Goal: Task Accomplishment & Management: Manage account settings

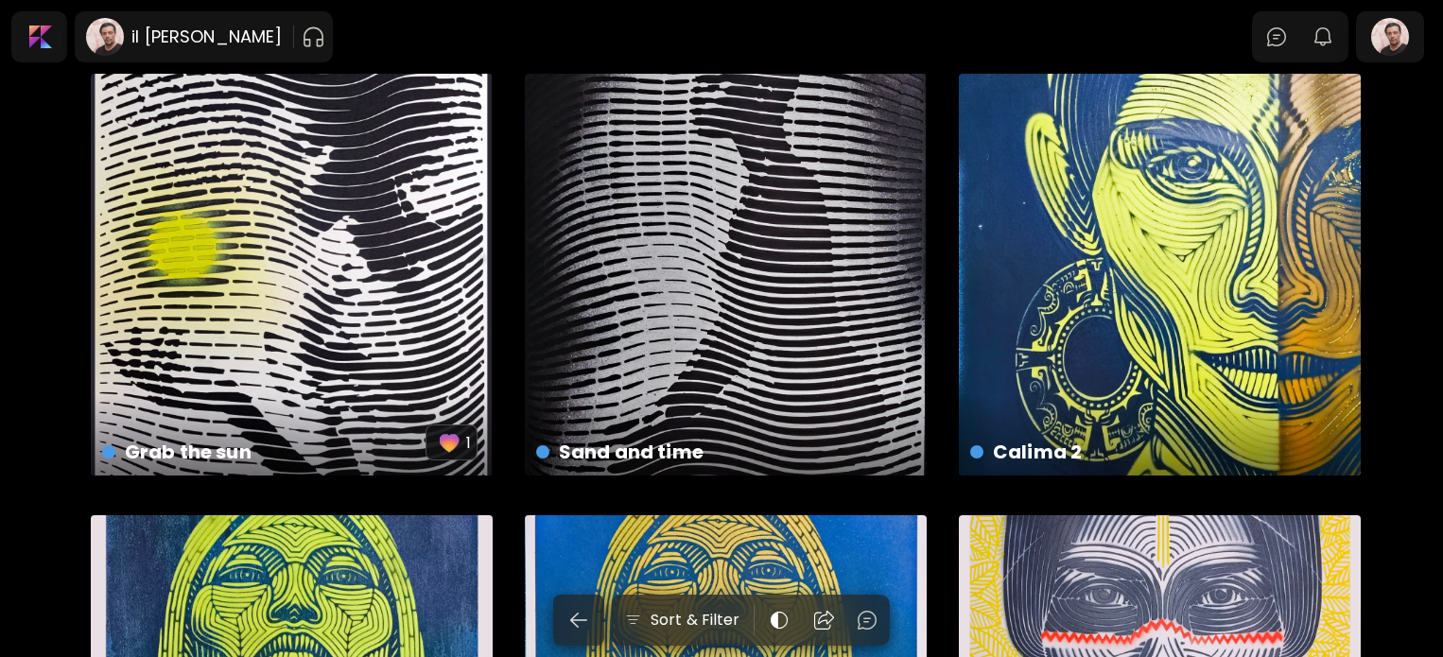
scroll to position [284, 0]
click at [279, 236] on div "Grab the sun US$ 250 | 30 x 40 cm 1" at bounding box center [292, 275] width 402 height 402
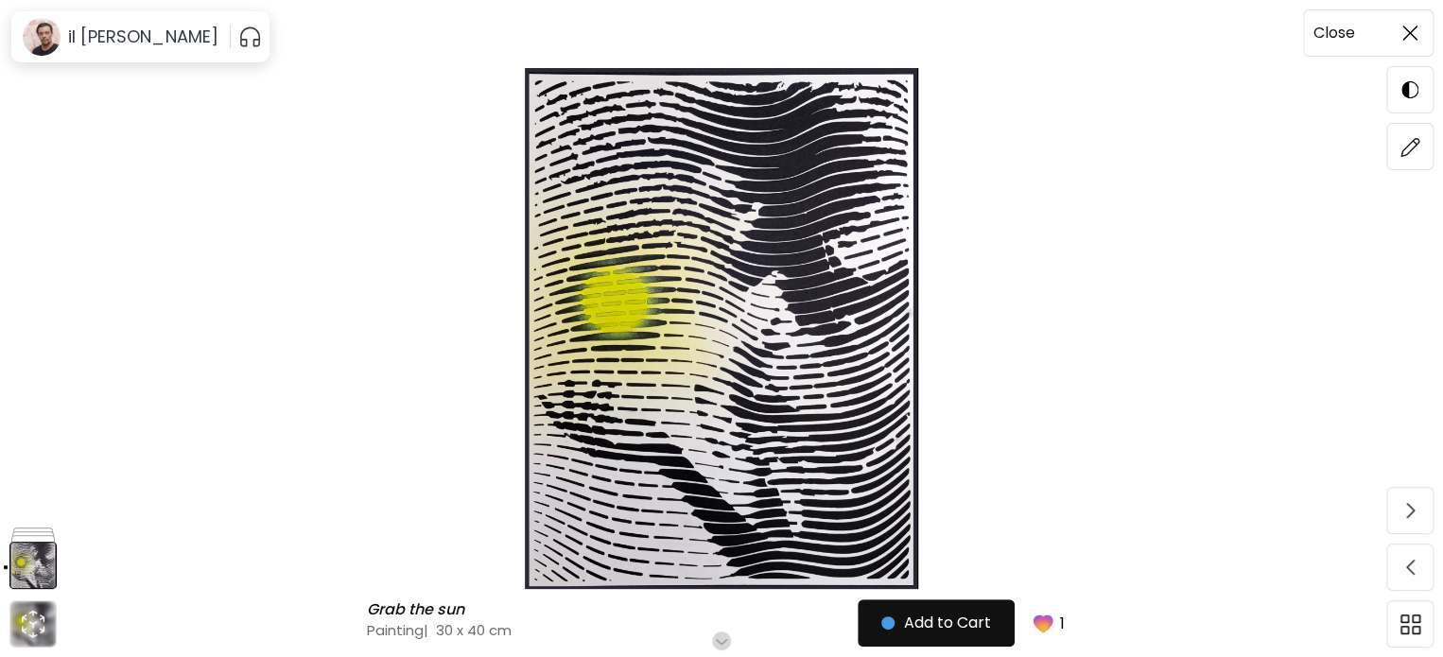
click at [1412, 26] on img at bounding box center [1410, 33] width 15 height 15
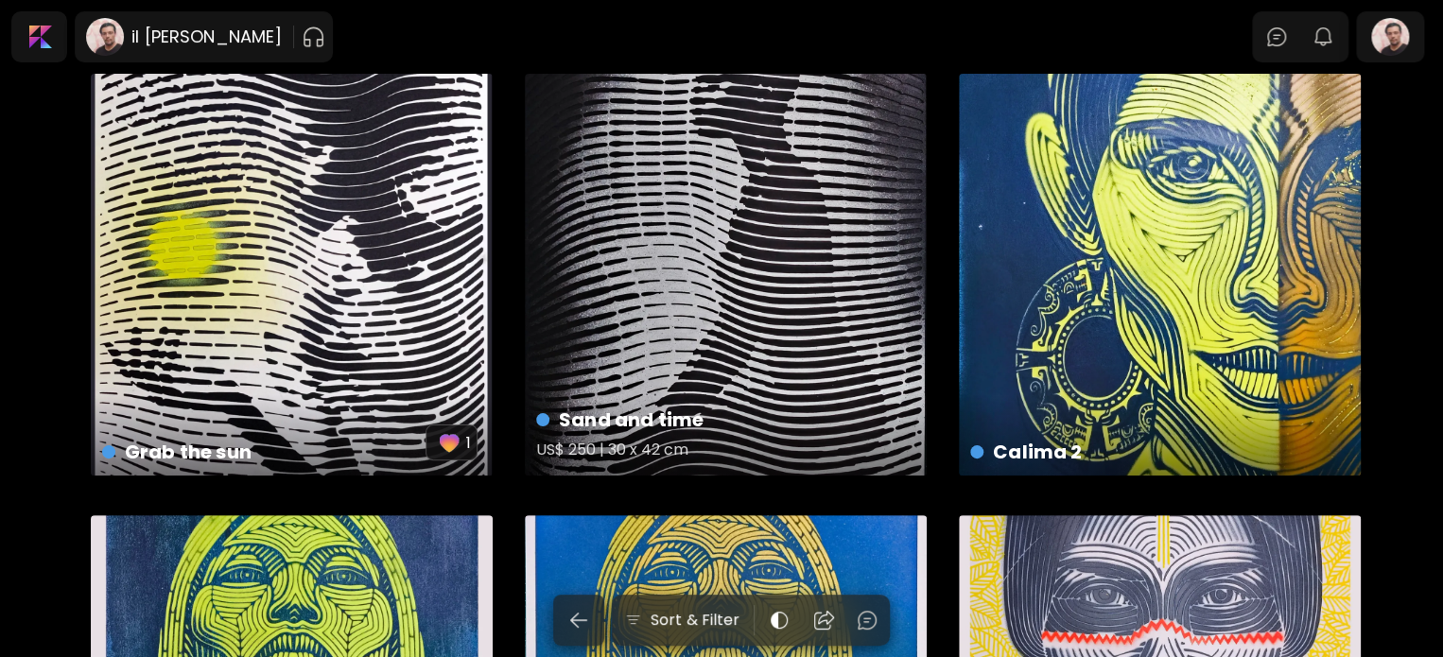
click at [764, 161] on div "Sand and time US$ 250 | 30 x 42 cm" at bounding box center [726, 275] width 402 height 402
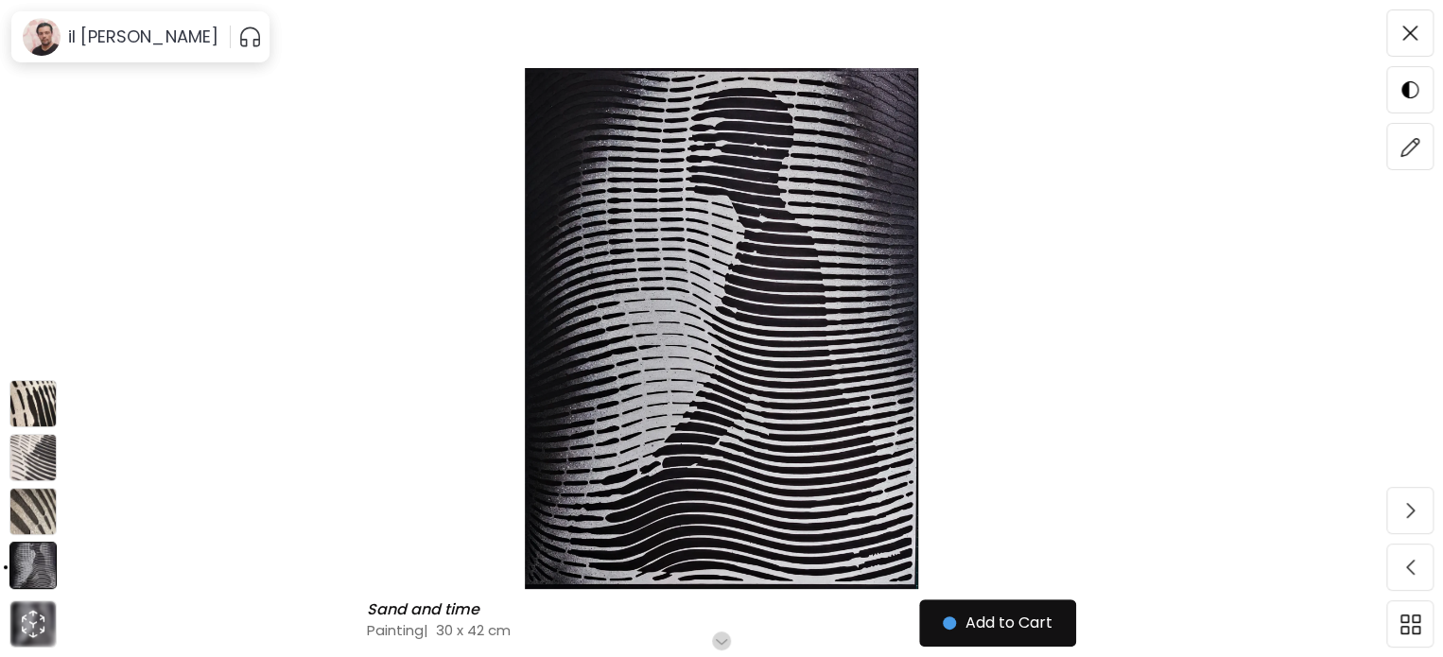
click at [34, 582] on img at bounding box center [32, 565] width 47 height 47
click at [1419, 37] on span at bounding box center [1410, 33] width 40 height 40
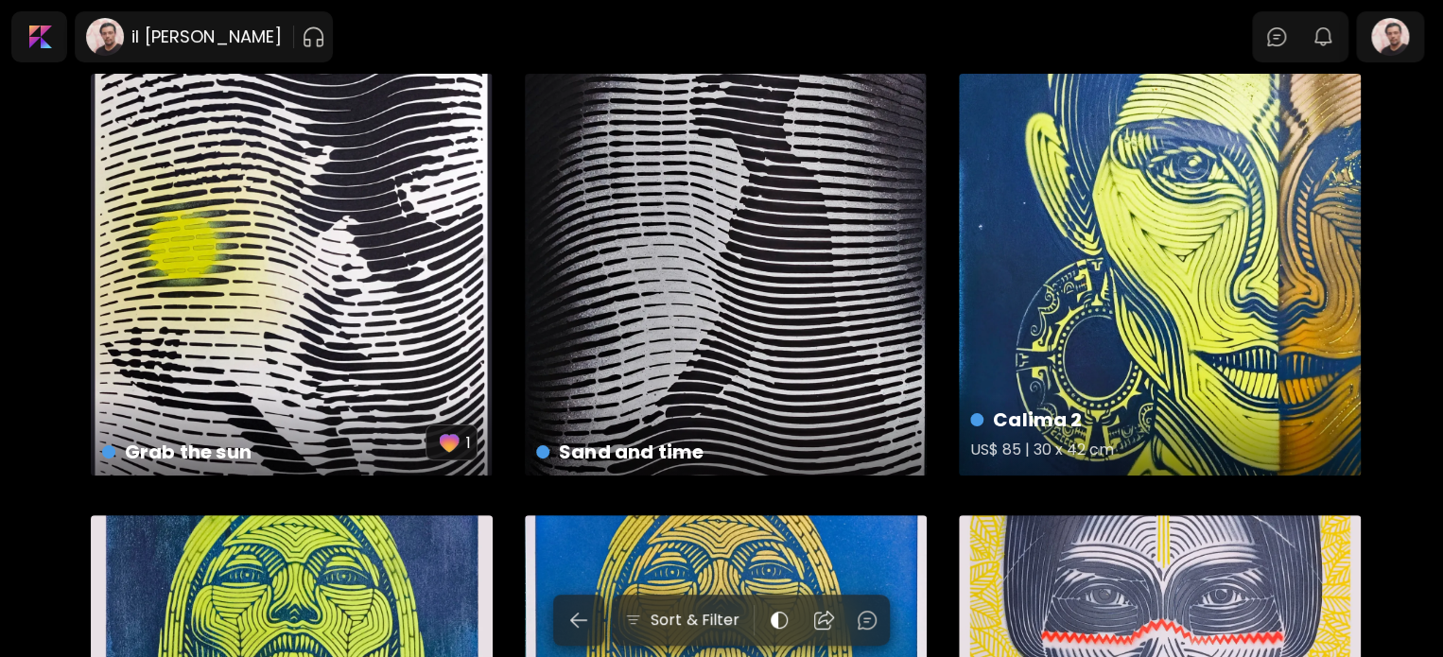
click at [1057, 264] on div "Calima 2 US$ 85 | 30 x 42 cm" at bounding box center [1160, 275] width 402 height 402
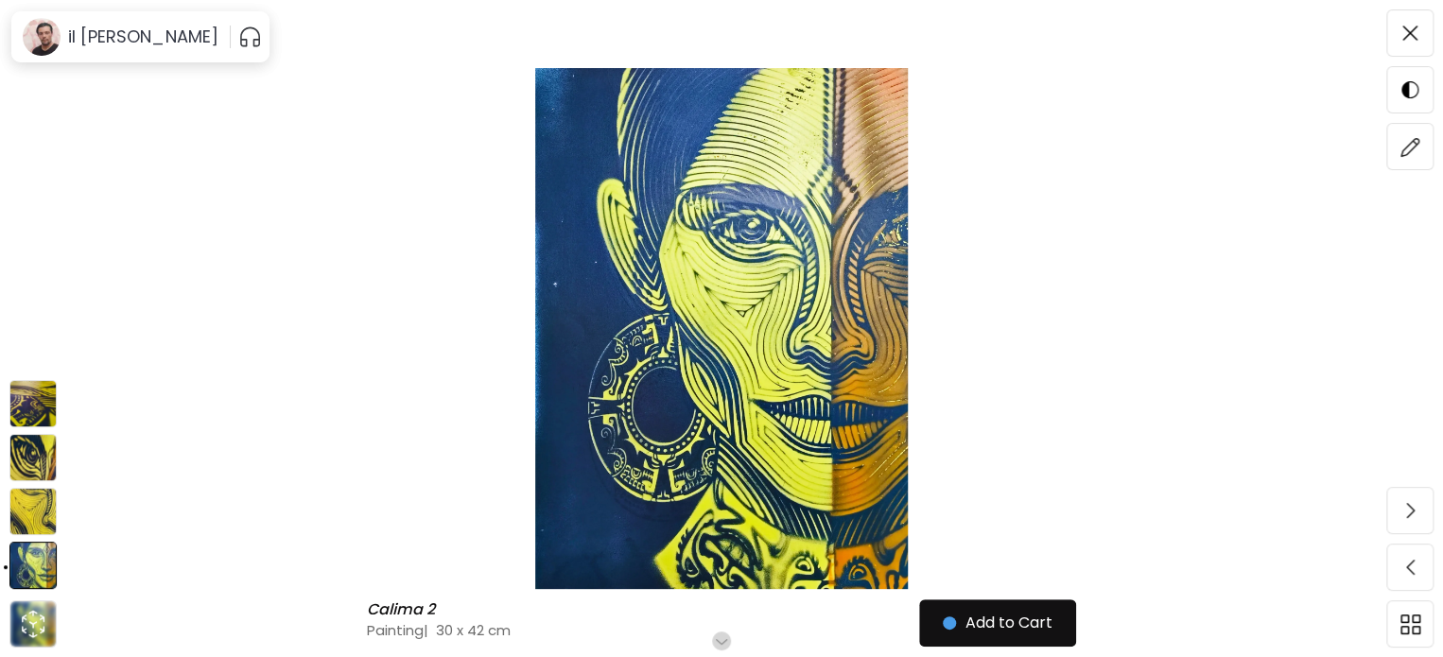
click at [27, 521] on img at bounding box center [32, 511] width 47 height 47
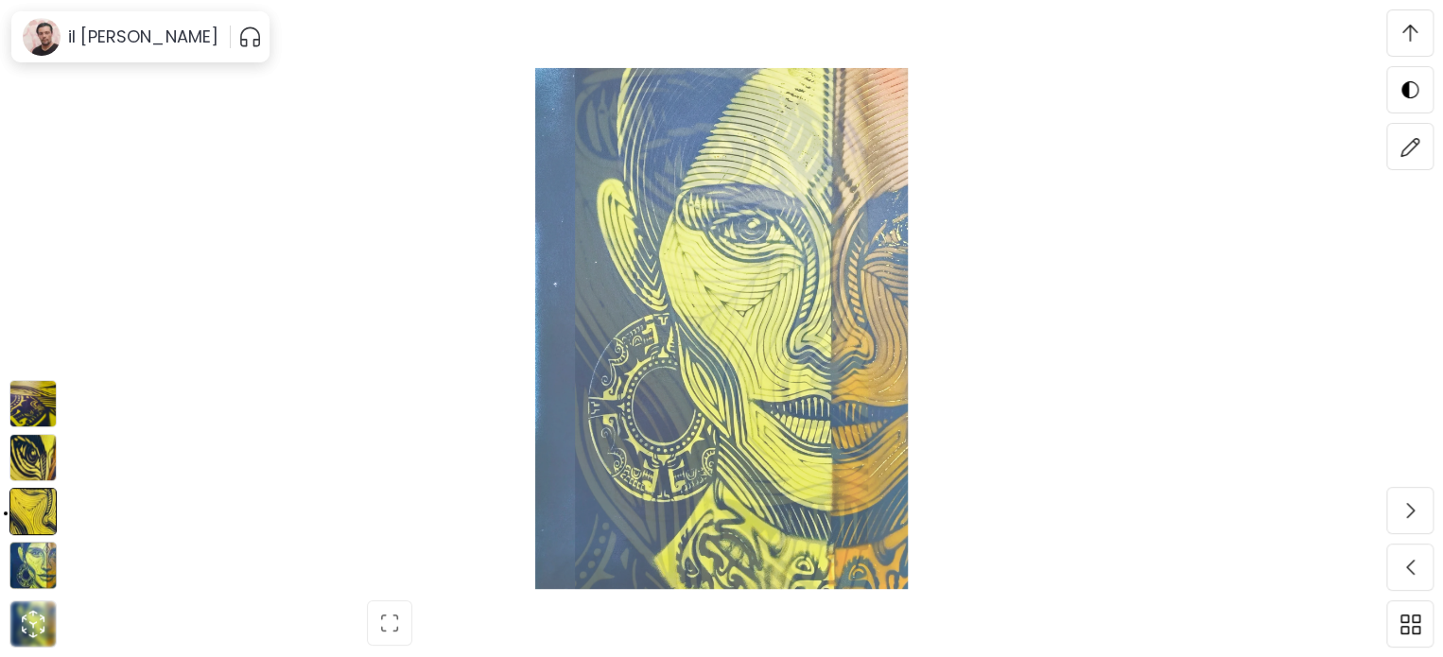
scroll to position [820, 0]
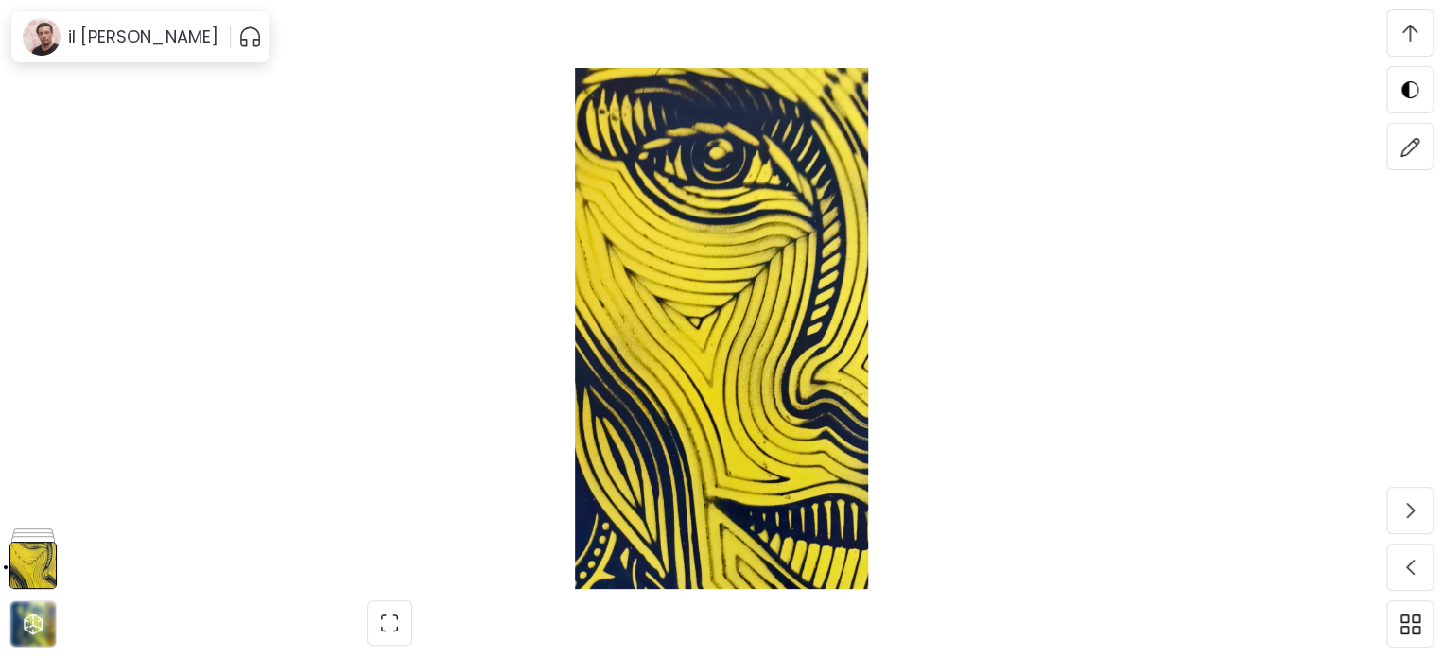
click at [1334, 87] on img at bounding box center [721, 328] width 1284 height 521
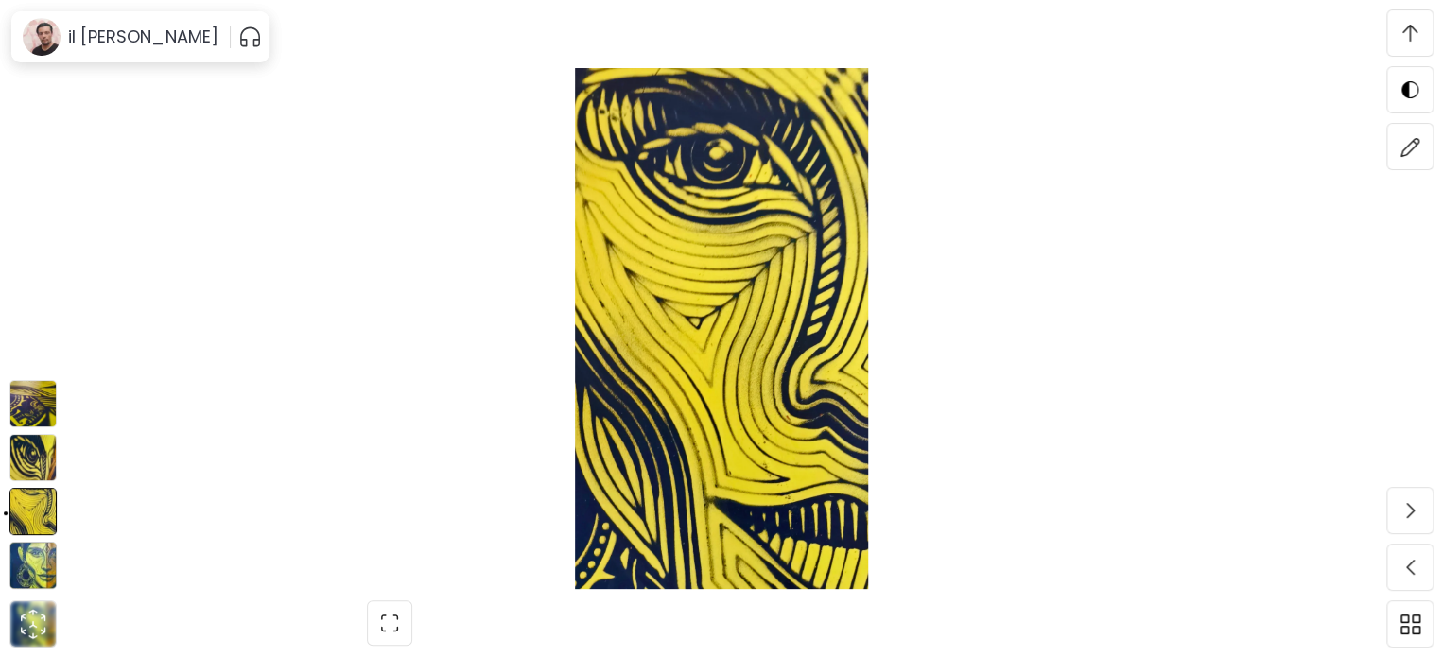
click at [34, 464] on img at bounding box center [32, 457] width 47 height 47
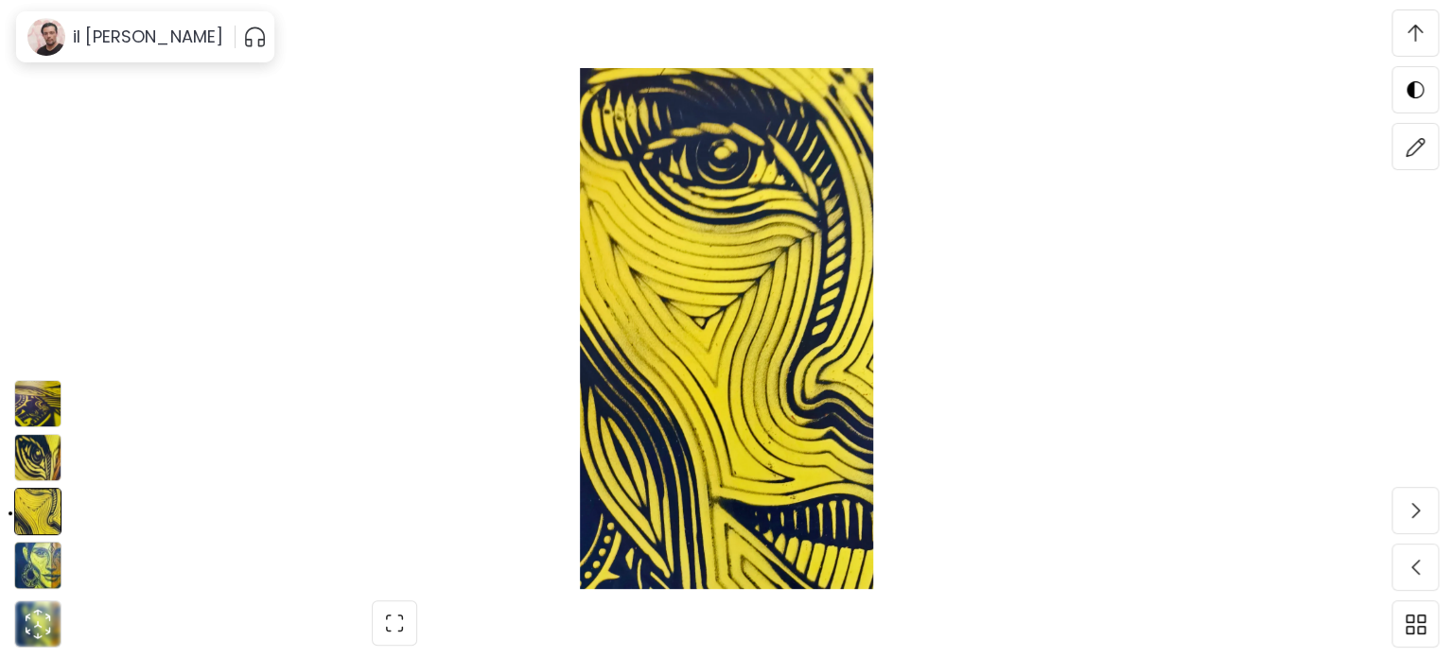
scroll to position [3920, 0]
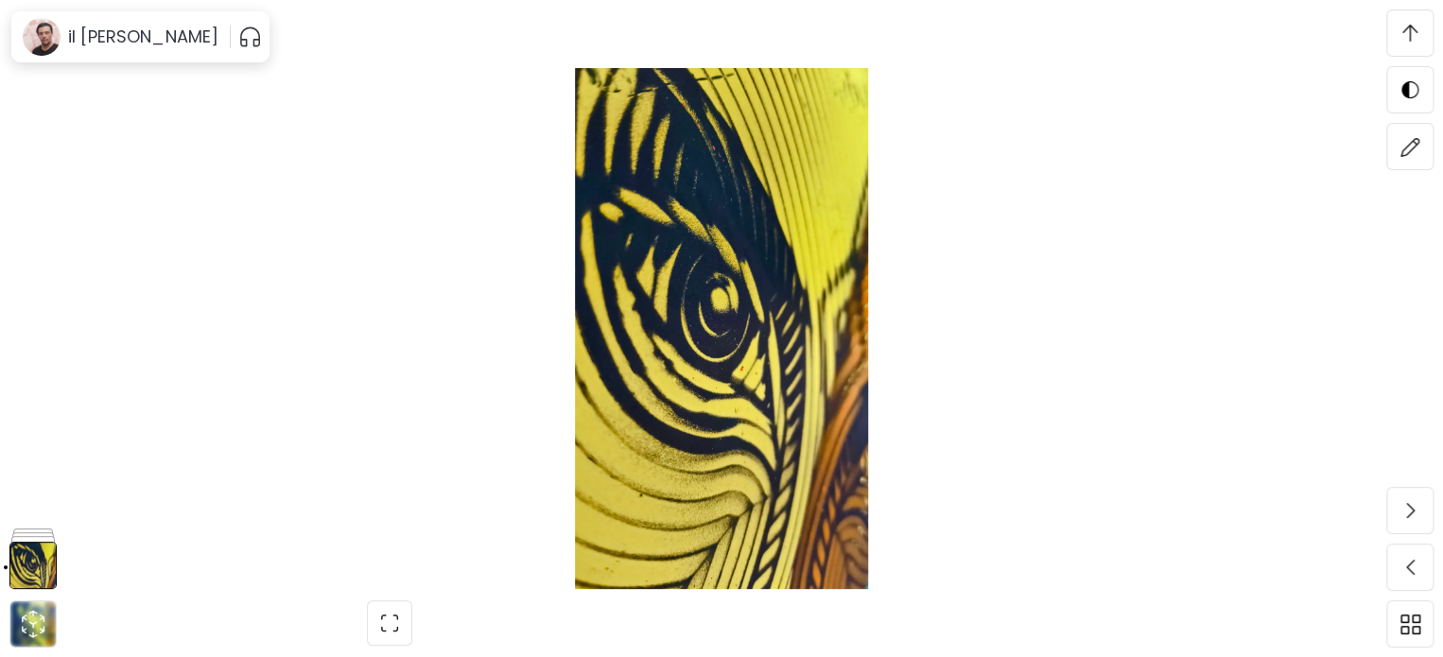
click at [738, 337] on img at bounding box center [721, 328] width 1284 height 521
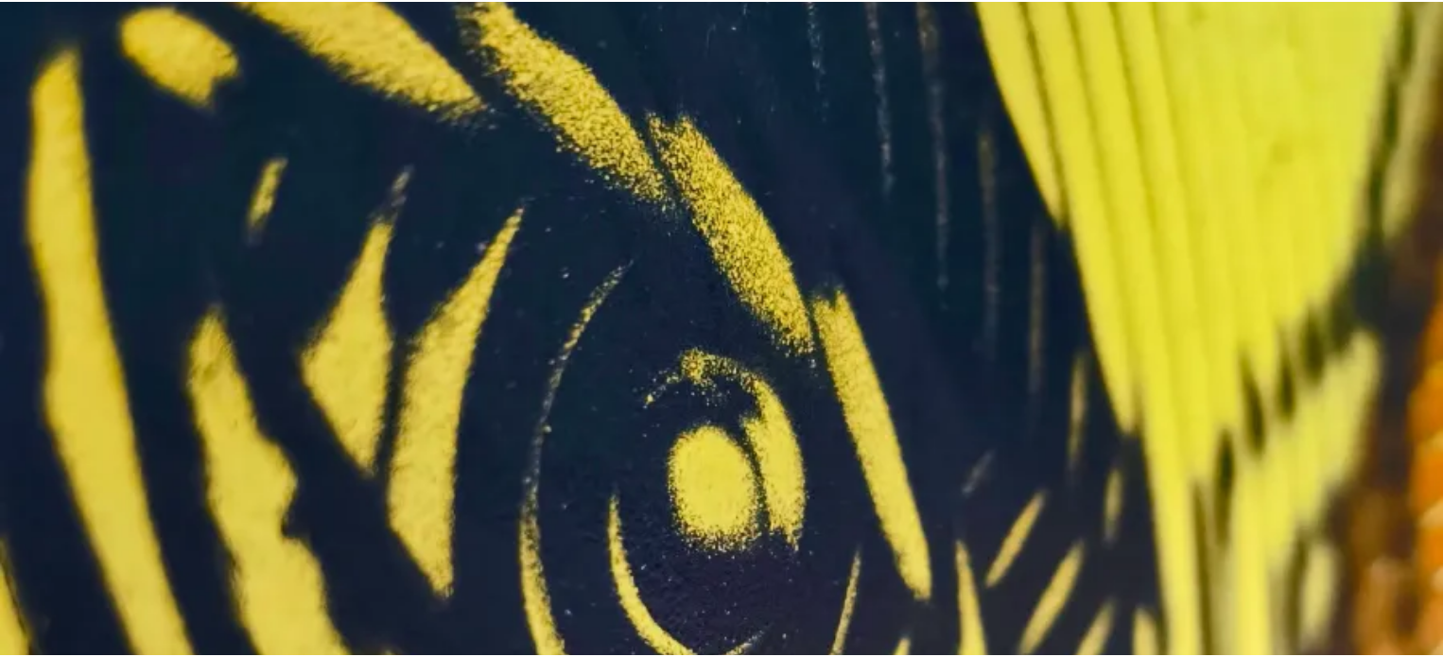
scroll to position [851, 0]
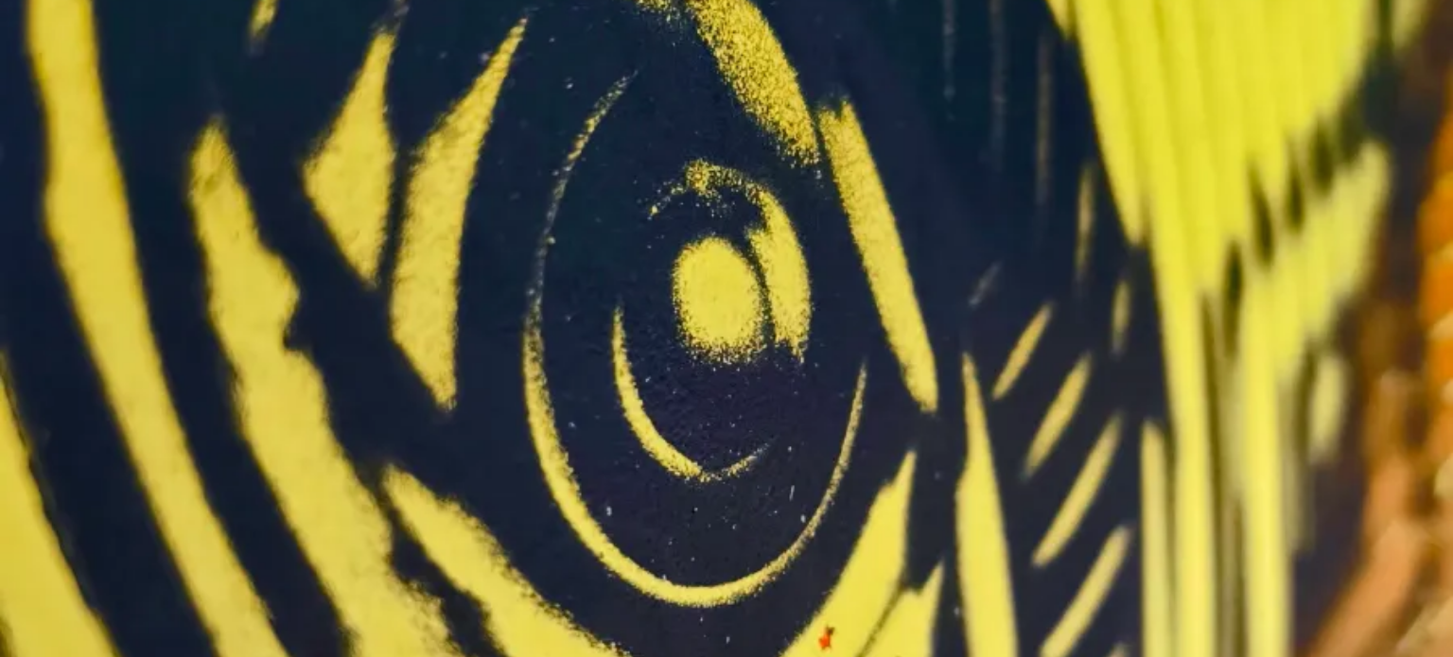
click at [610, 365] on img at bounding box center [726, 440] width 1453 height 2583
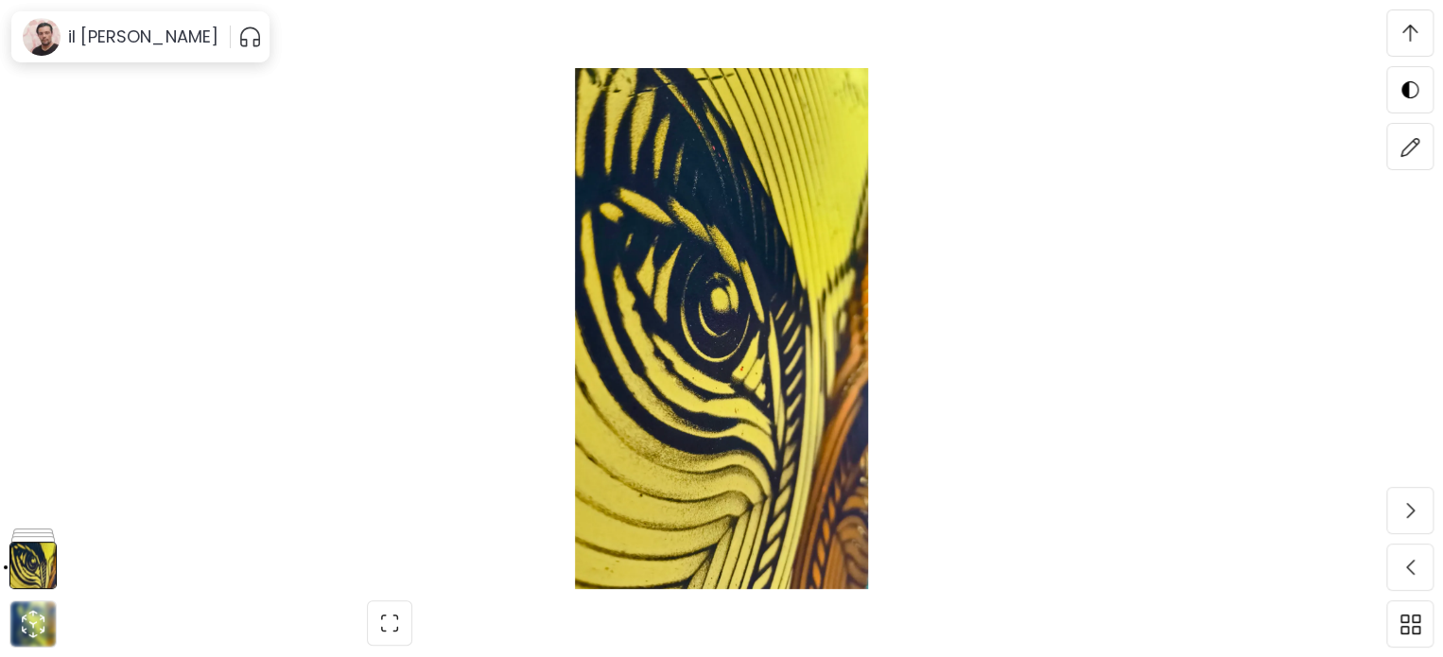
click at [156, 223] on img at bounding box center [721, 328] width 1284 height 521
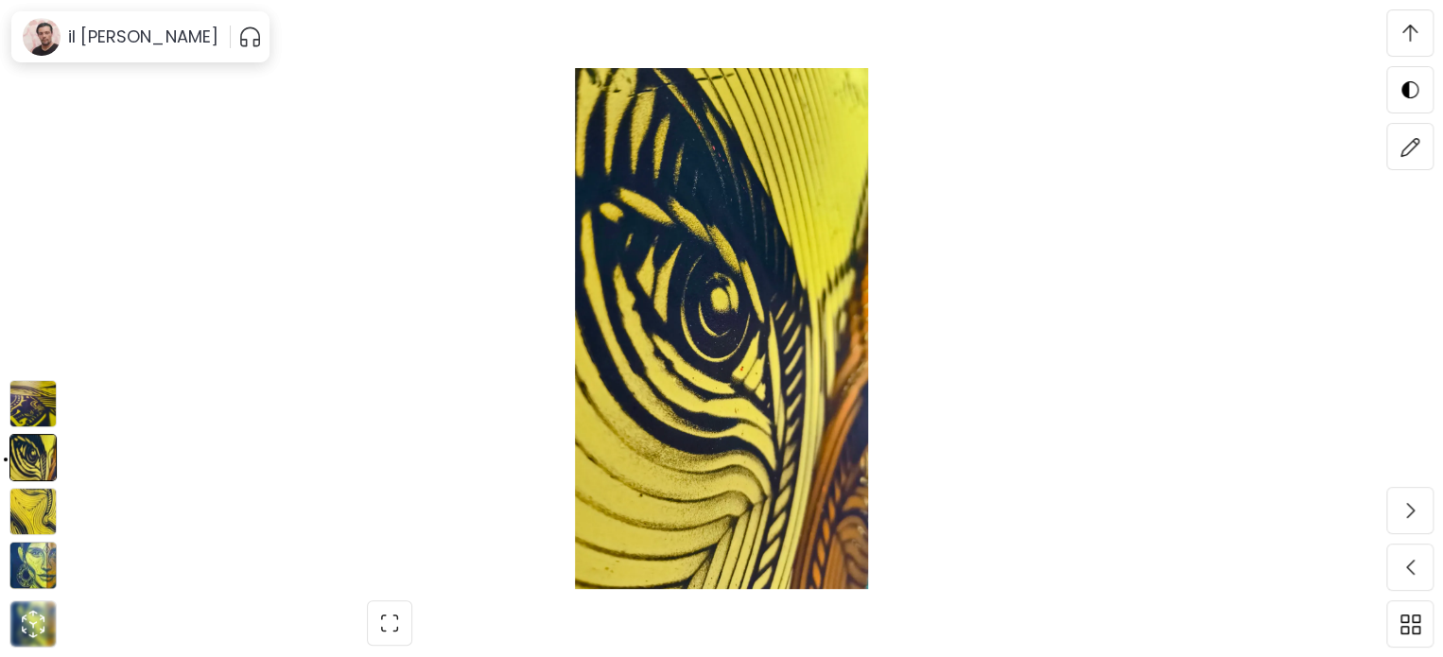
click at [31, 410] on img at bounding box center [32, 403] width 47 height 47
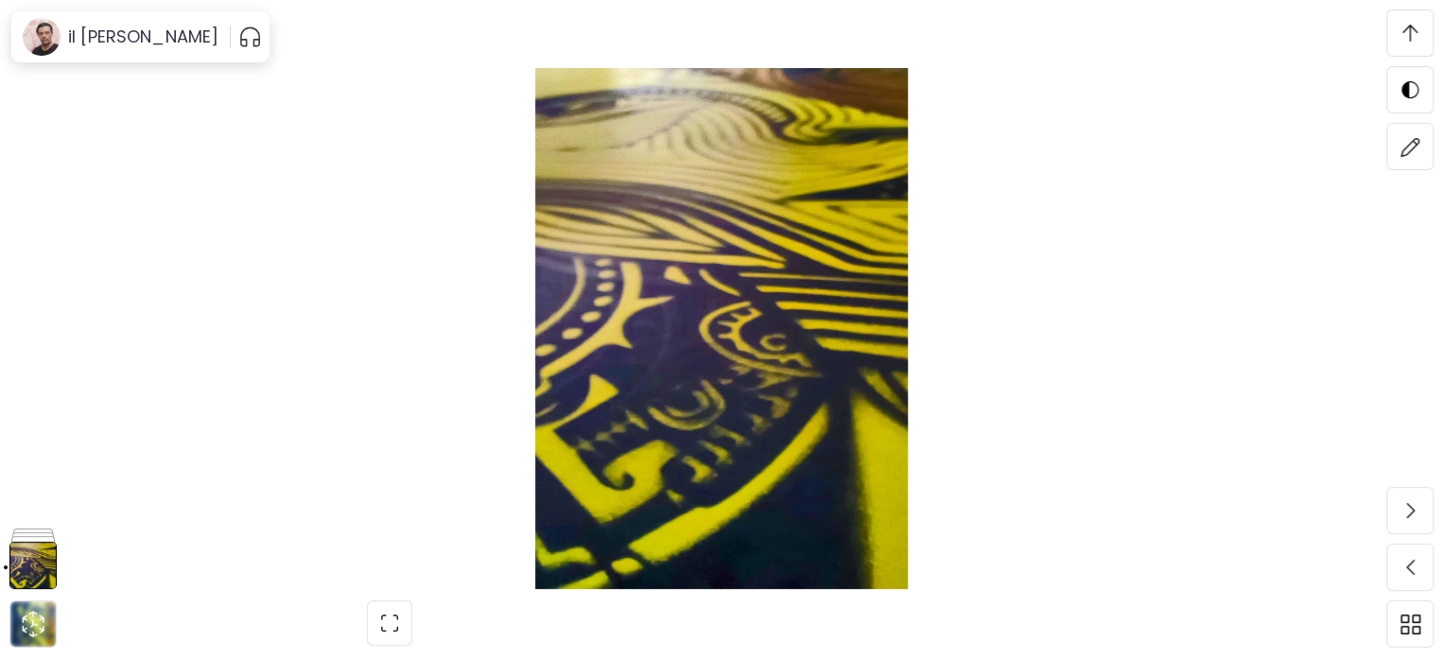
click at [1231, 142] on img at bounding box center [721, 328] width 1284 height 521
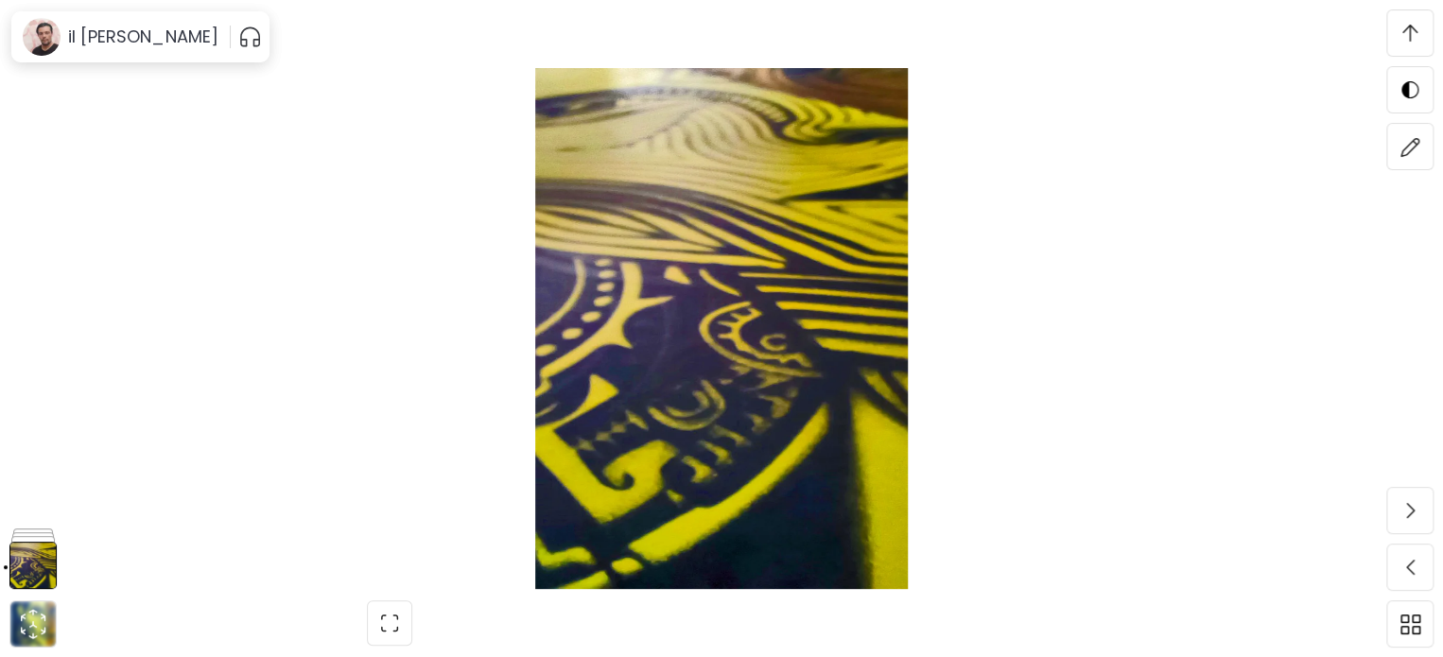
click at [384, 620] on img "button" at bounding box center [389, 623] width 23 height 23
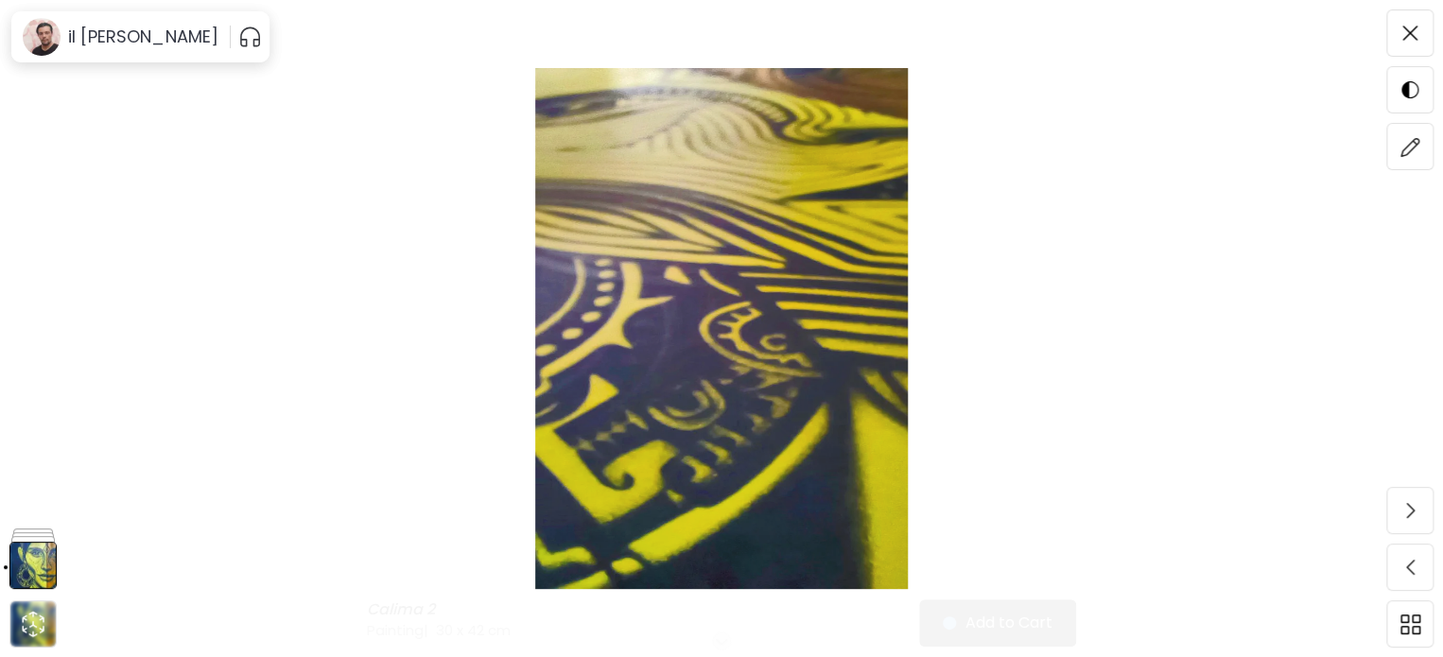
scroll to position [0, 0]
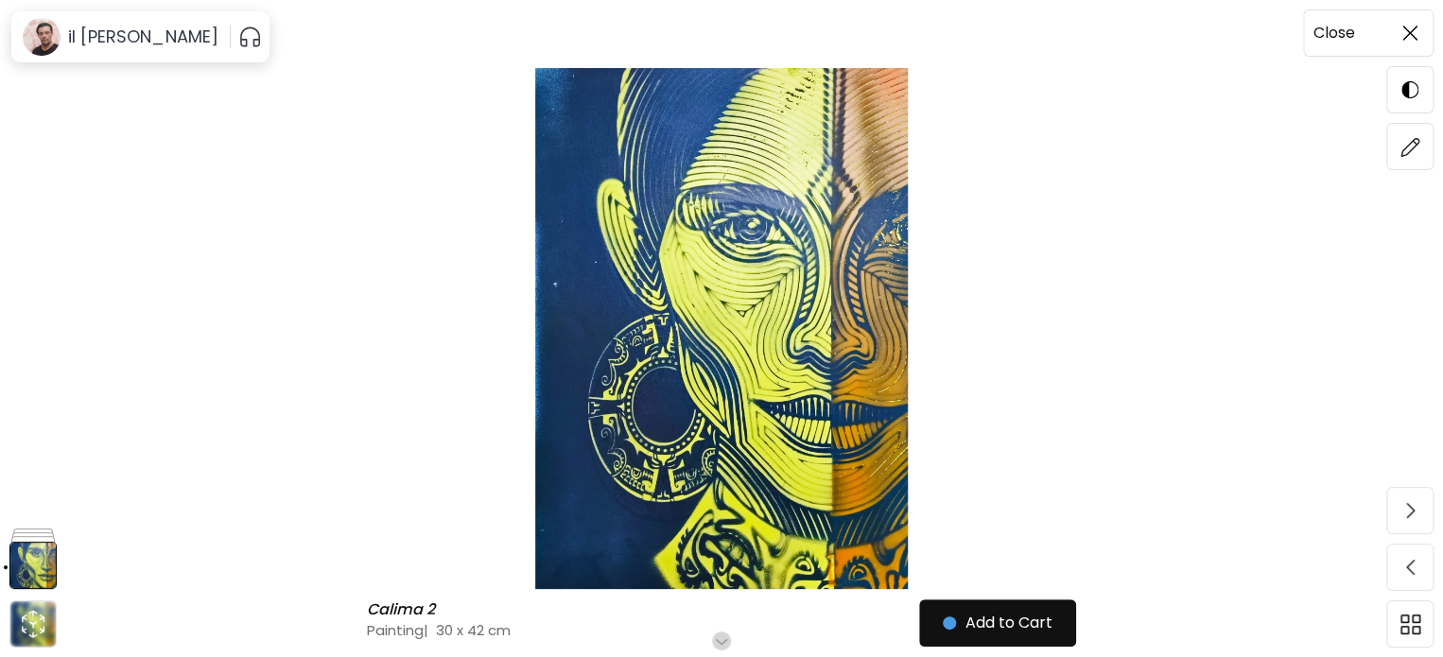
click at [1396, 23] on span at bounding box center [1410, 33] width 40 height 40
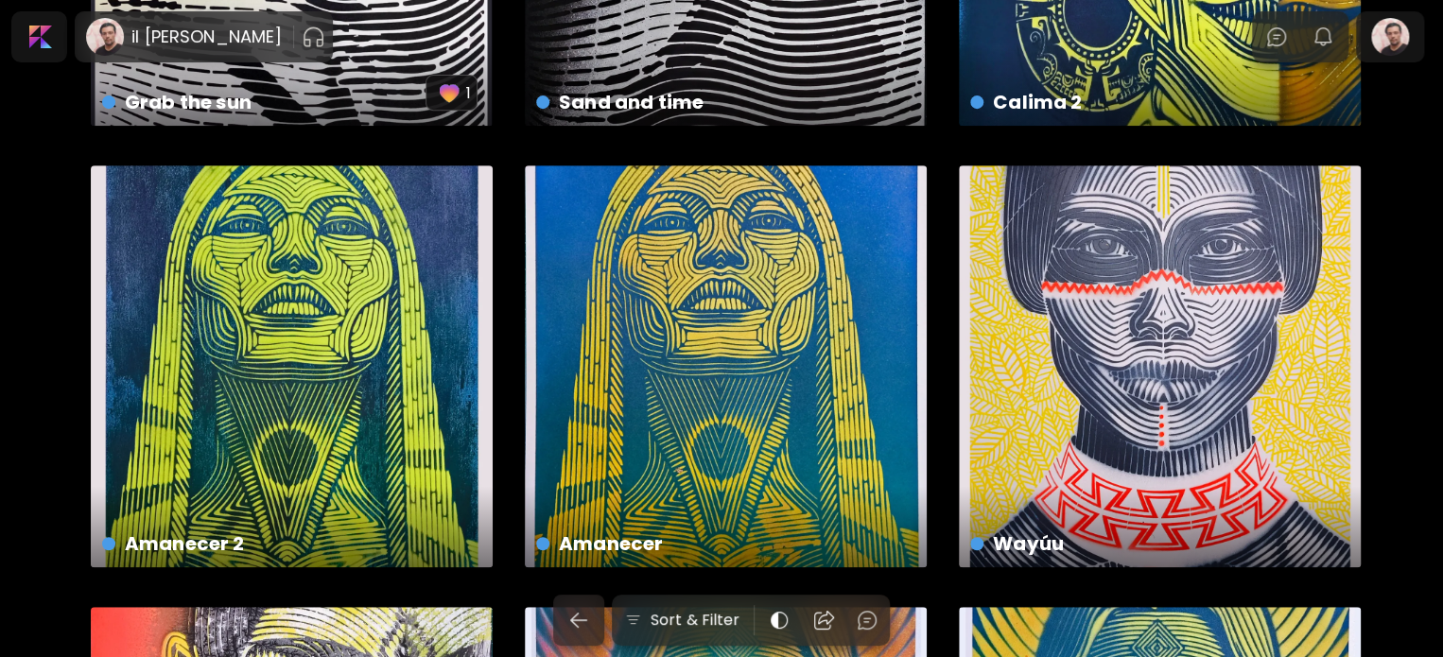
scroll to position [378, 0]
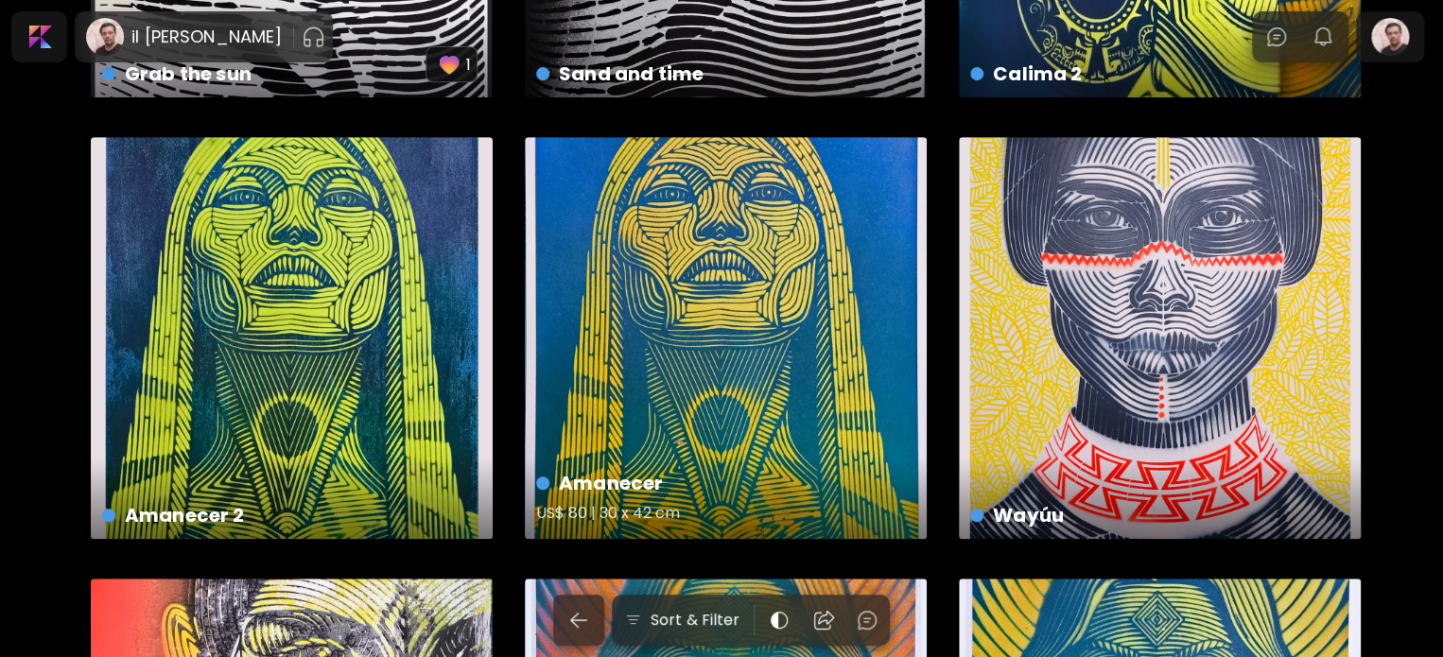
click at [813, 306] on div "Amanecer US$ 80 | 30 x 42 cm" at bounding box center [726, 338] width 402 height 402
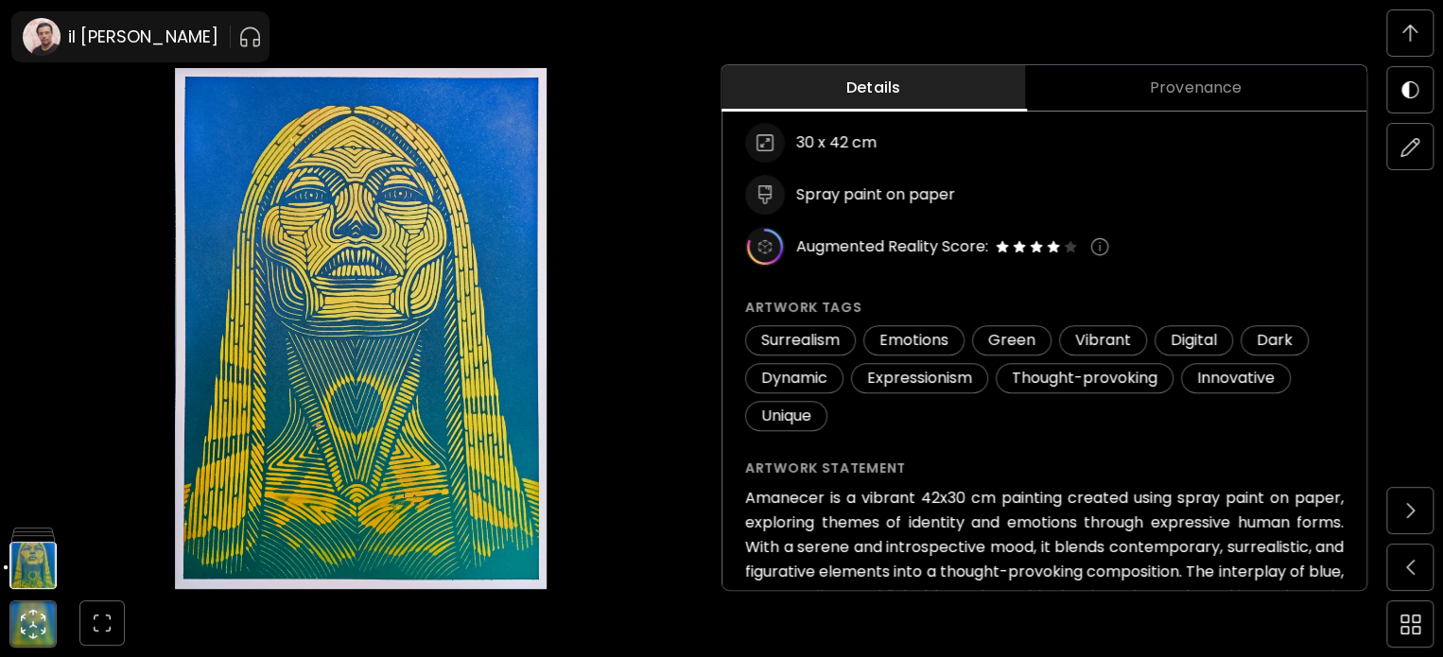
scroll to position [226, 0]
click at [1411, 30] on img at bounding box center [1410, 33] width 15 height 17
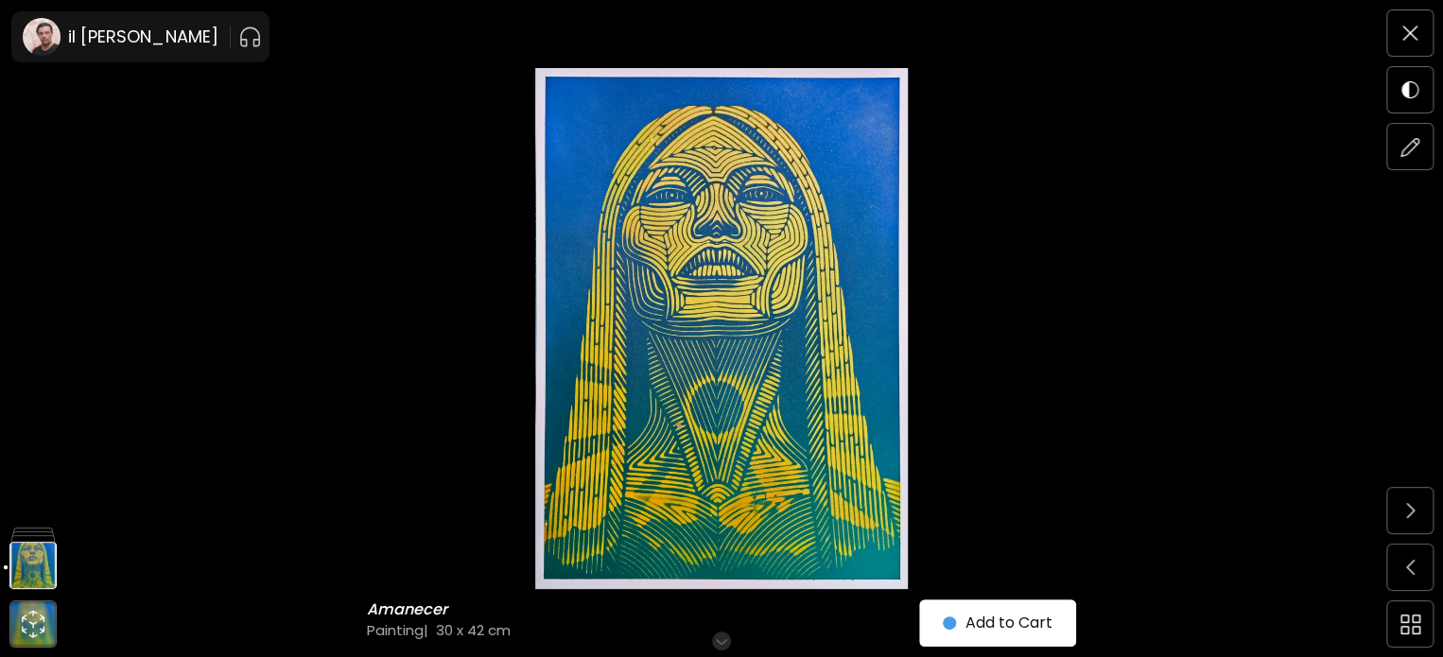
click at [777, 210] on img at bounding box center [721, 328] width 1284 height 521
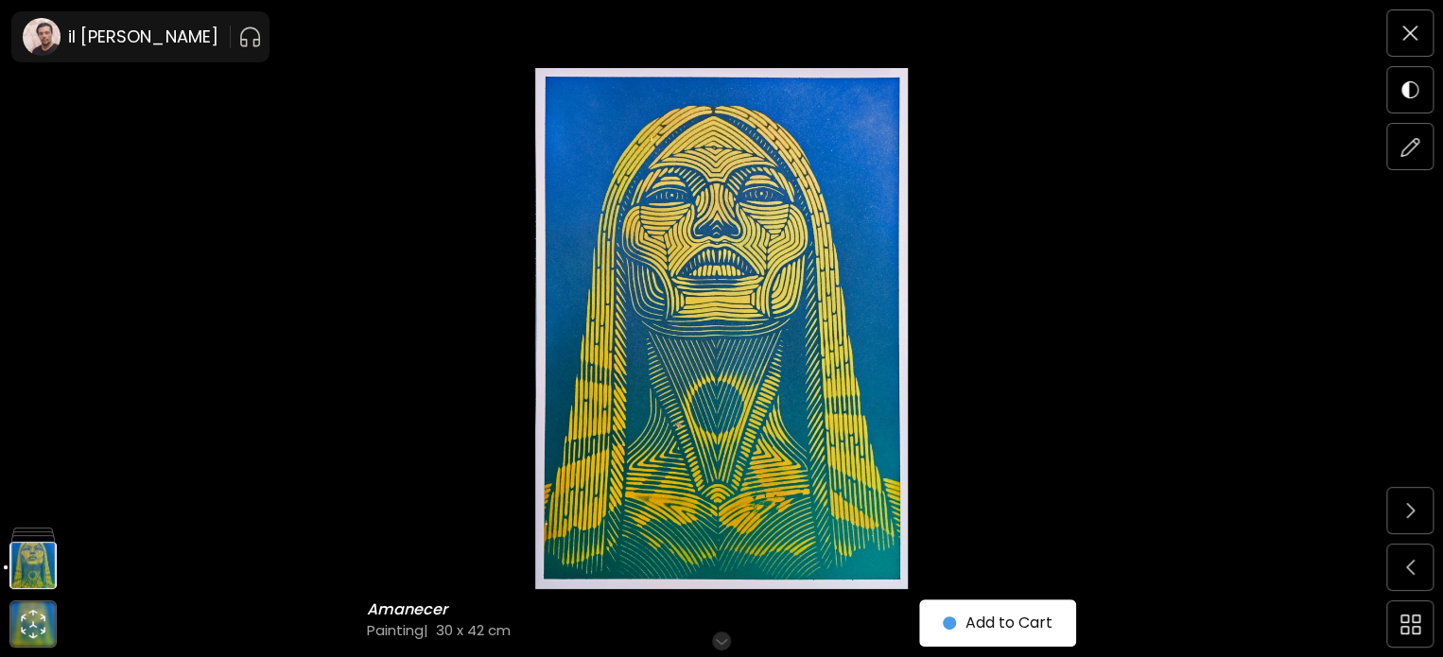
click at [1044, 290] on img at bounding box center [721, 328] width 1284 height 521
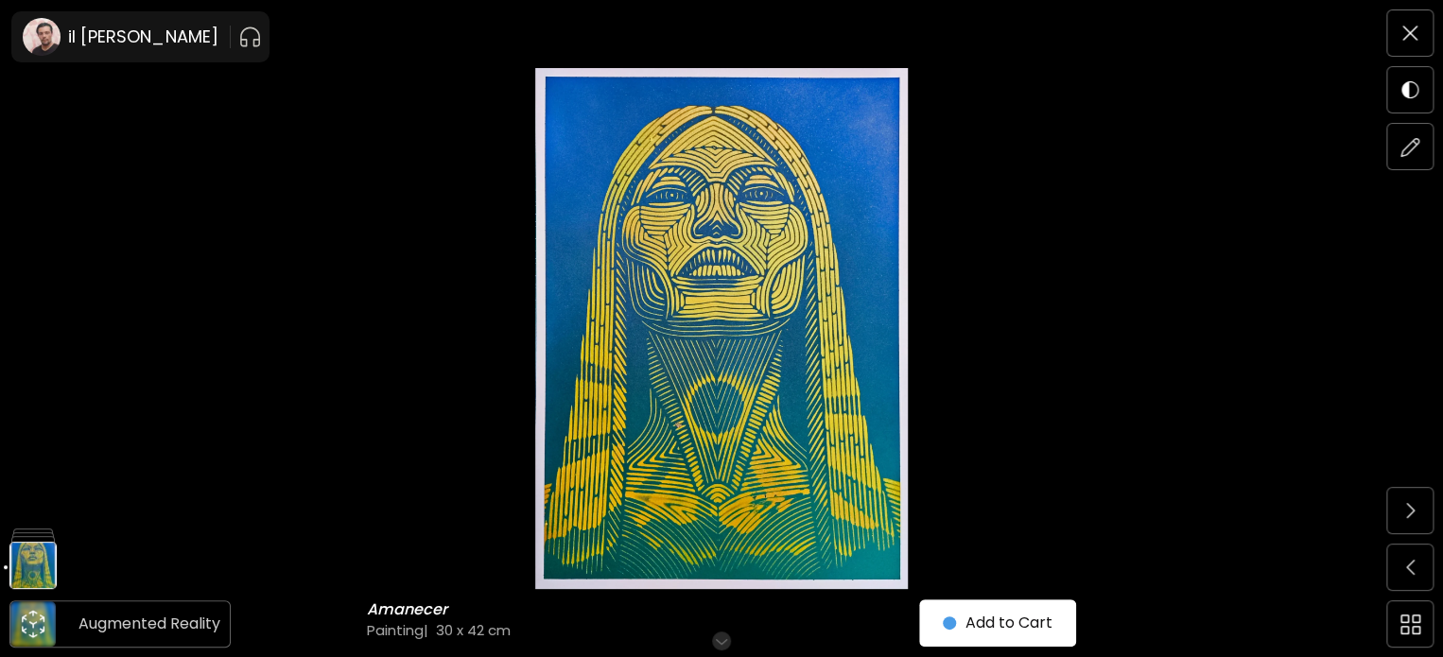
click at [31, 613] on icon "animation" at bounding box center [33, 624] width 30 height 30
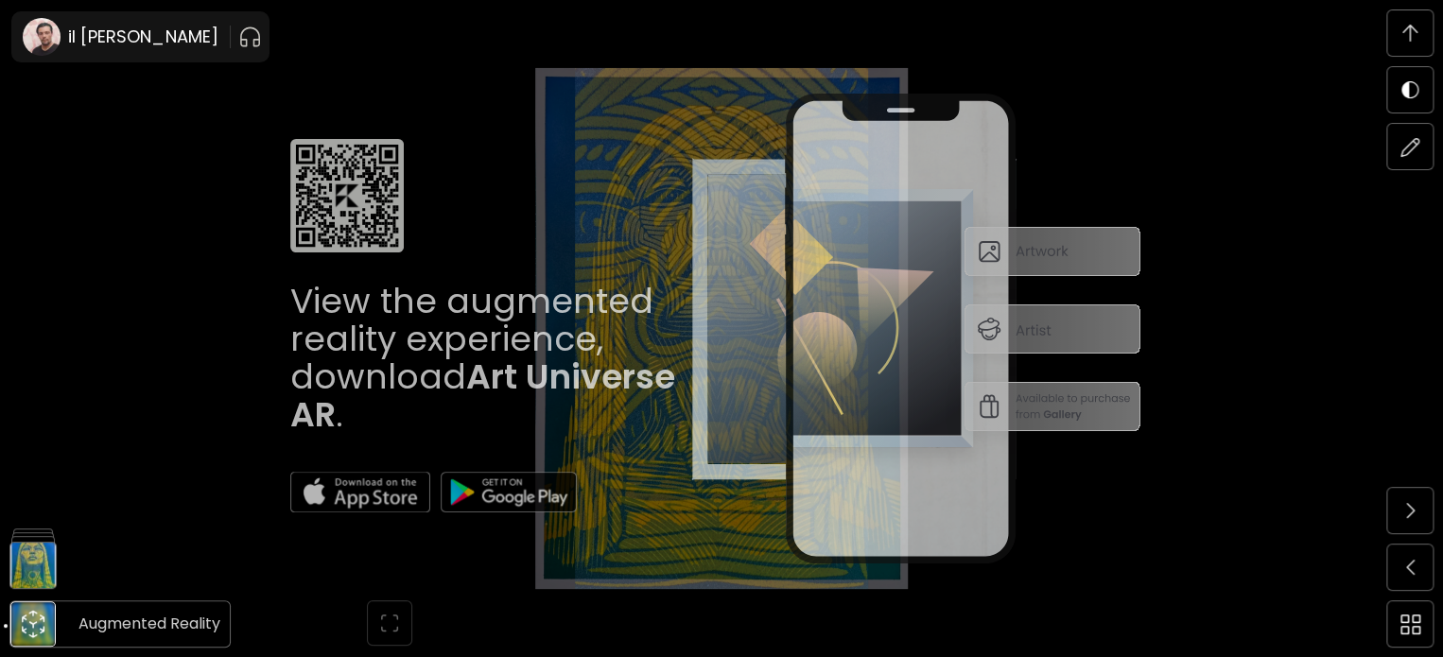
scroll to position [809, 0]
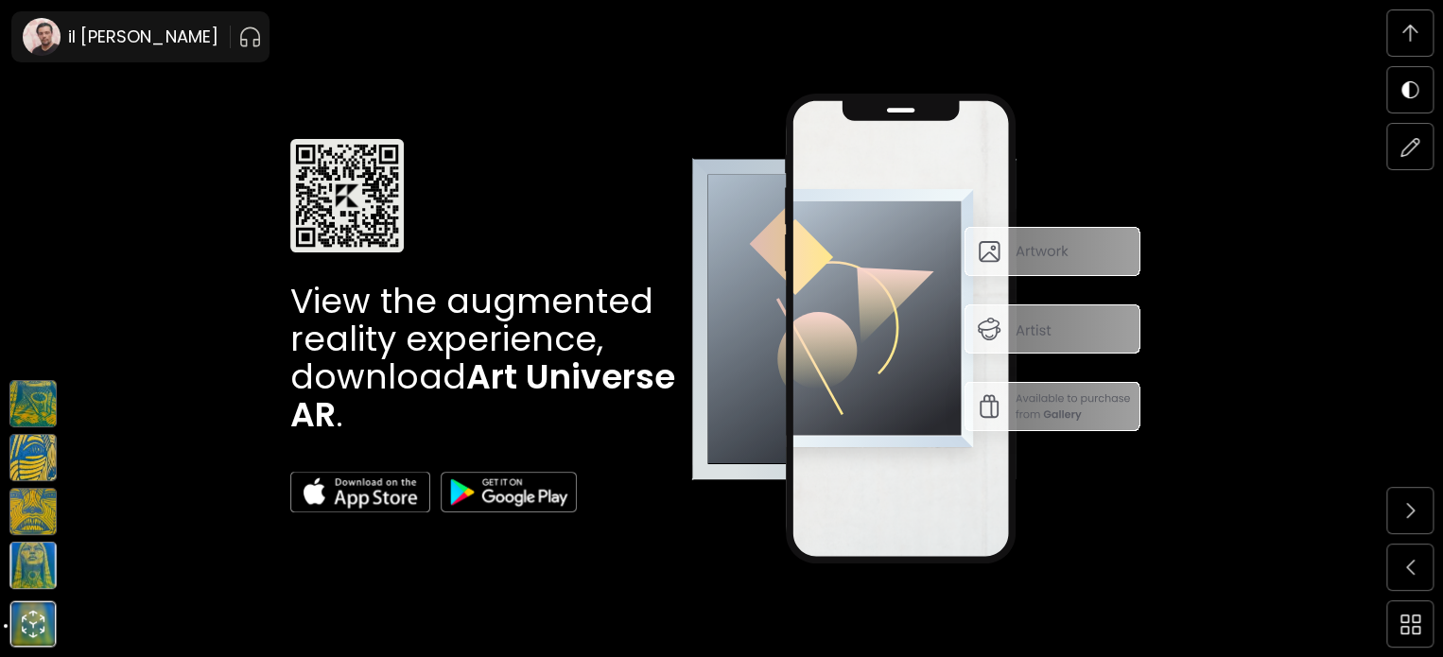
click at [33, 529] on img at bounding box center [32, 511] width 47 height 47
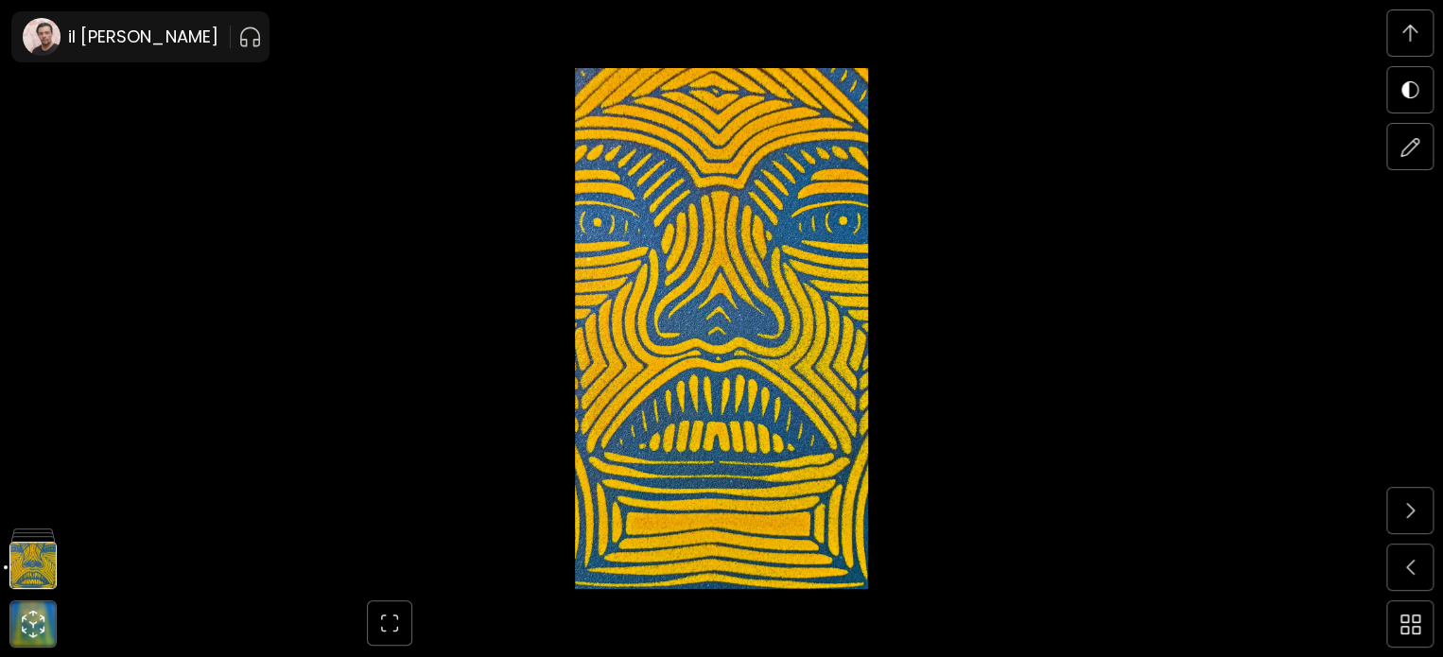
click at [795, 239] on img at bounding box center [721, 328] width 1284 height 521
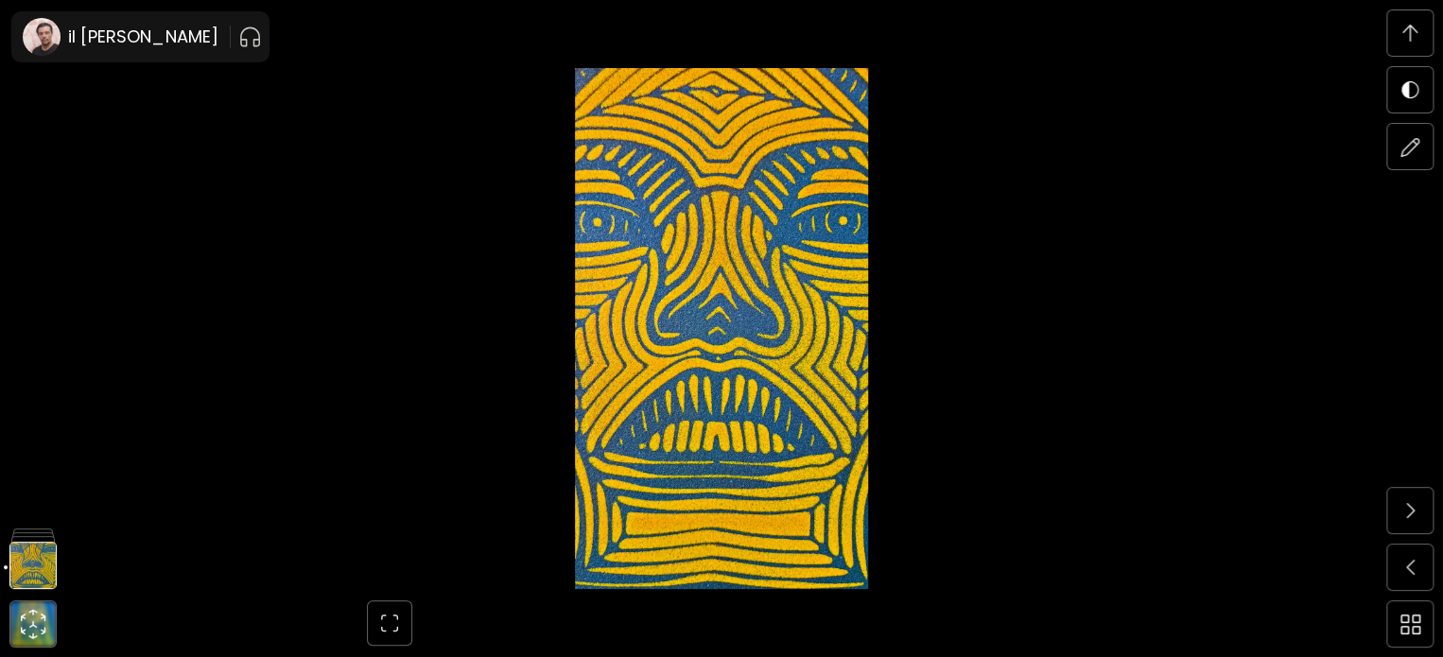
click at [1255, 234] on img at bounding box center [721, 328] width 1284 height 521
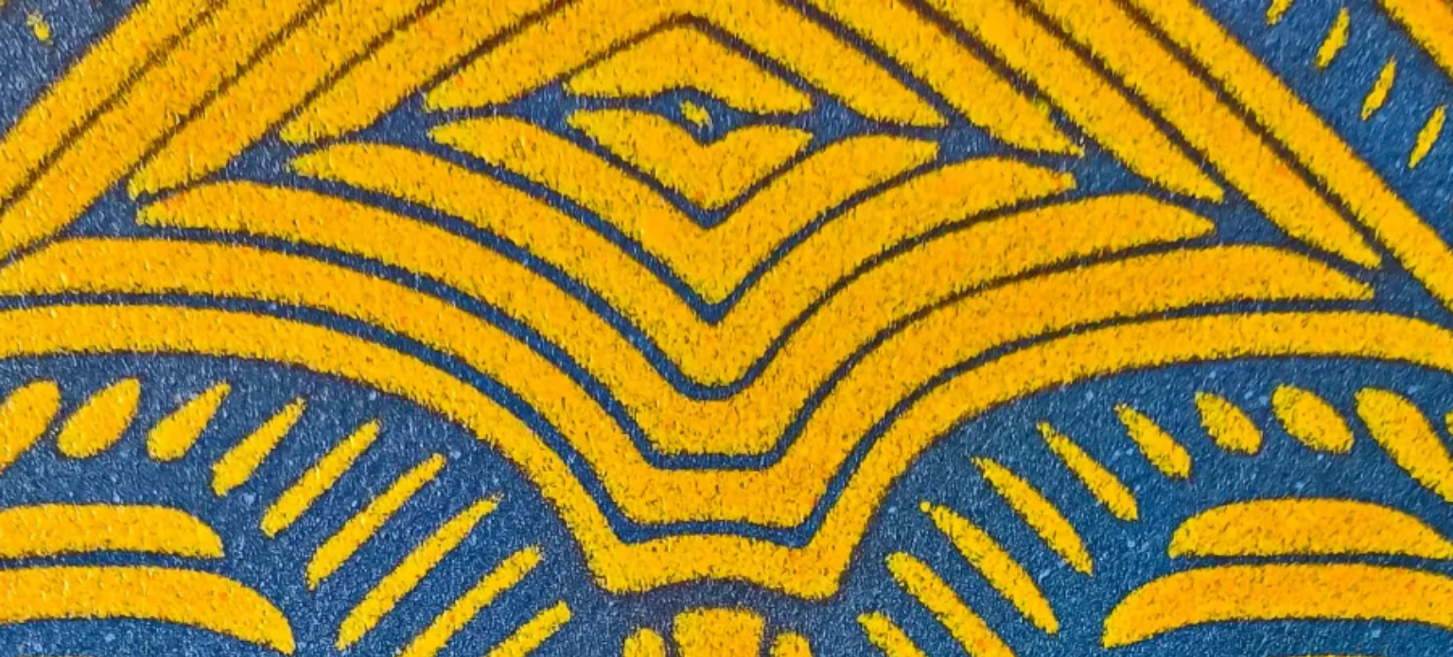
drag, startPoint x: 1371, startPoint y: 68, endPoint x: 1391, endPoint y: 53, distance: 25.7
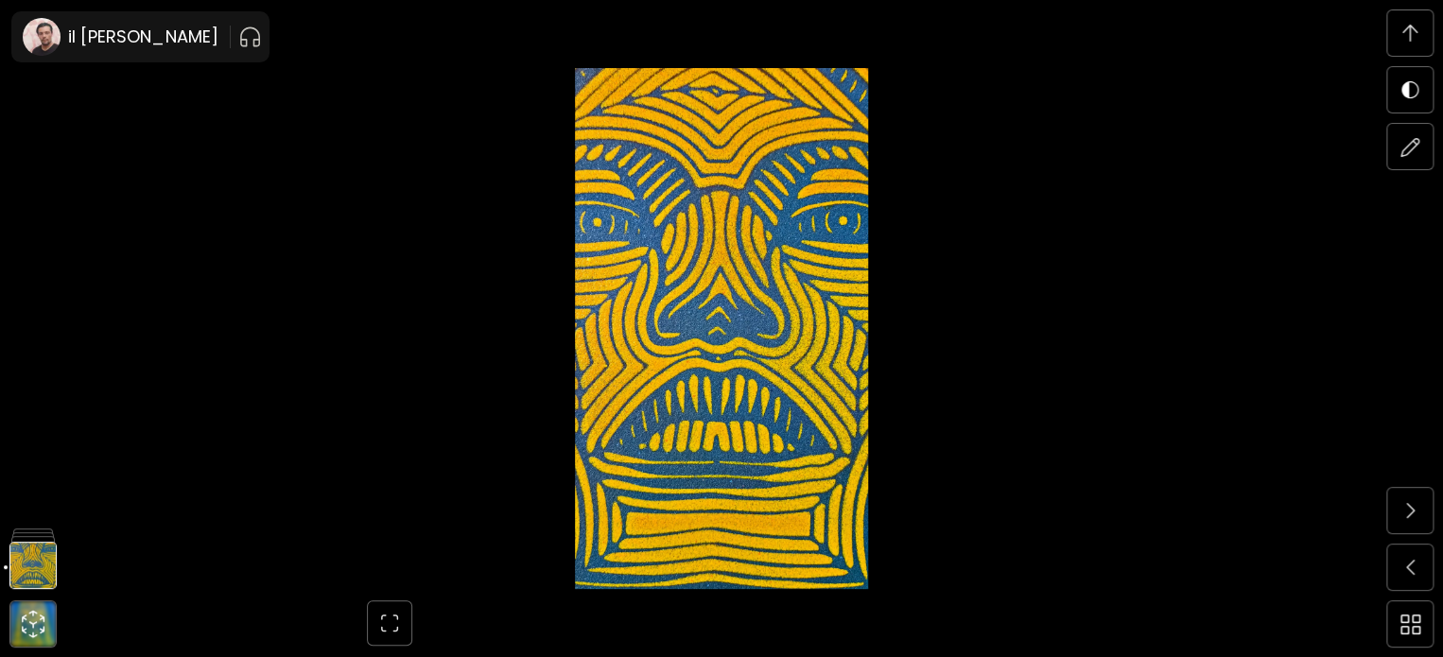
click at [1414, 39] on img at bounding box center [1410, 33] width 15 height 17
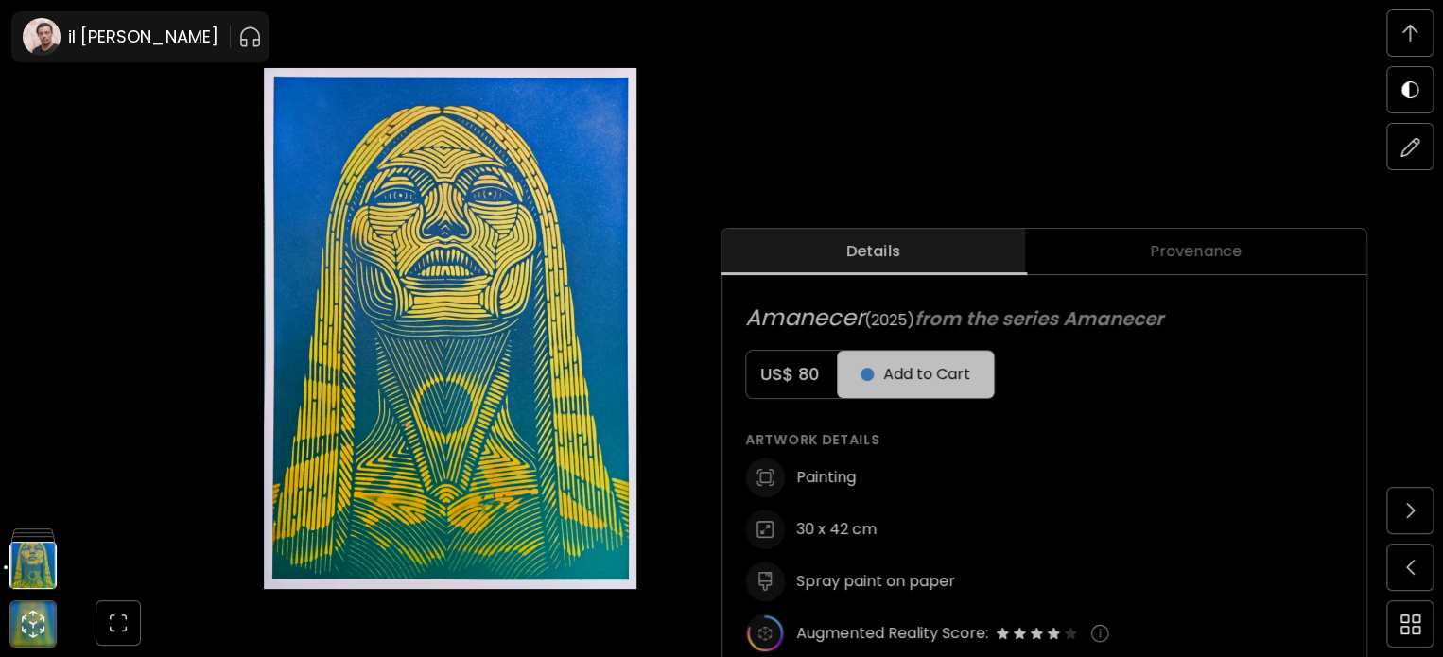
scroll to position [568, 0]
click at [1405, 26] on img at bounding box center [1410, 33] width 15 height 17
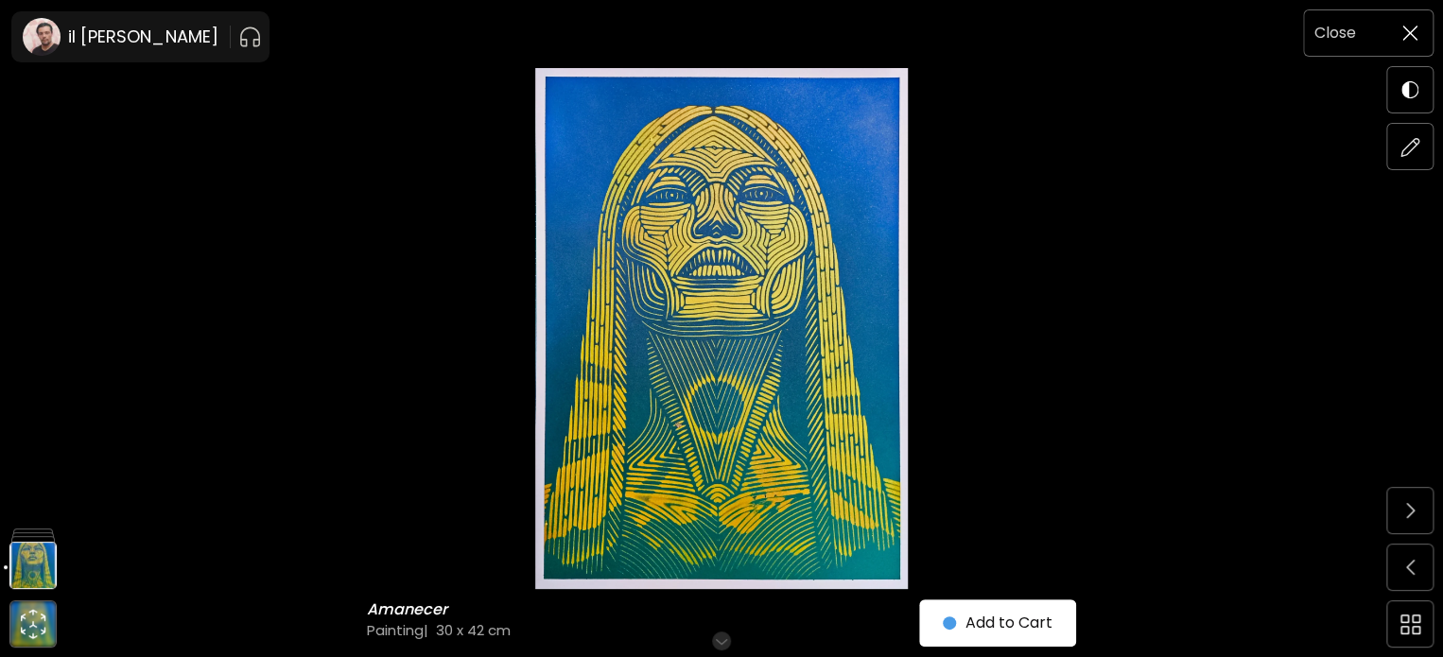
click at [1406, 26] on img at bounding box center [1410, 33] width 15 height 15
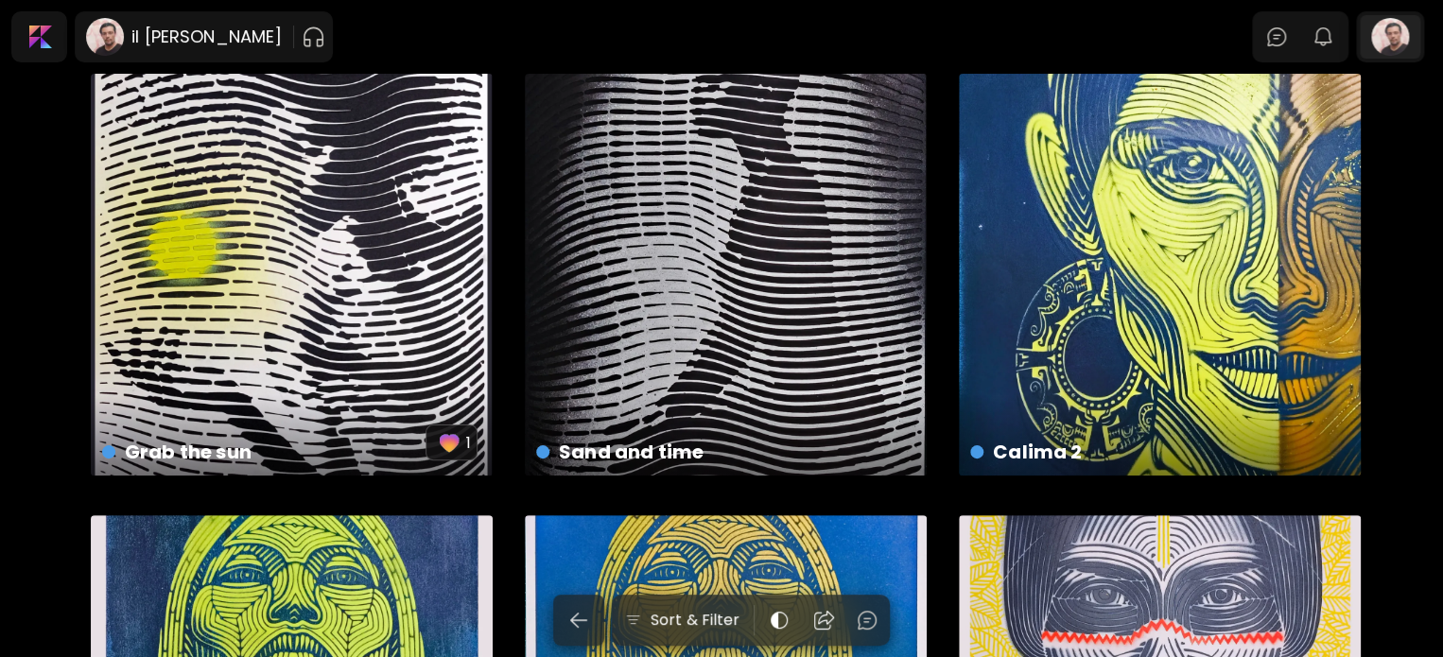
click at [1392, 22] on div at bounding box center [1390, 37] width 61 height 44
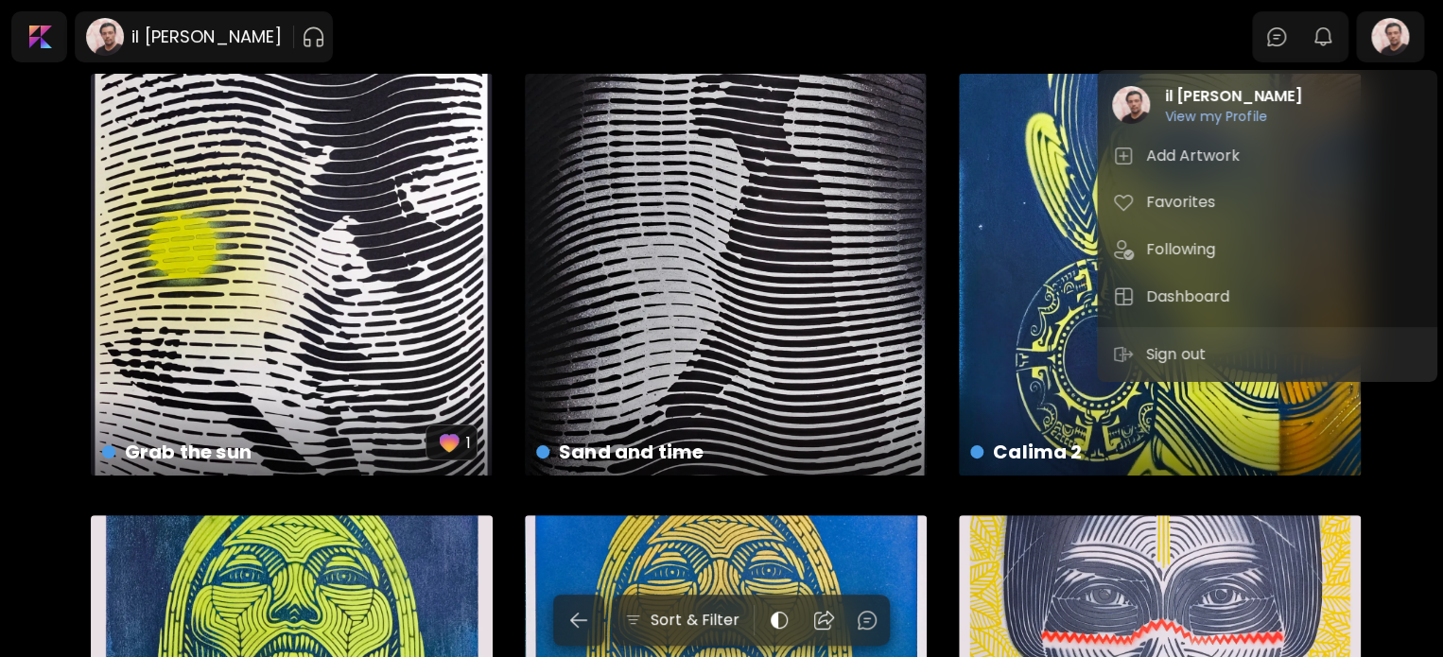
click at [146, 61] on div at bounding box center [721, 328] width 1443 height 657
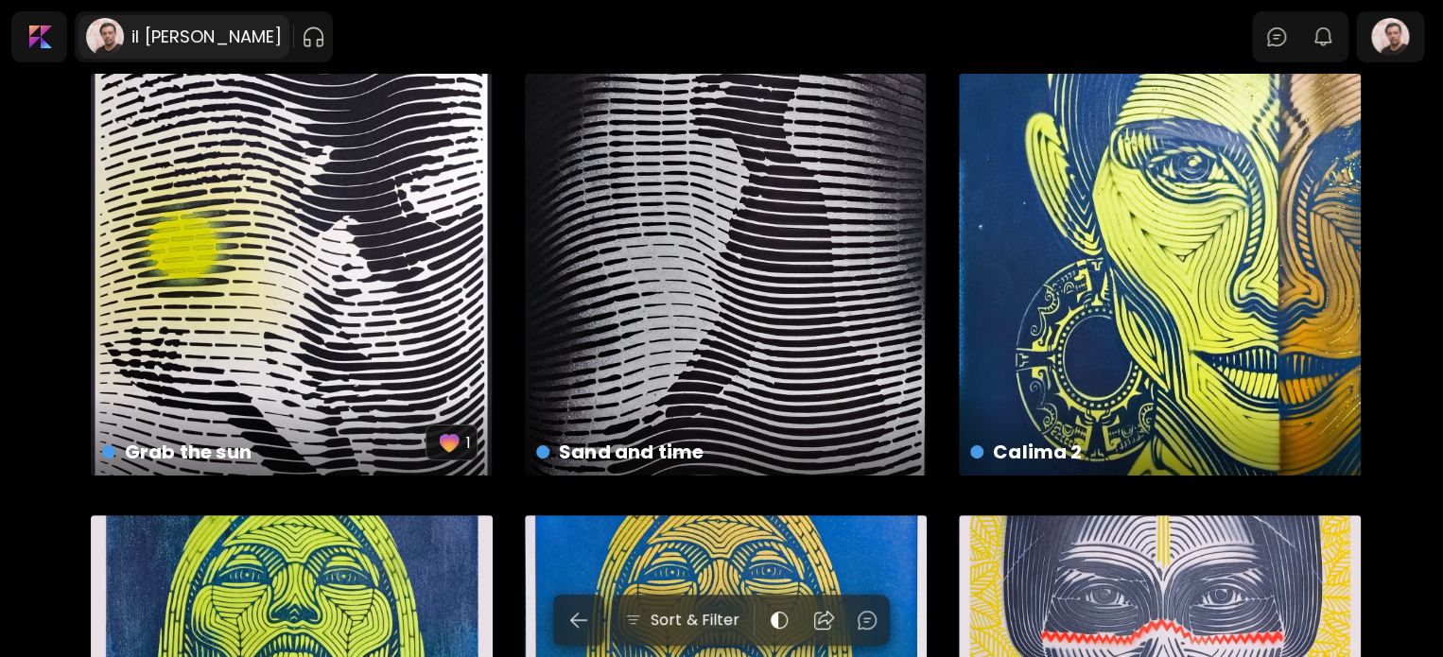
click at [166, 49] on div "il Fernando Santos" at bounding box center [184, 37] width 211 height 44
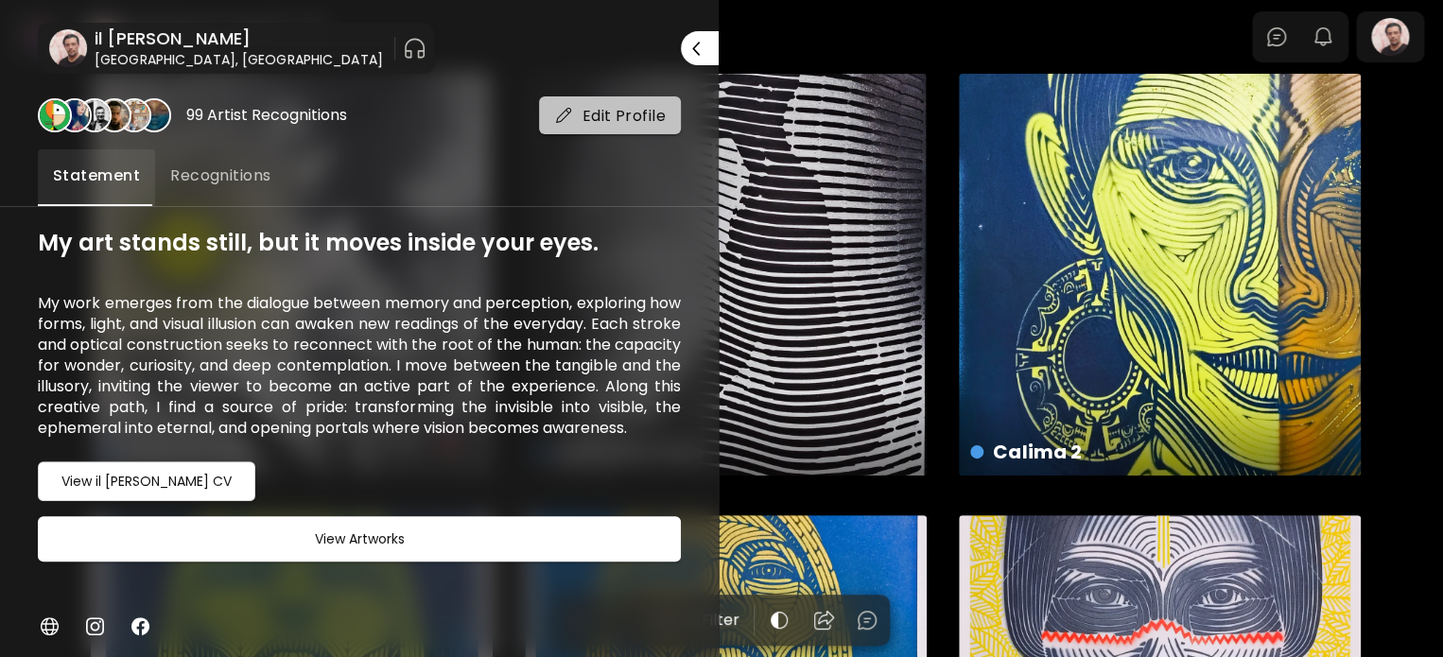
click at [603, 128] on button "Edit Profile" at bounding box center [610, 115] width 143 height 38
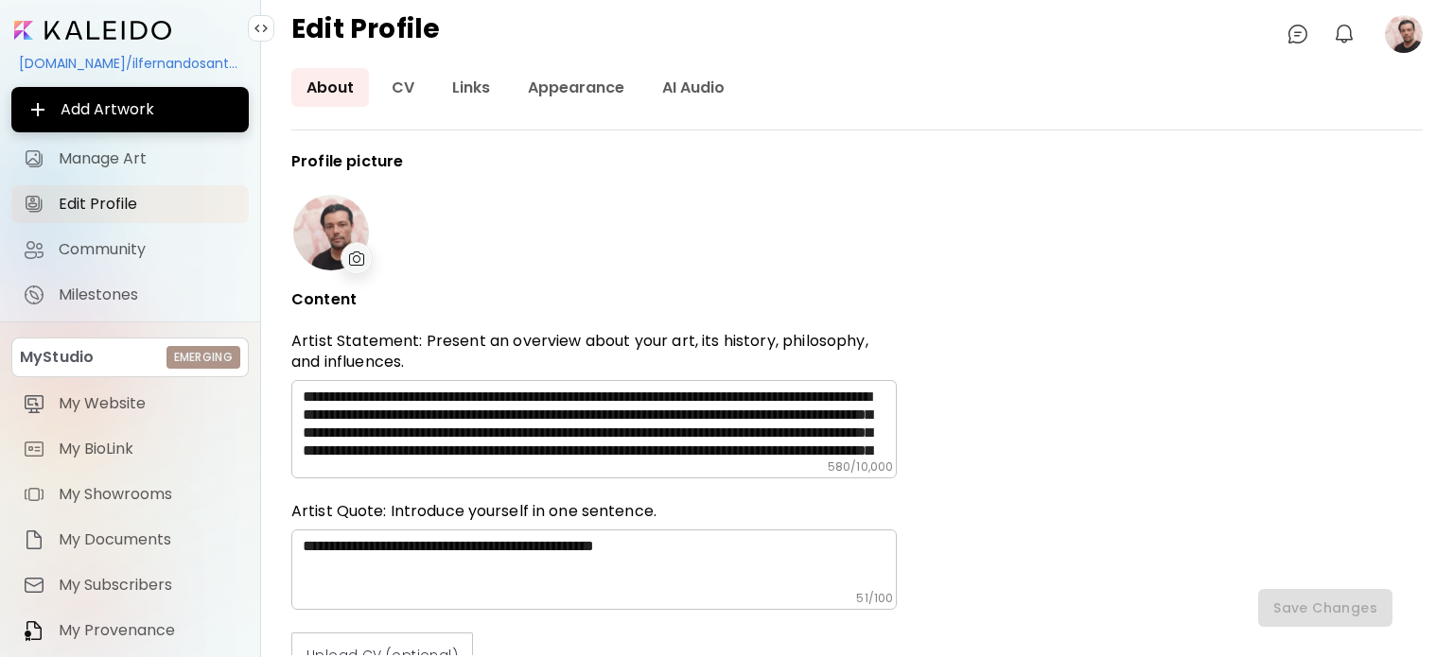
type input "********"
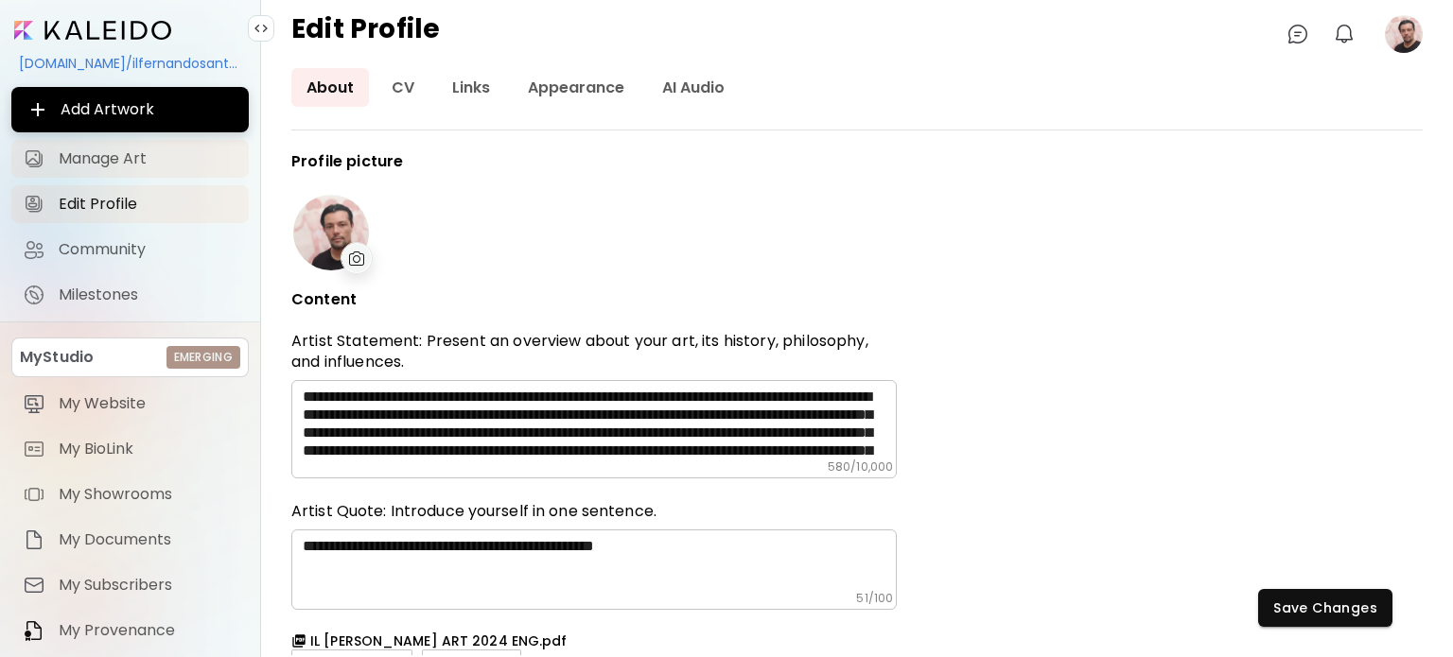
click at [157, 166] on span "Manage Art" at bounding box center [148, 158] width 179 height 19
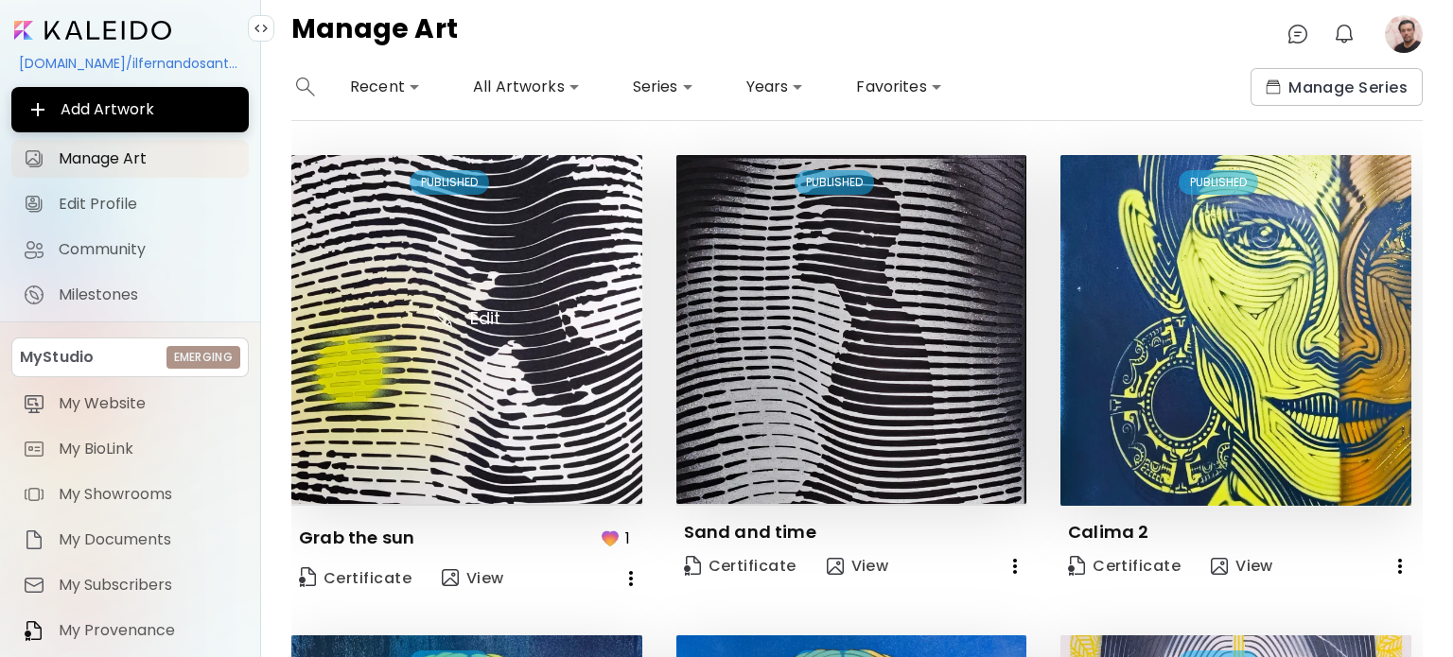
click at [439, 227] on img at bounding box center [466, 329] width 351 height 349
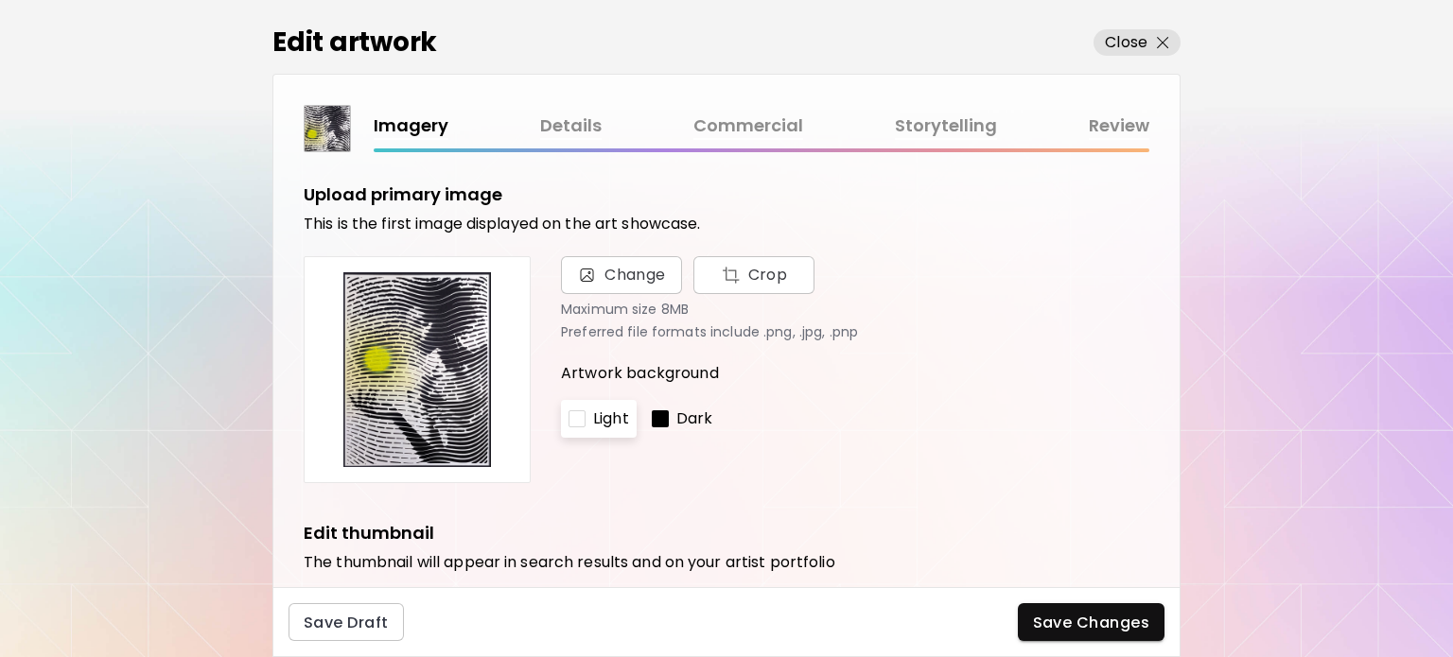
click at [696, 428] on p "Dark" at bounding box center [694, 419] width 37 height 23
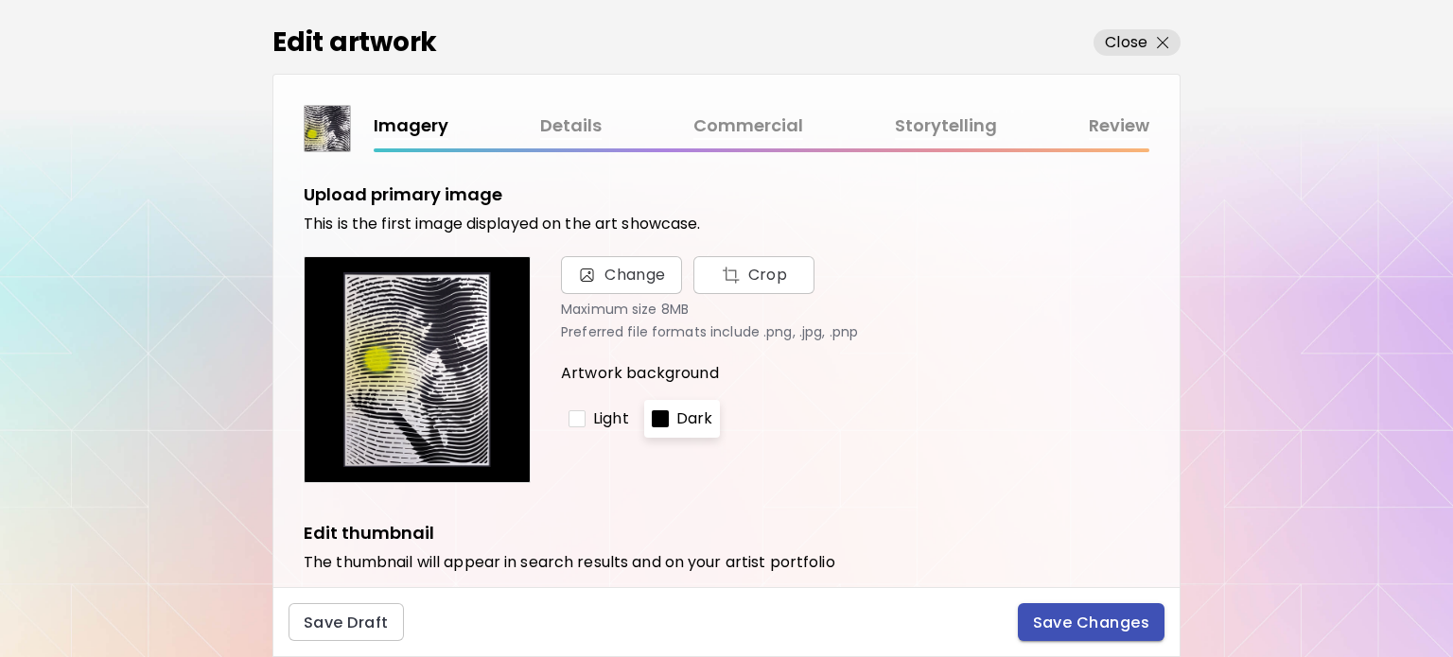
click at [1144, 617] on span "Save Changes" at bounding box center [1091, 623] width 117 height 20
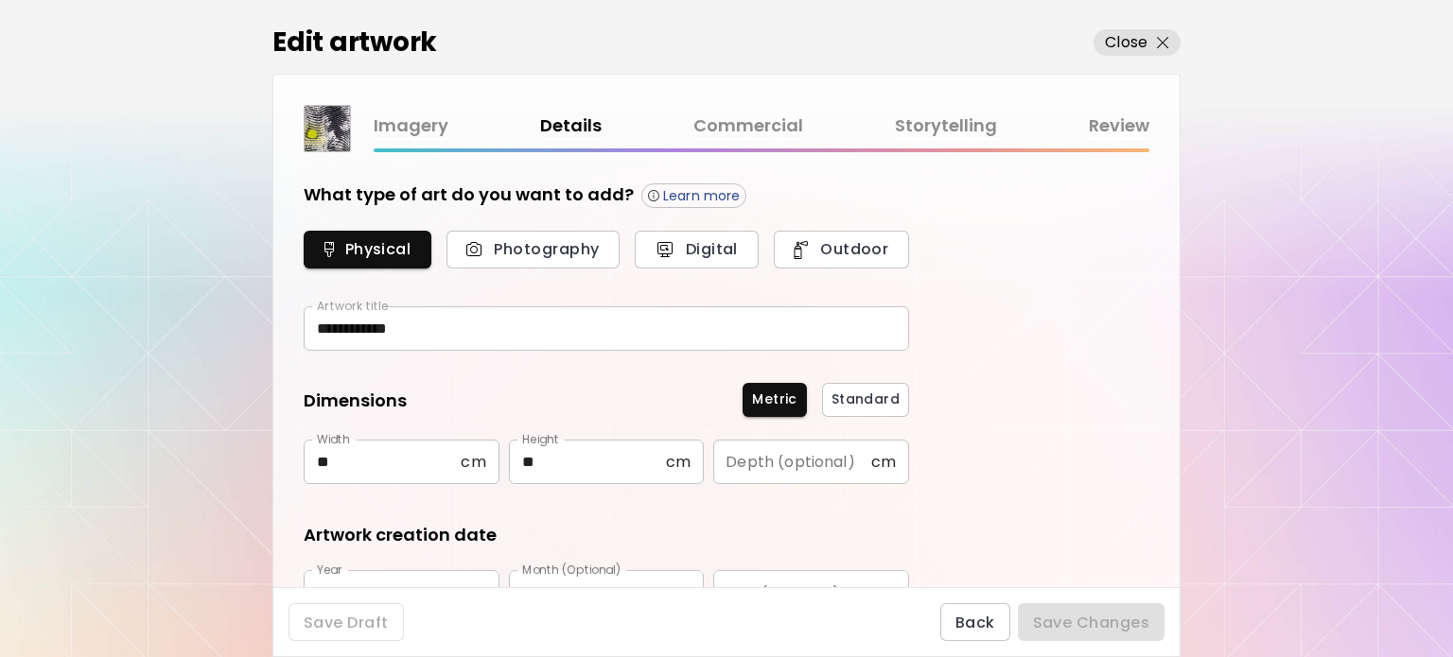
type input "********"
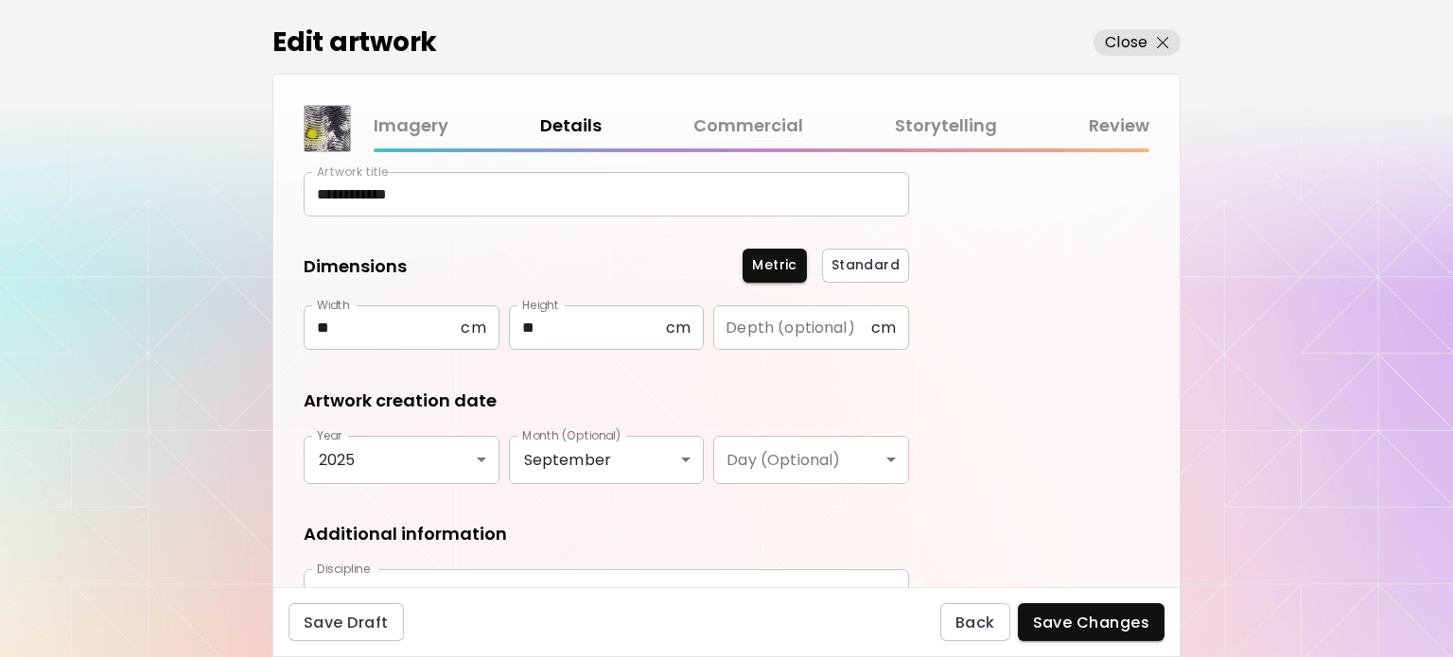
scroll to position [312, 0]
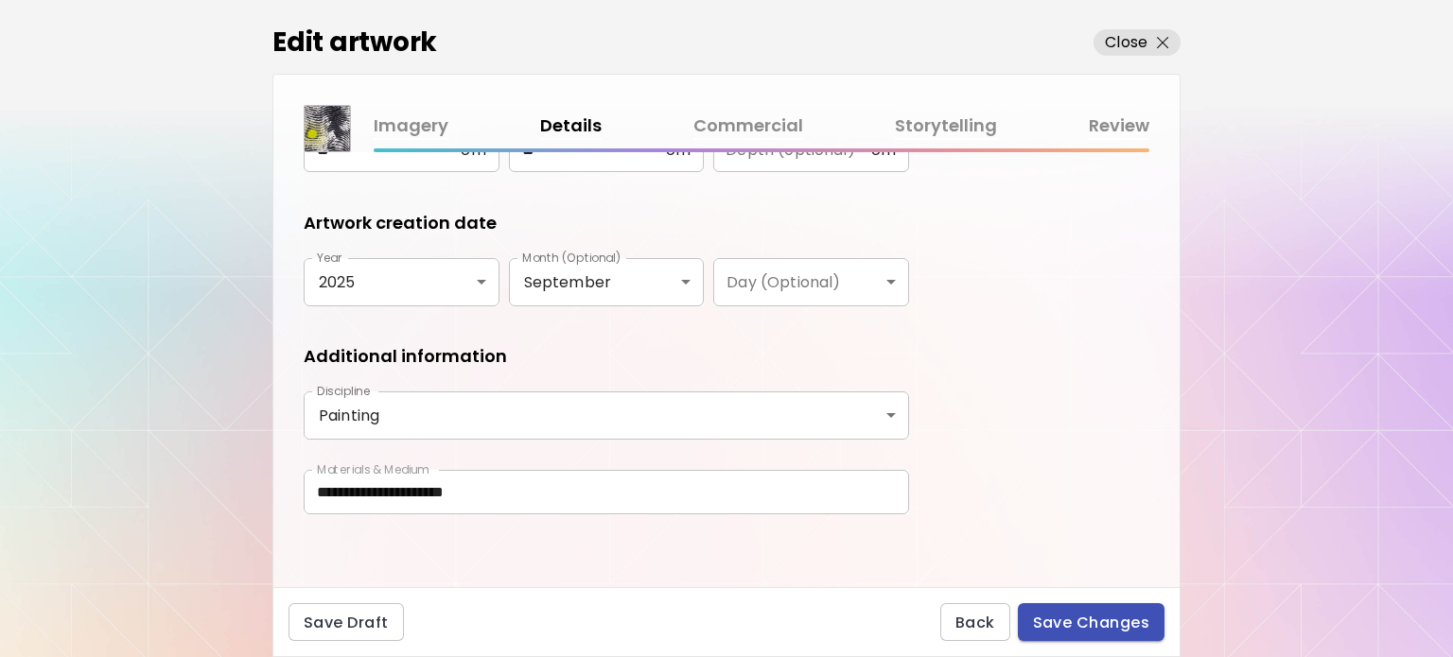
click at [1081, 616] on span "Save Changes" at bounding box center [1091, 623] width 117 height 20
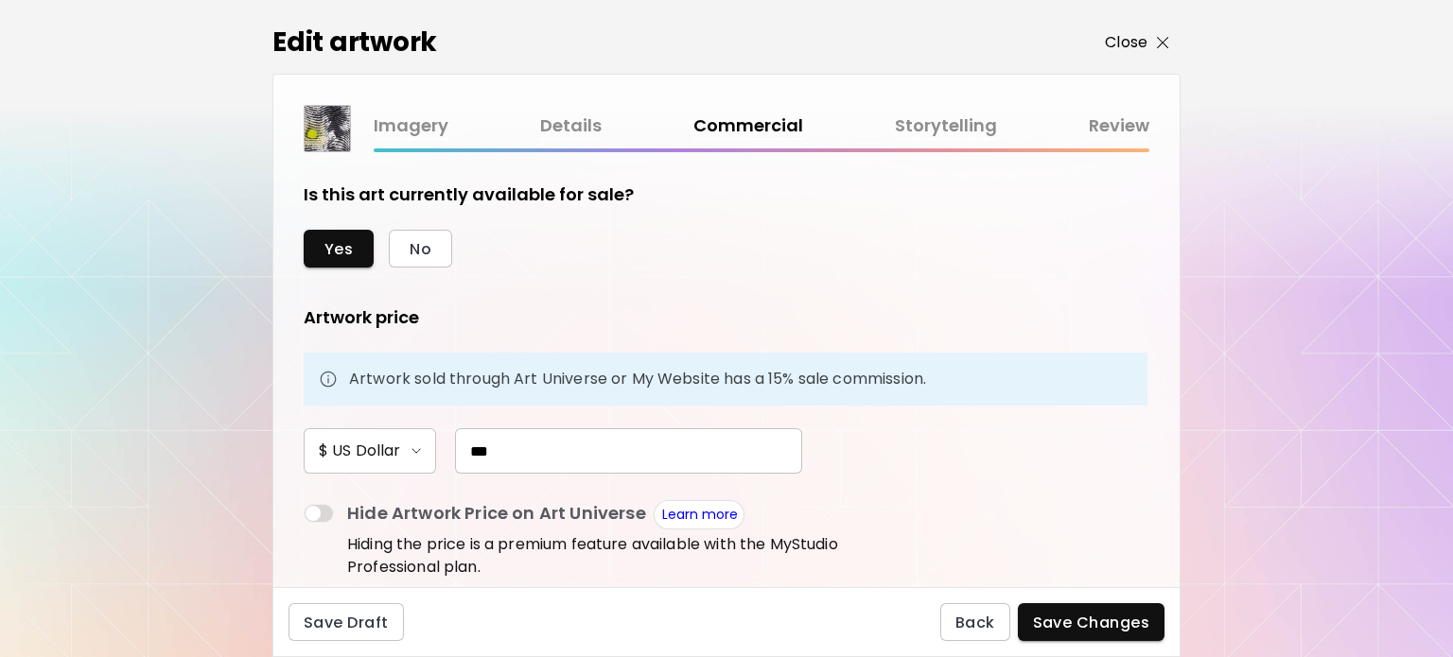
click at [1161, 51] on span "Close" at bounding box center [1137, 42] width 64 height 23
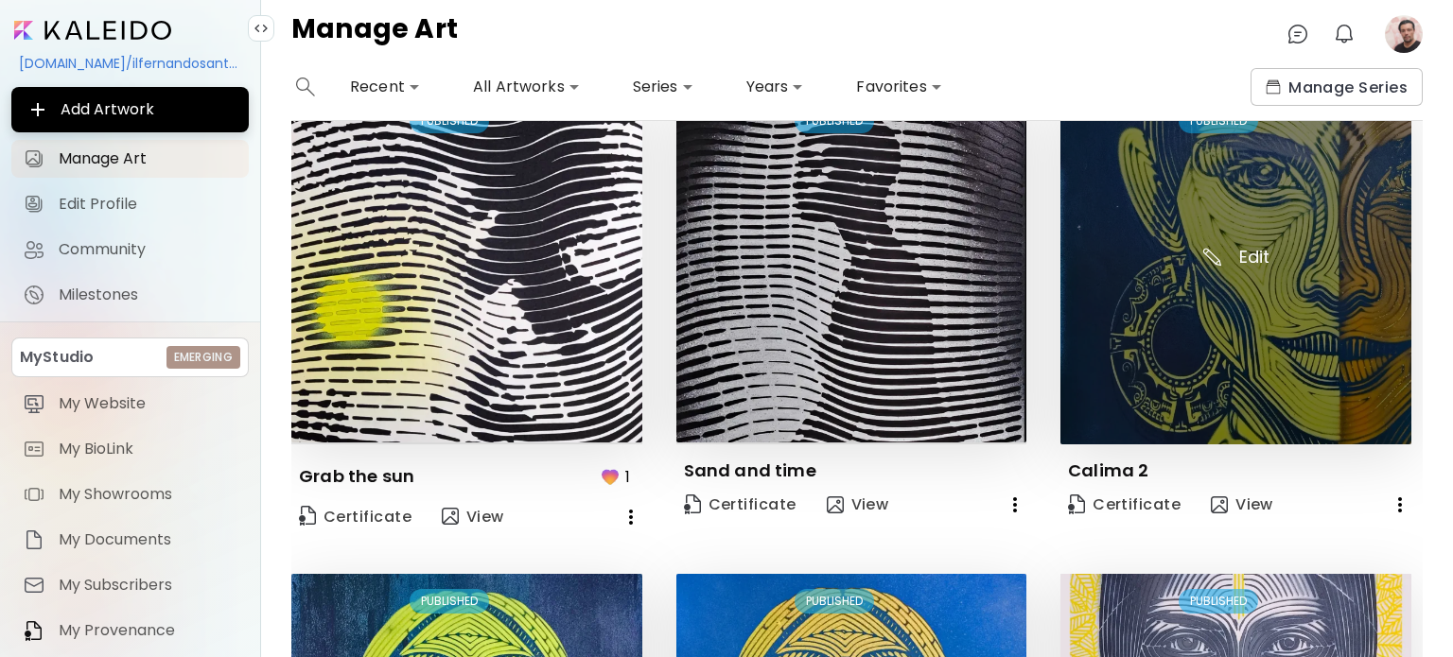
scroll to position [95, 0]
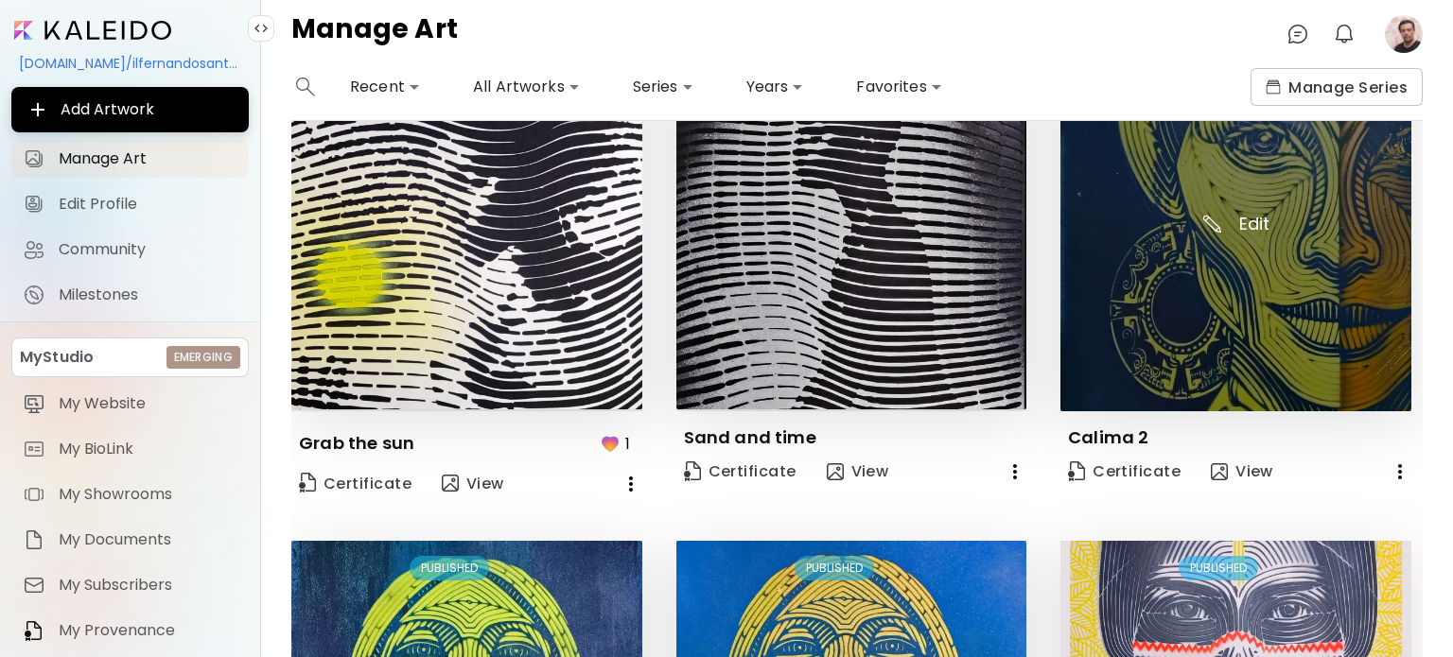
click at [1202, 264] on img at bounding box center [1235, 236] width 351 height 351
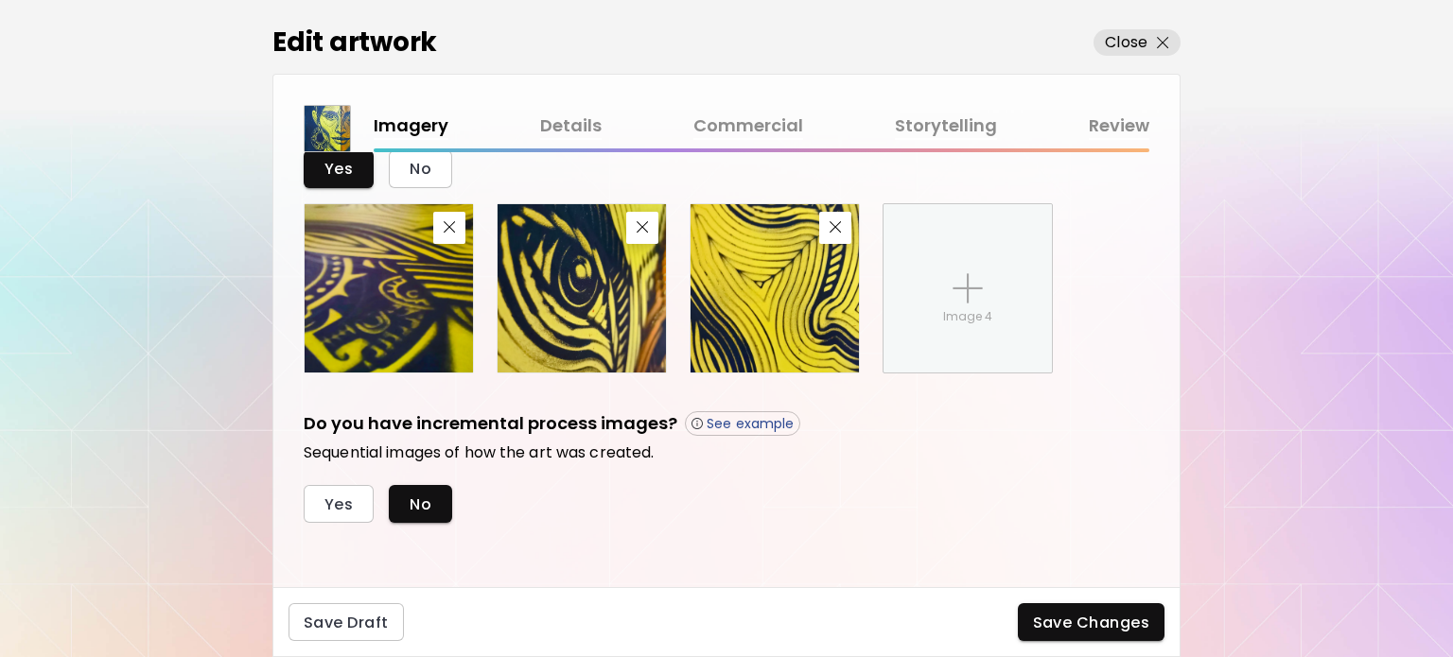
scroll to position [749, 0]
click at [594, 135] on link "Details" at bounding box center [570, 126] width 61 height 27
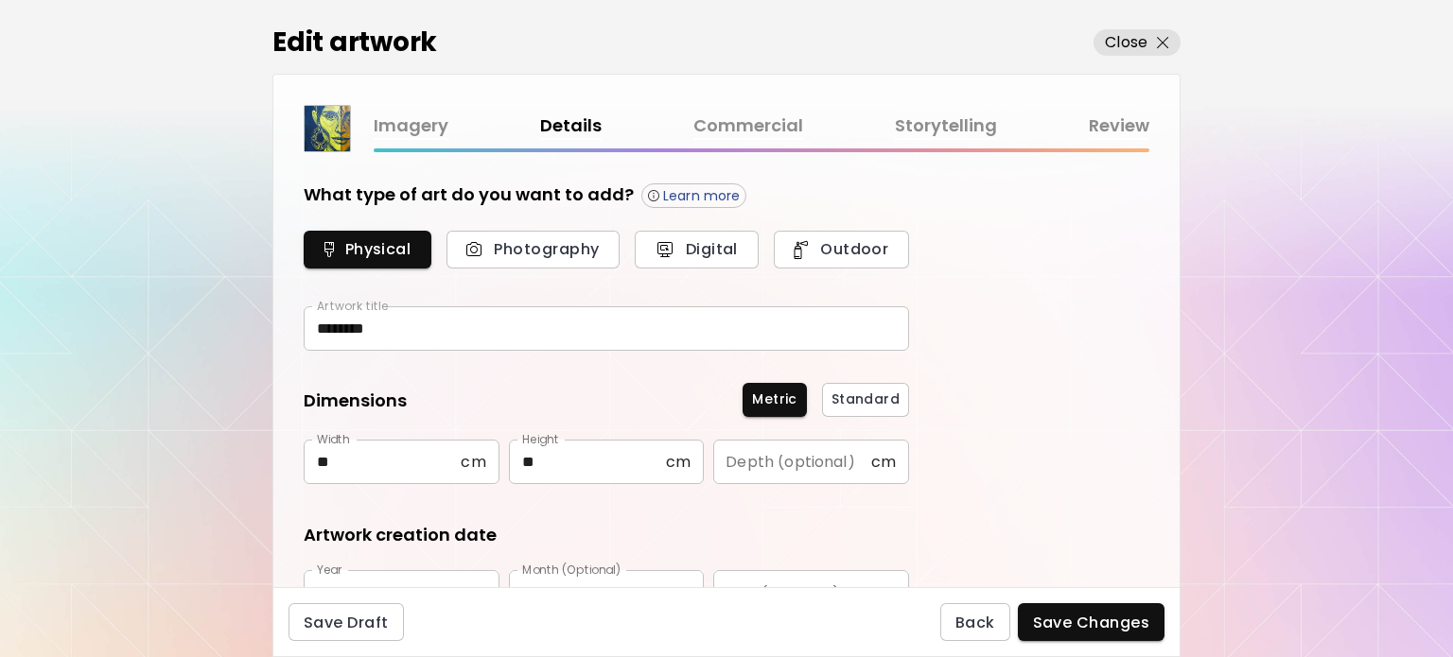
scroll to position [312, 0]
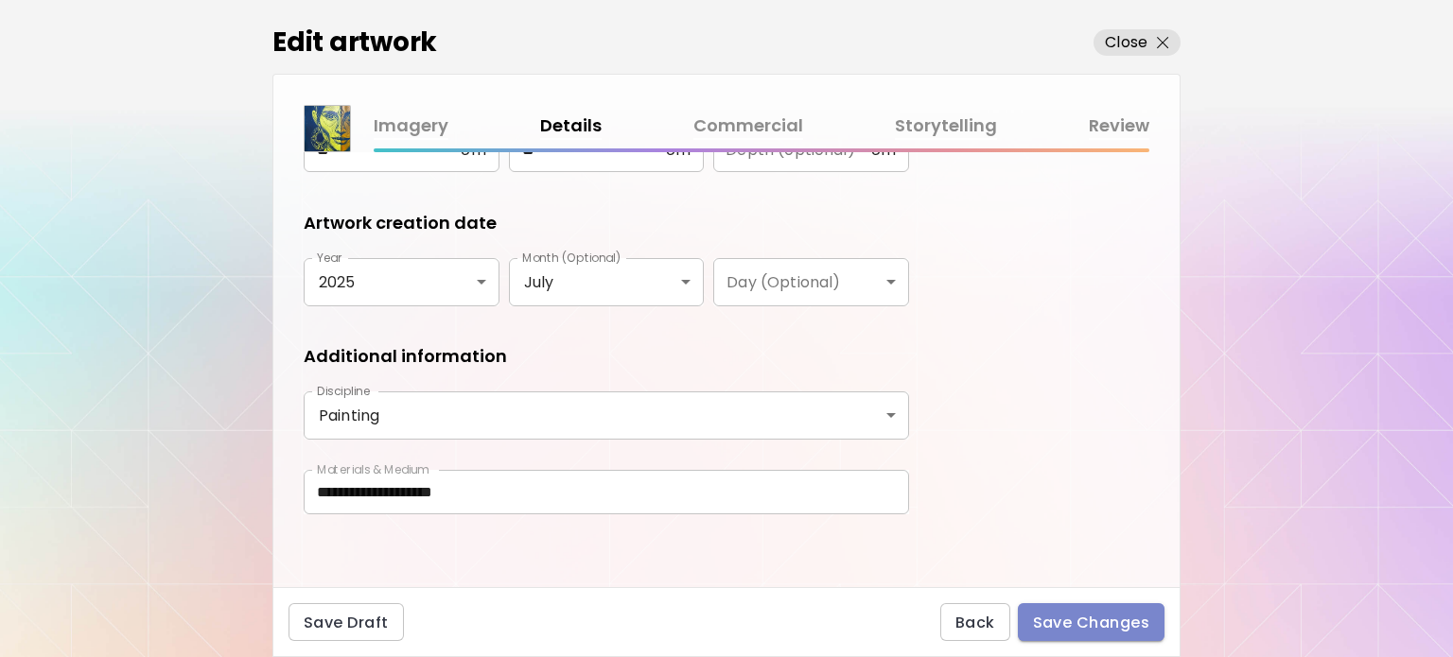
click at [1097, 617] on span "Save Changes" at bounding box center [1091, 623] width 117 height 20
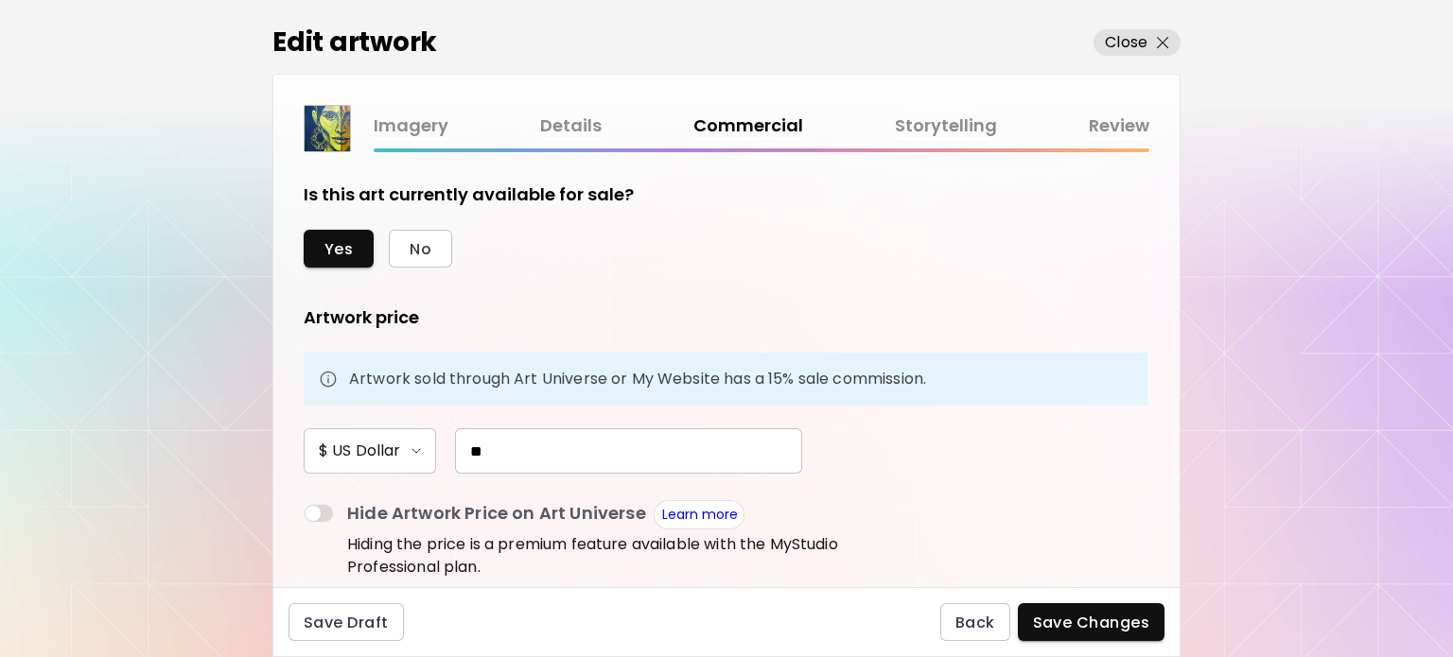
click at [1130, 44] on p "Close" at bounding box center [1126, 42] width 43 height 23
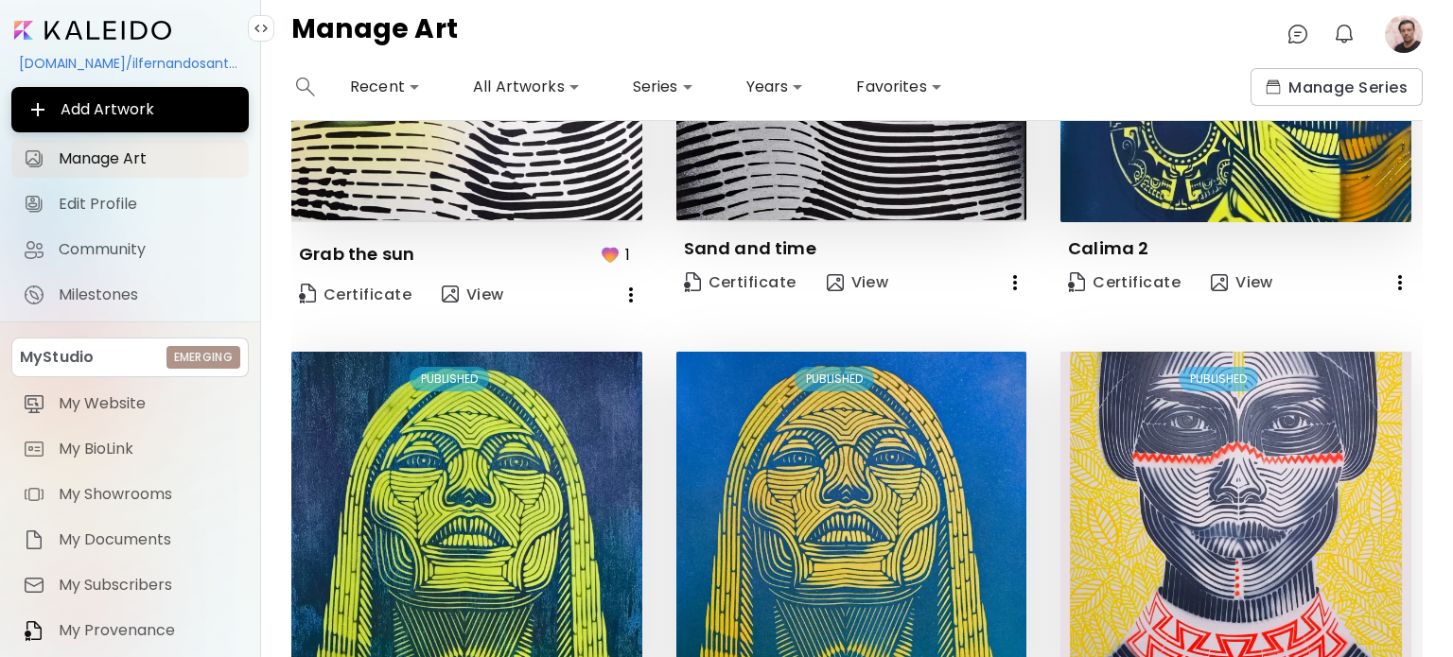
scroll to position [568, 0]
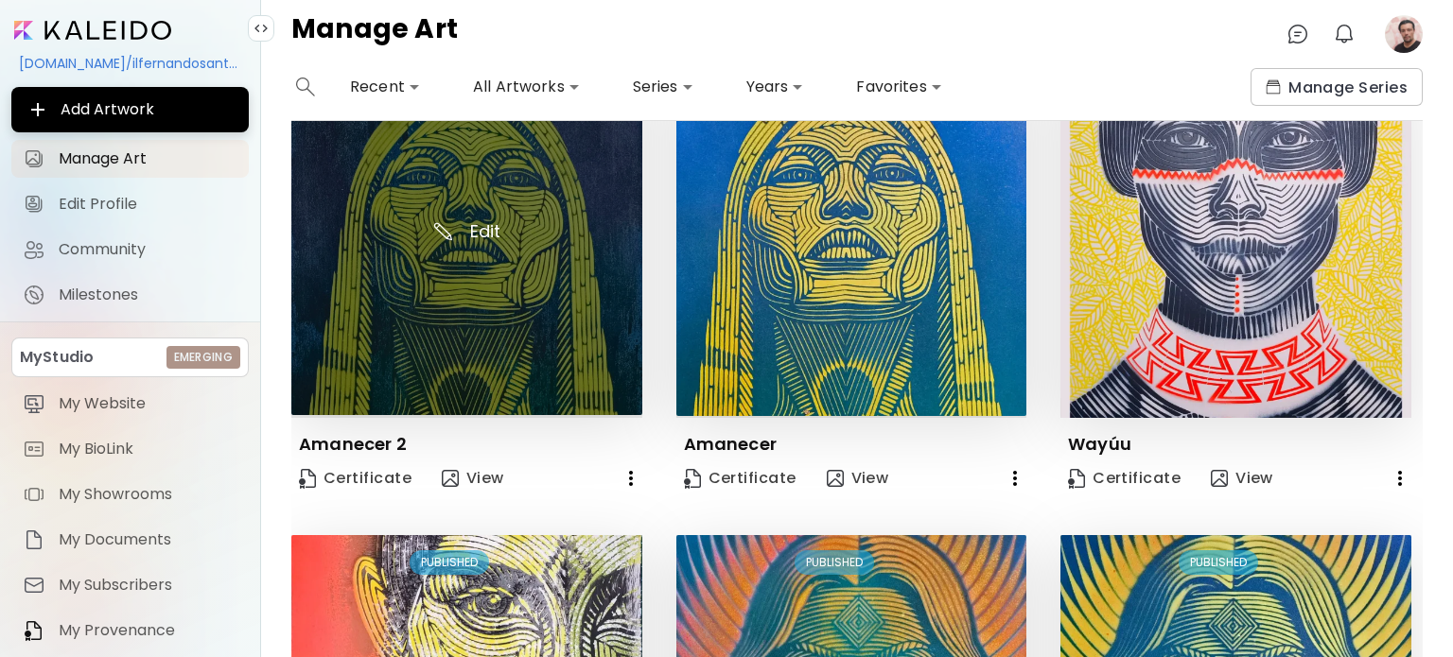
click at [498, 273] on img at bounding box center [466, 242] width 351 height 348
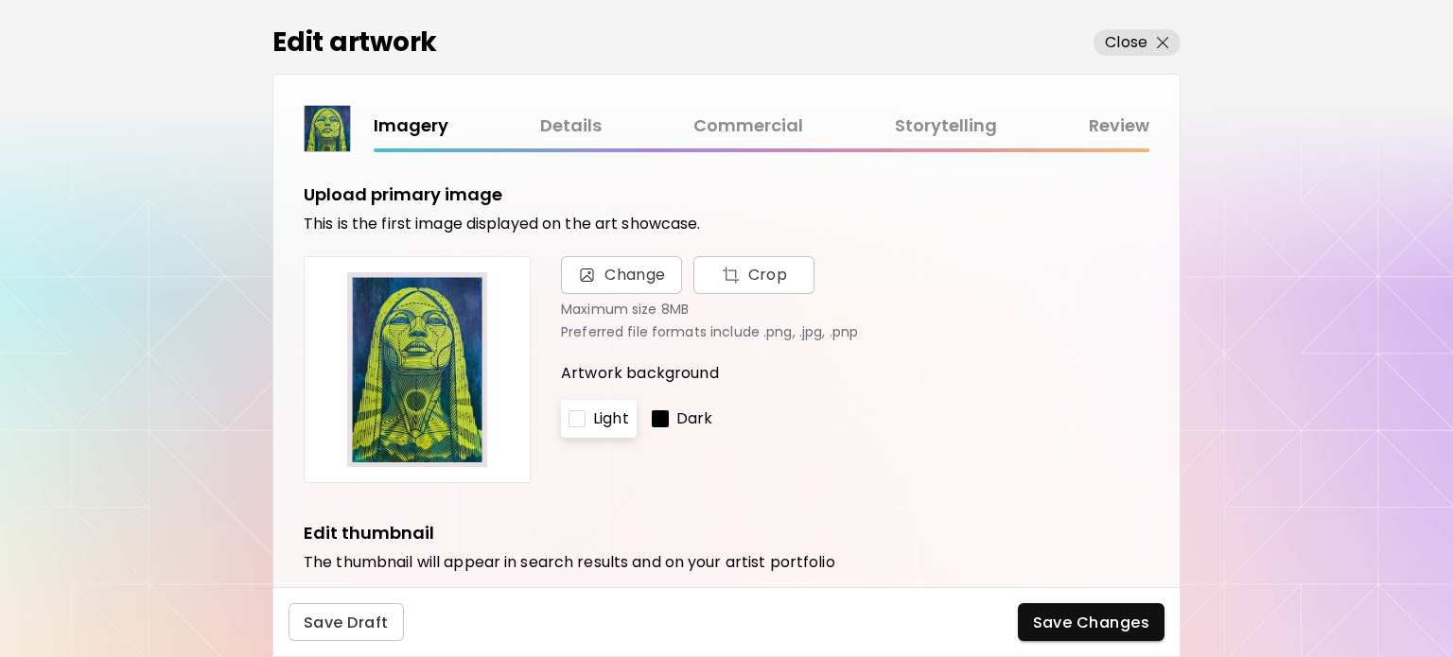
click at [574, 130] on link "Details" at bounding box center [570, 126] width 61 height 27
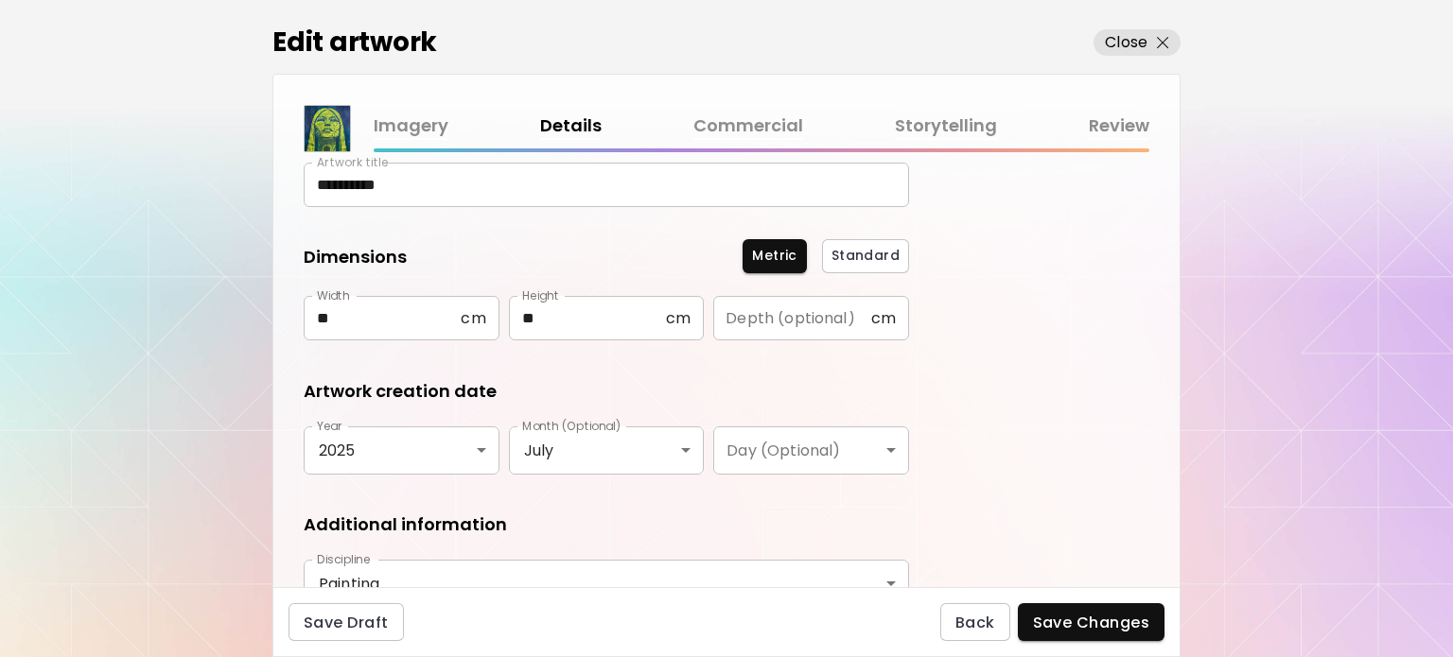
scroll to position [312, 0]
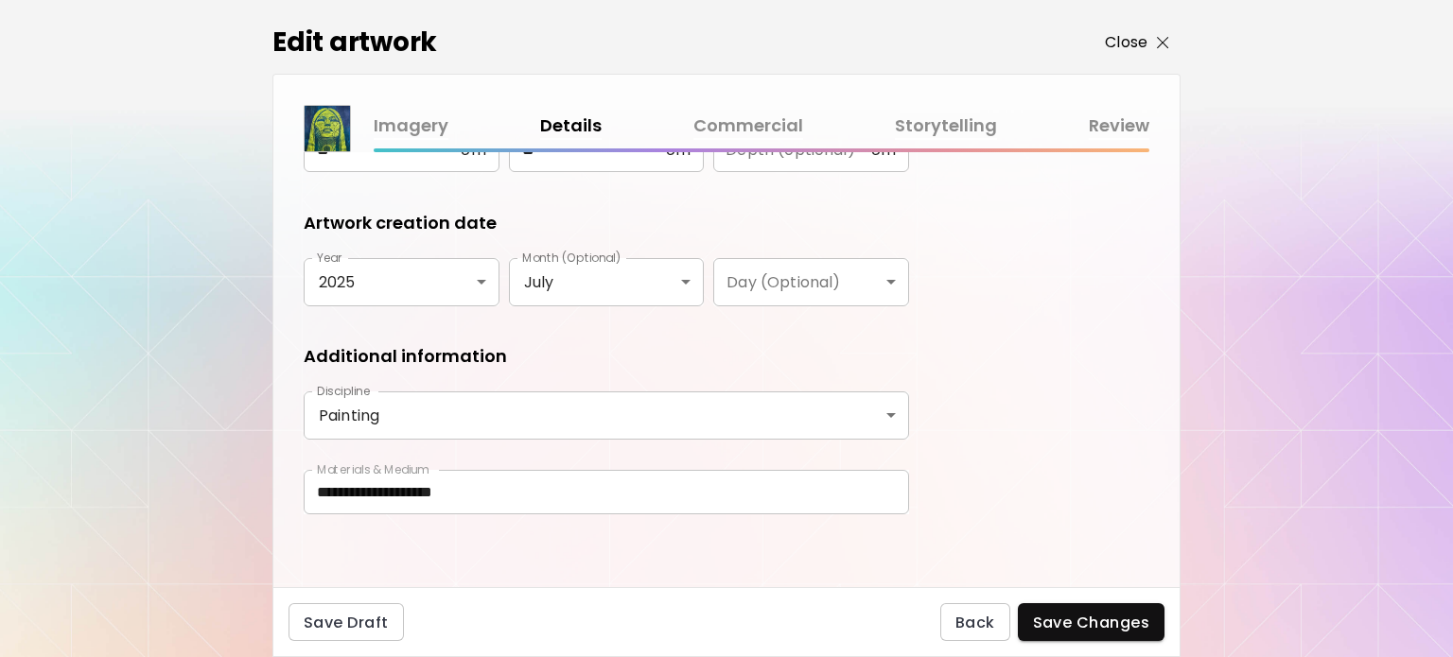
click at [1127, 38] on p "Close" at bounding box center [1126, 42] width 43 height 23
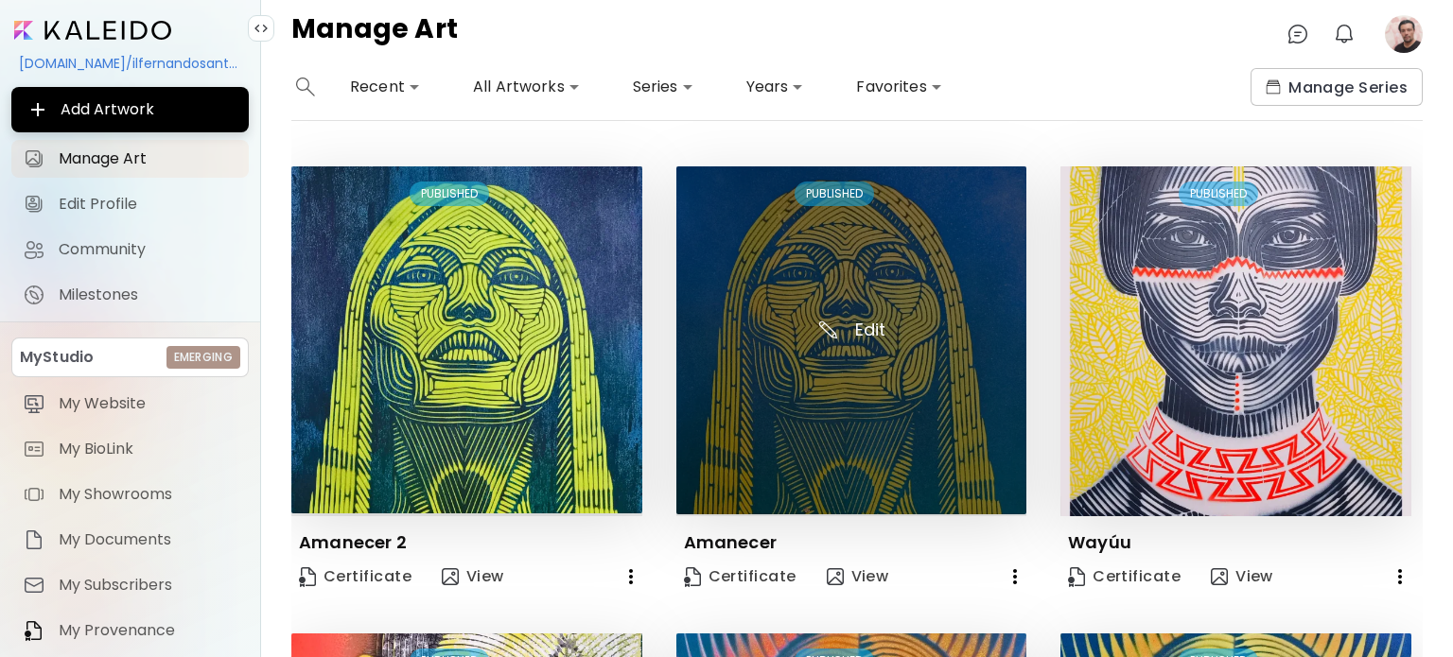
scroll to position [473, 0]
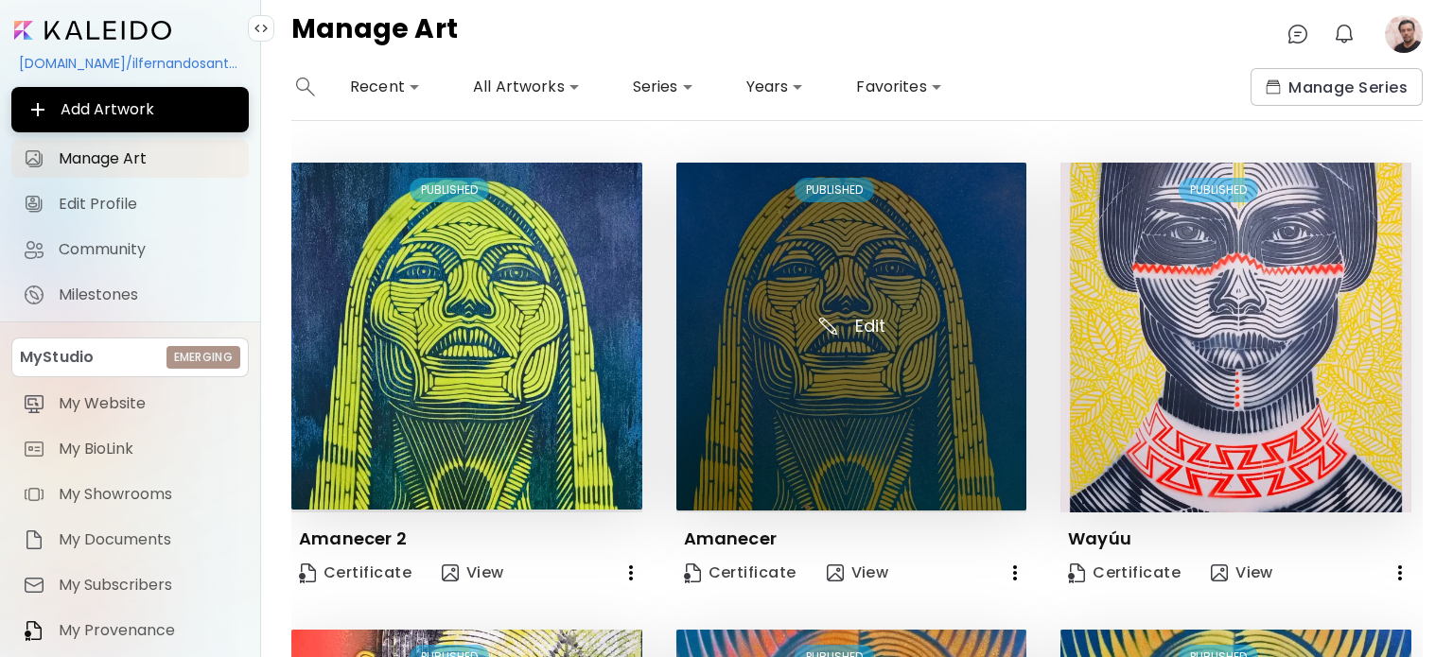
click at [811, 253] on img at bounding box center [851, 337] width 351 height 348
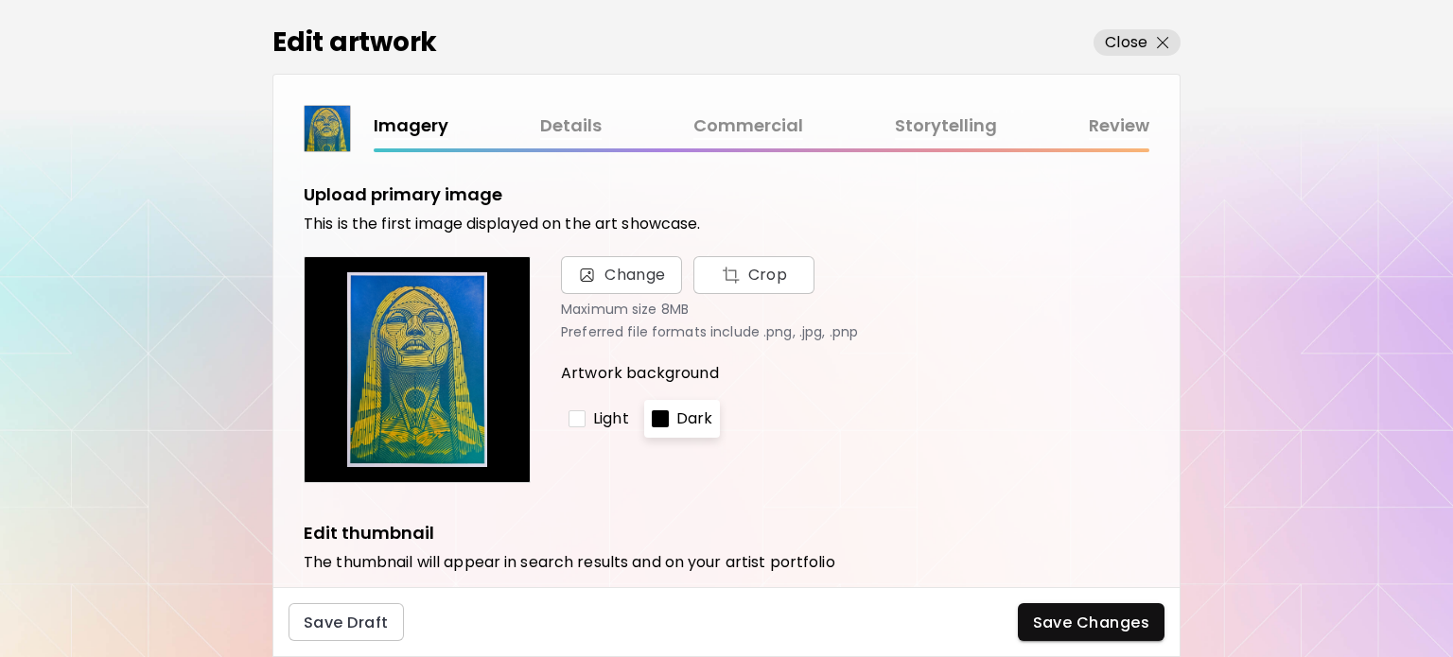
click at [573, 124] on link "Details" at bounding box center [570, 126] width 61 height 27
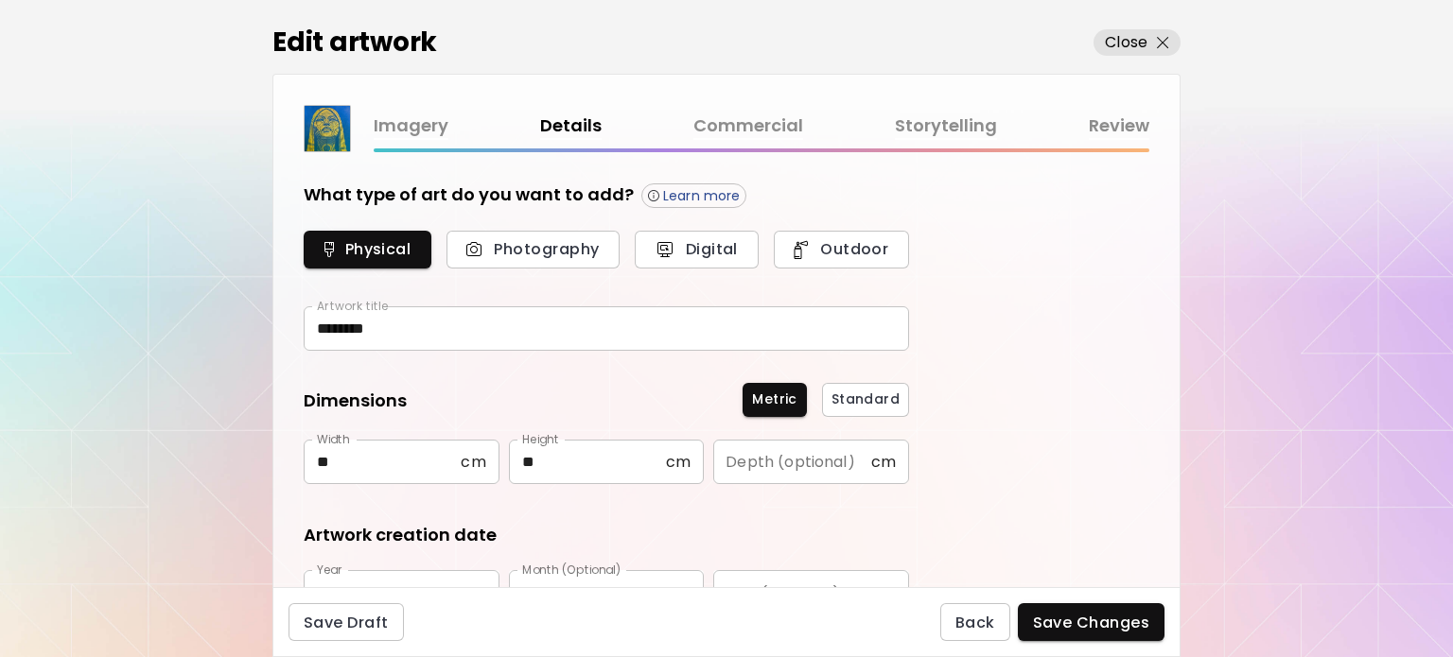
type input "********"
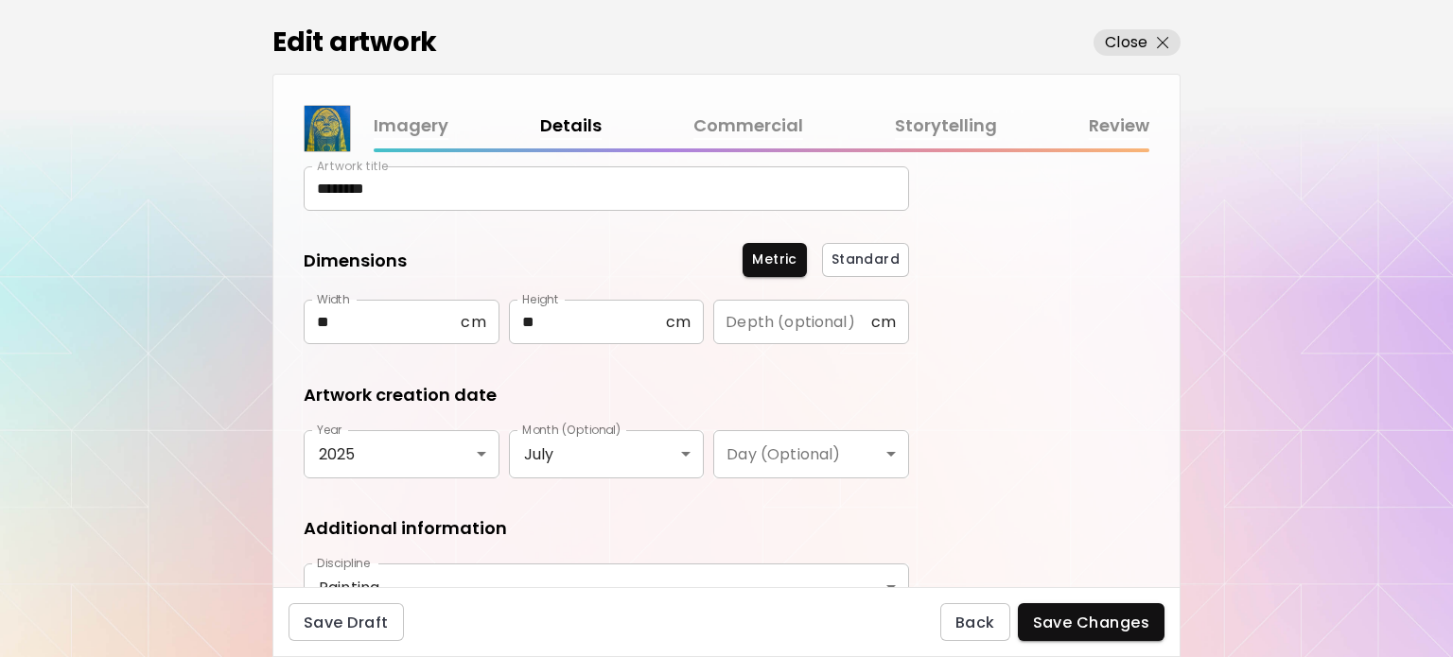
scroll to position [312, 0]
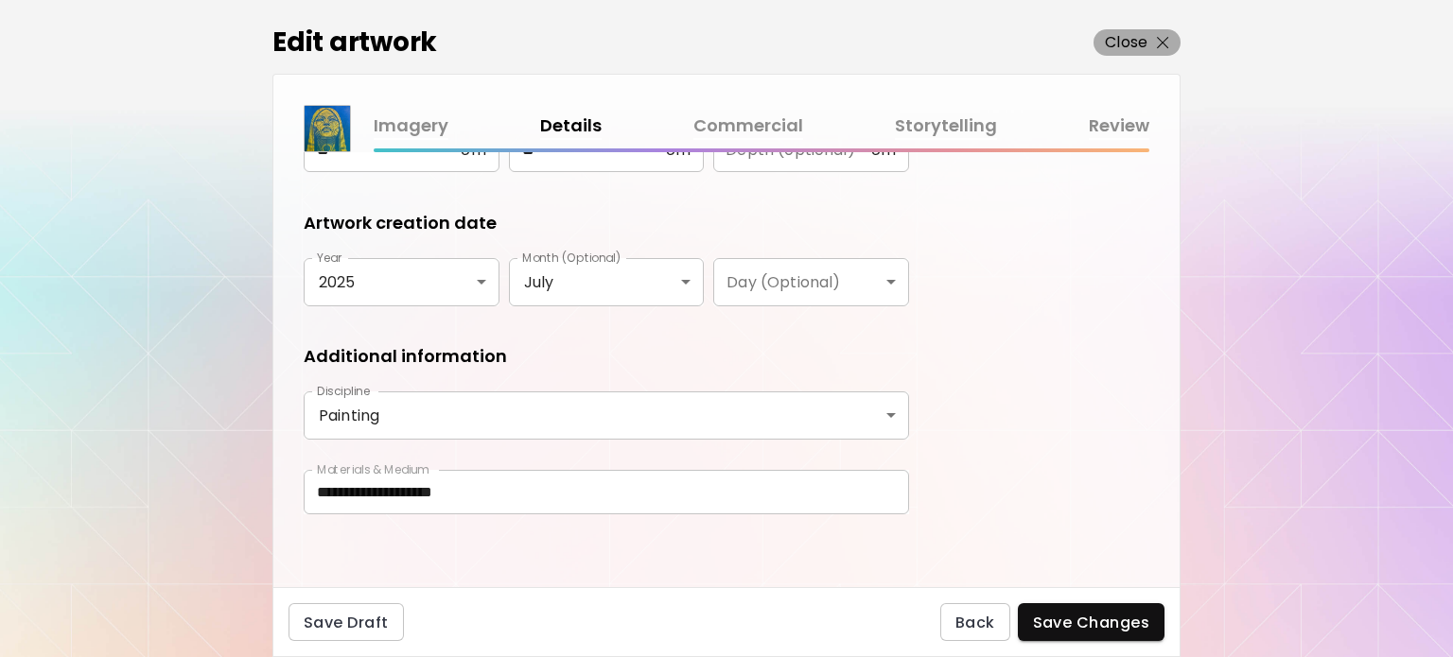
click at [1147, 42] on span "Close" at bounding box center [1137, 42] width 64 height 23
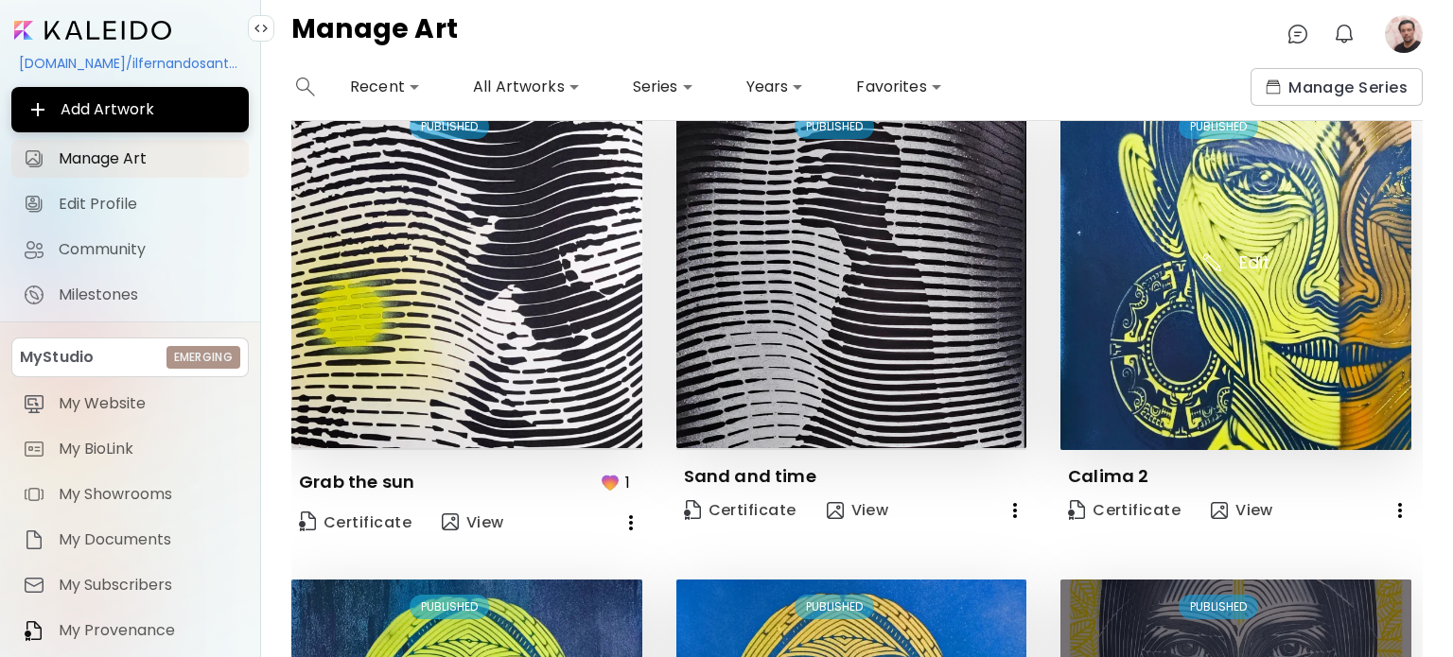
scroll to position [568, 0]
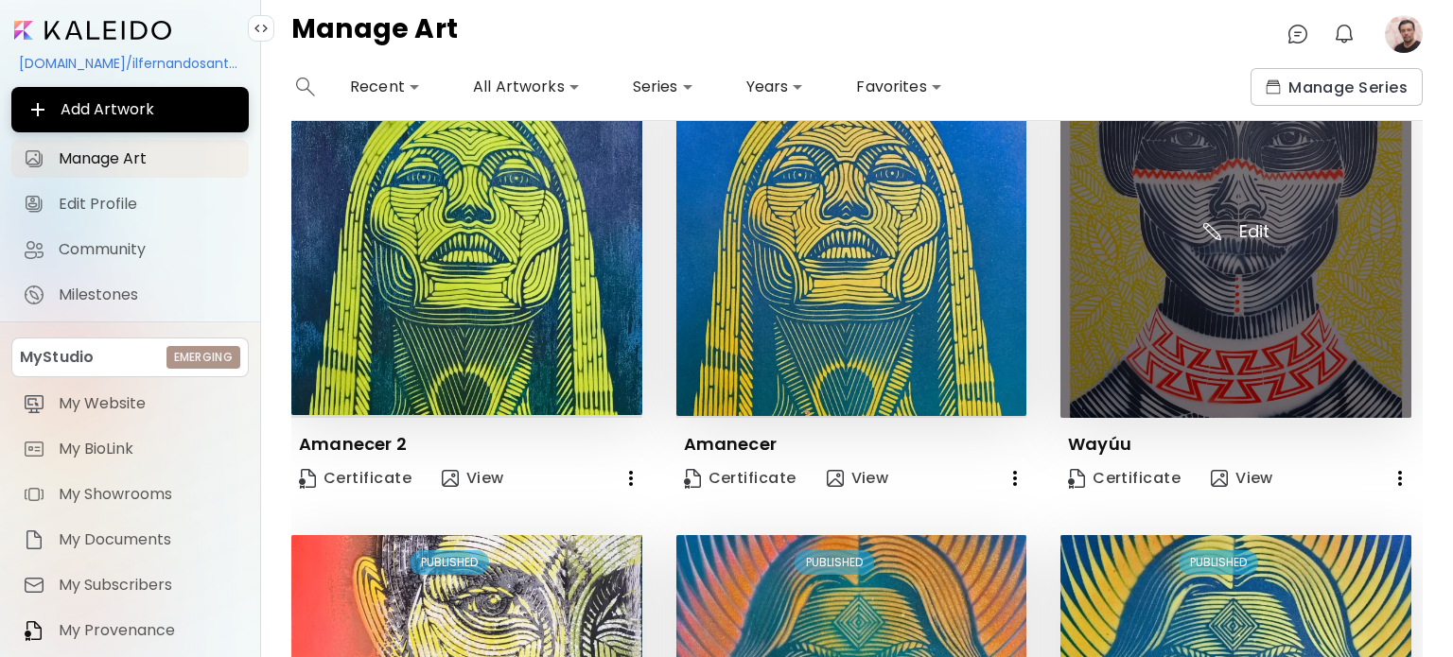
click at [1150, 290] on img at bounding box center [1235, 243] width 351 height 351
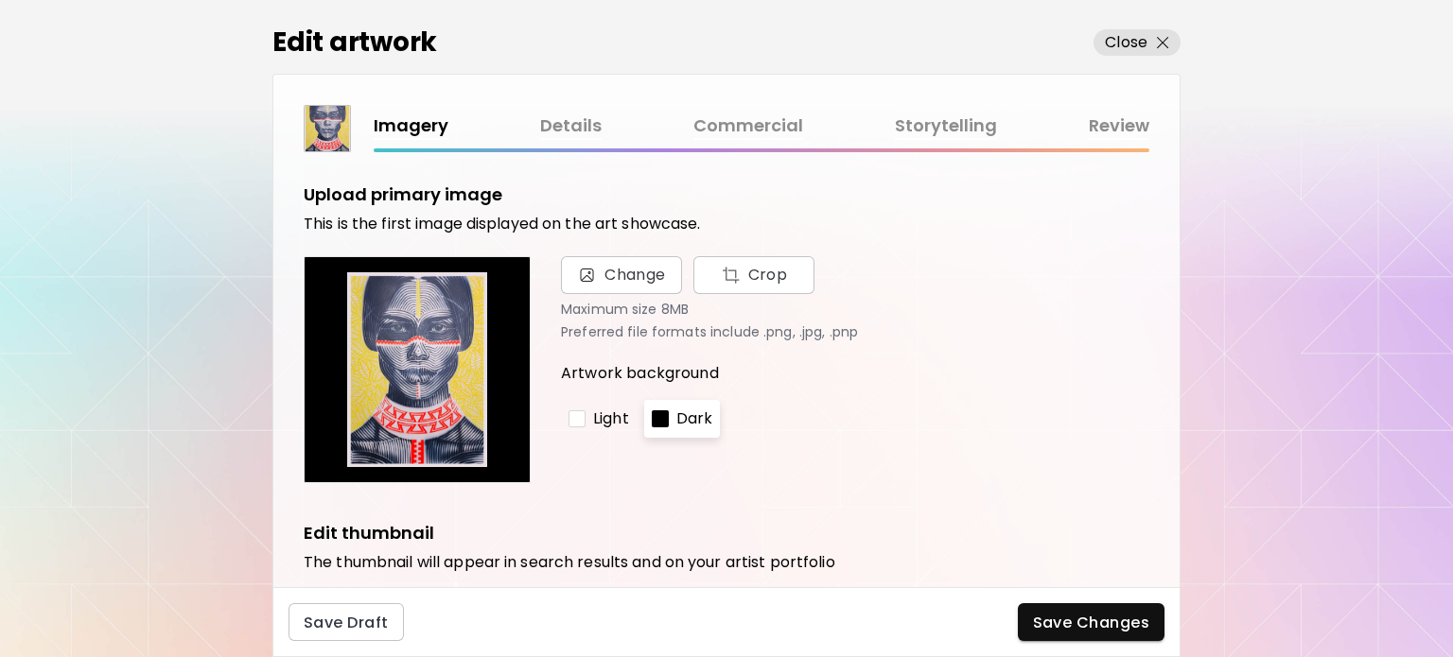
click at [567, 123] on link "Details" at bounding box center [570, 126] width 61 height 27
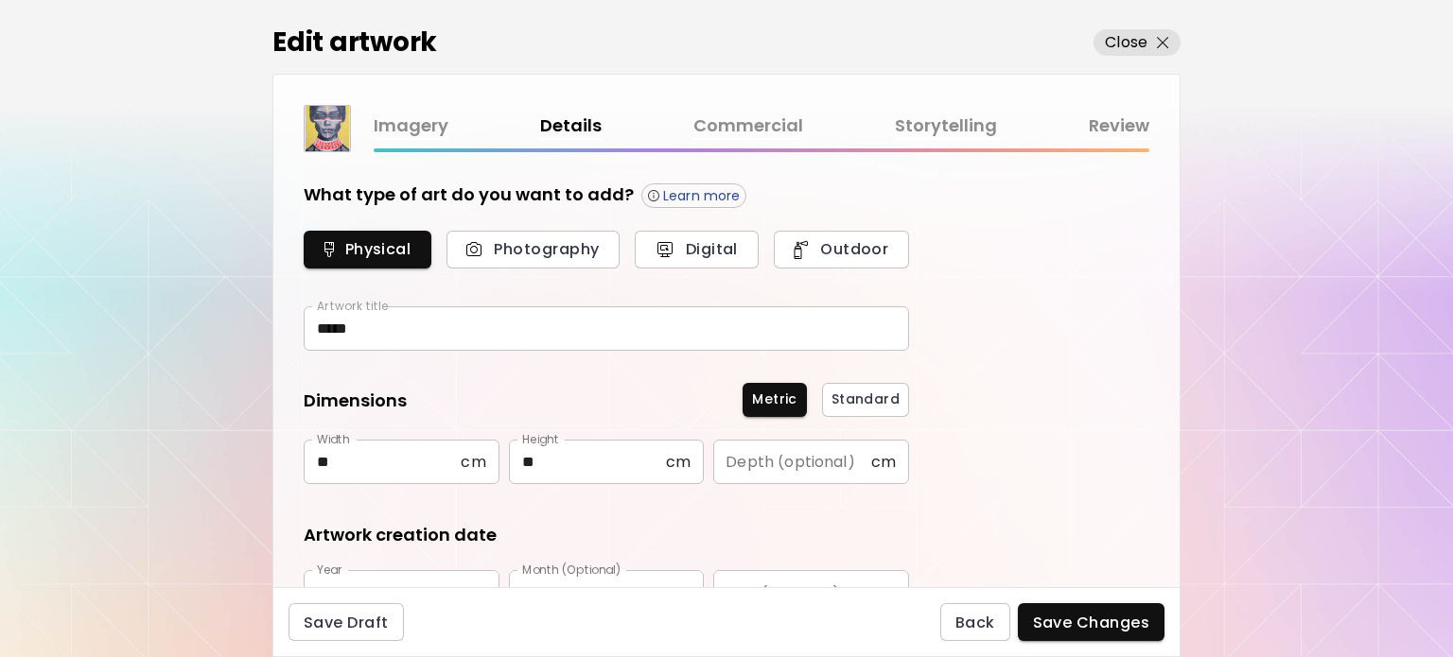
type input "********"
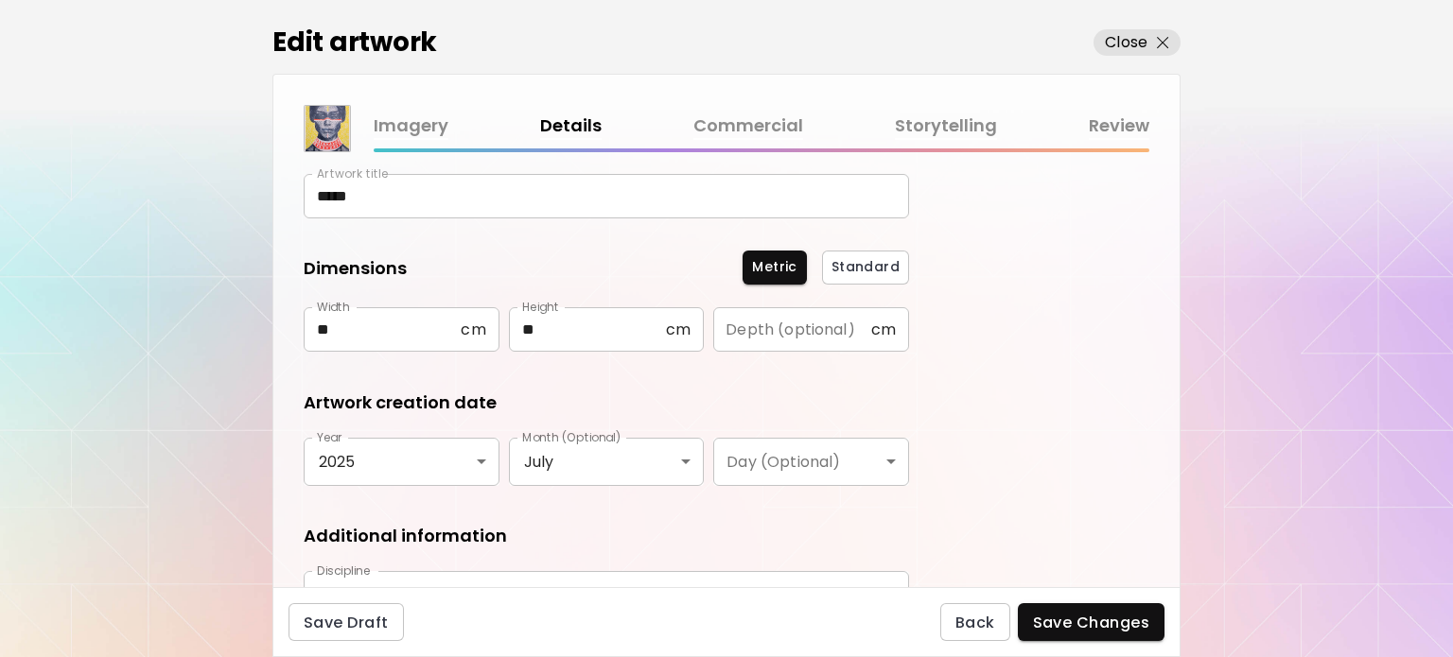
scroll to position [312, 0]
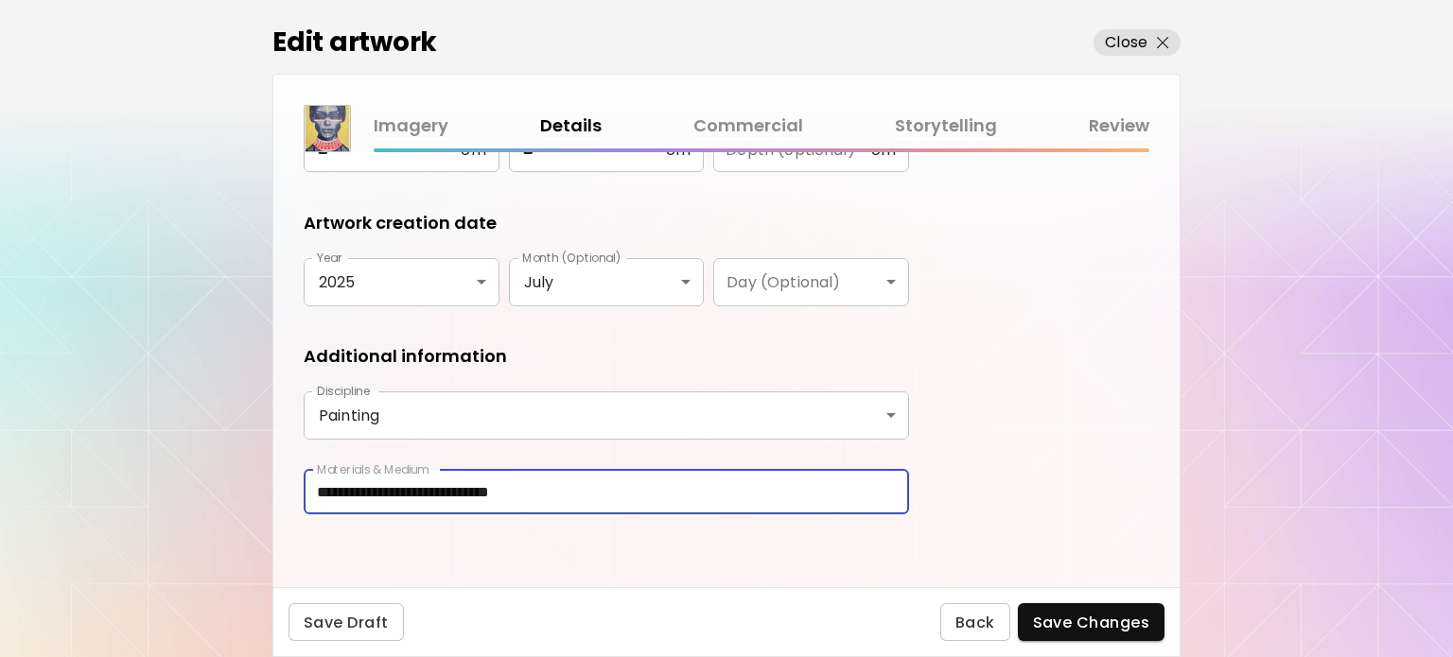
drag, startPoint x: 604, startPoint y: 498, endPoint x: 424, endPoint y: 511, distance: 181.1
click at [424, 511] on input "**********" at bounding box center [606, 492] width 605 height 44
click at [450, 506] on input "**********" at bounding box center [606, 492] width 605 height 44
drag, startPoint x: 468, startPoint y: 494, endPoint x: 410, endPoint y: 504, distance: 59.6
click at [410, 504] on input "**********" at bounding box center [606, 492] width 605 height 44
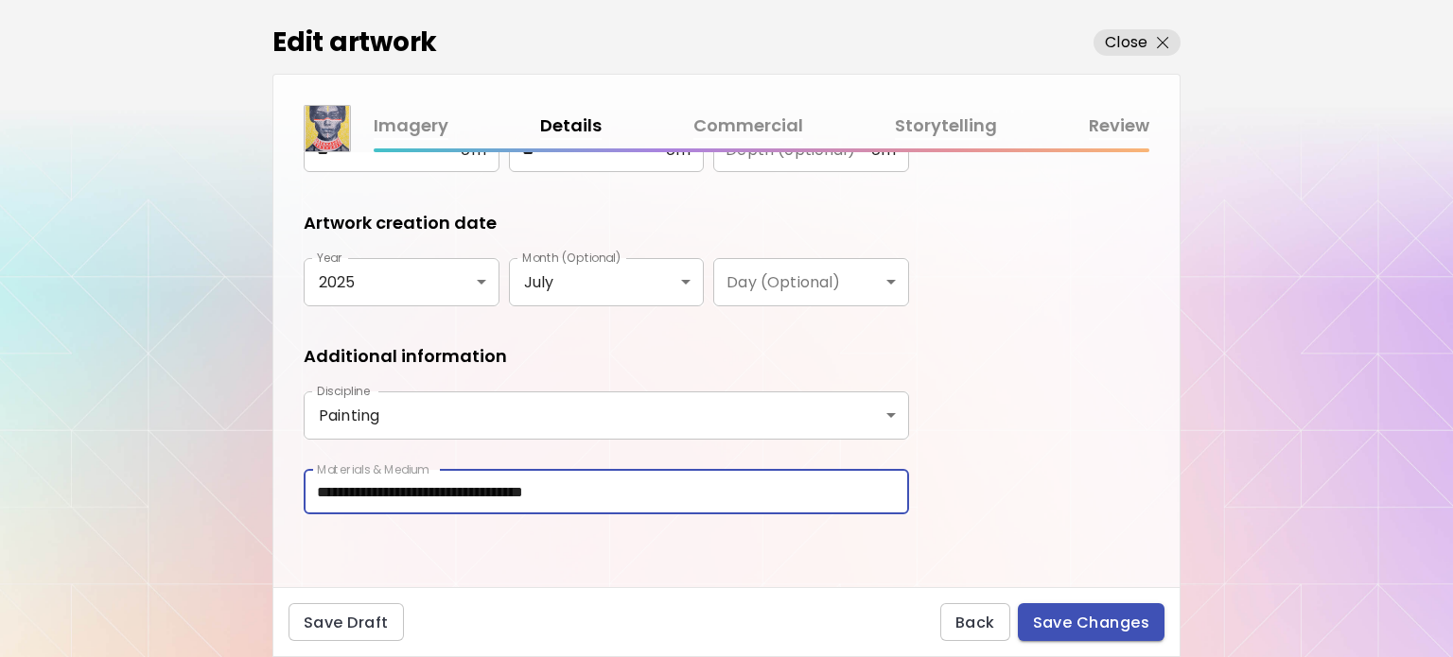
type input "**********"
click at [1100, 623] on span "Save Changes" at bounding box center [1091, 623] width 117 height 20
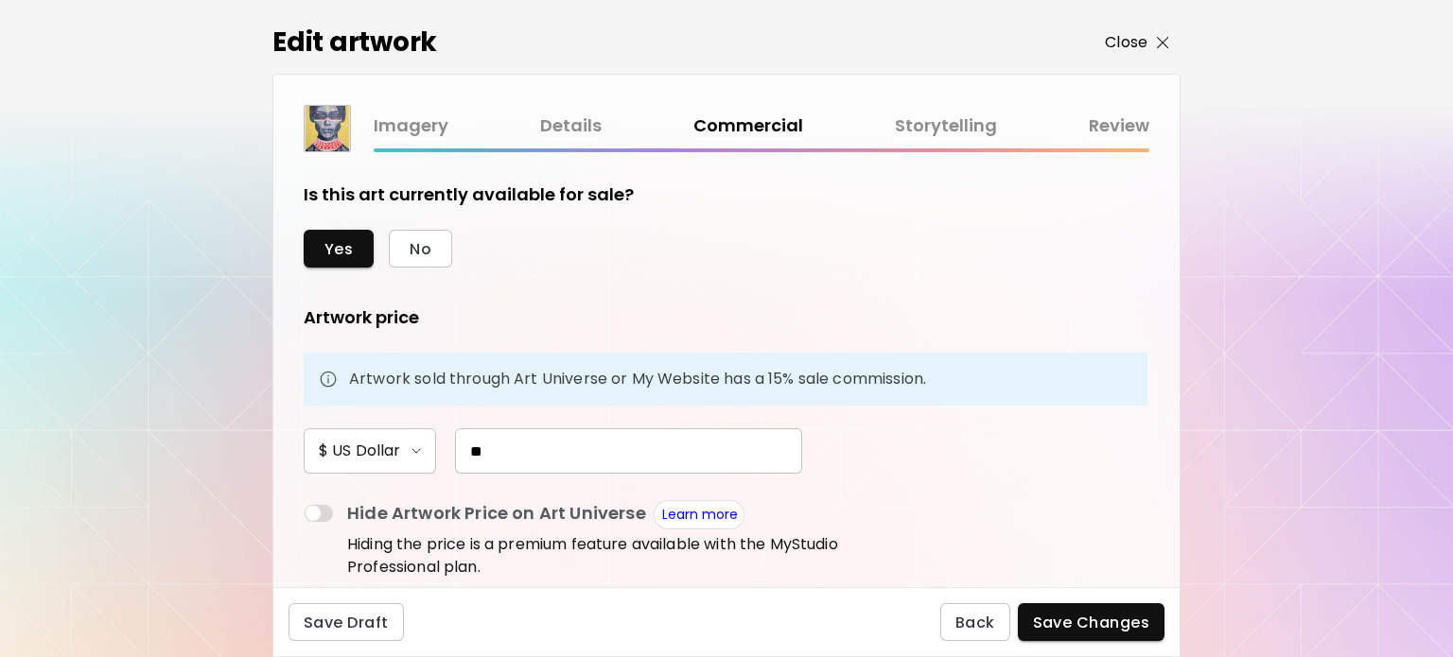
click at [1126, 47] on p "Close" at bounding box center [1126, 42] width 43 height 23
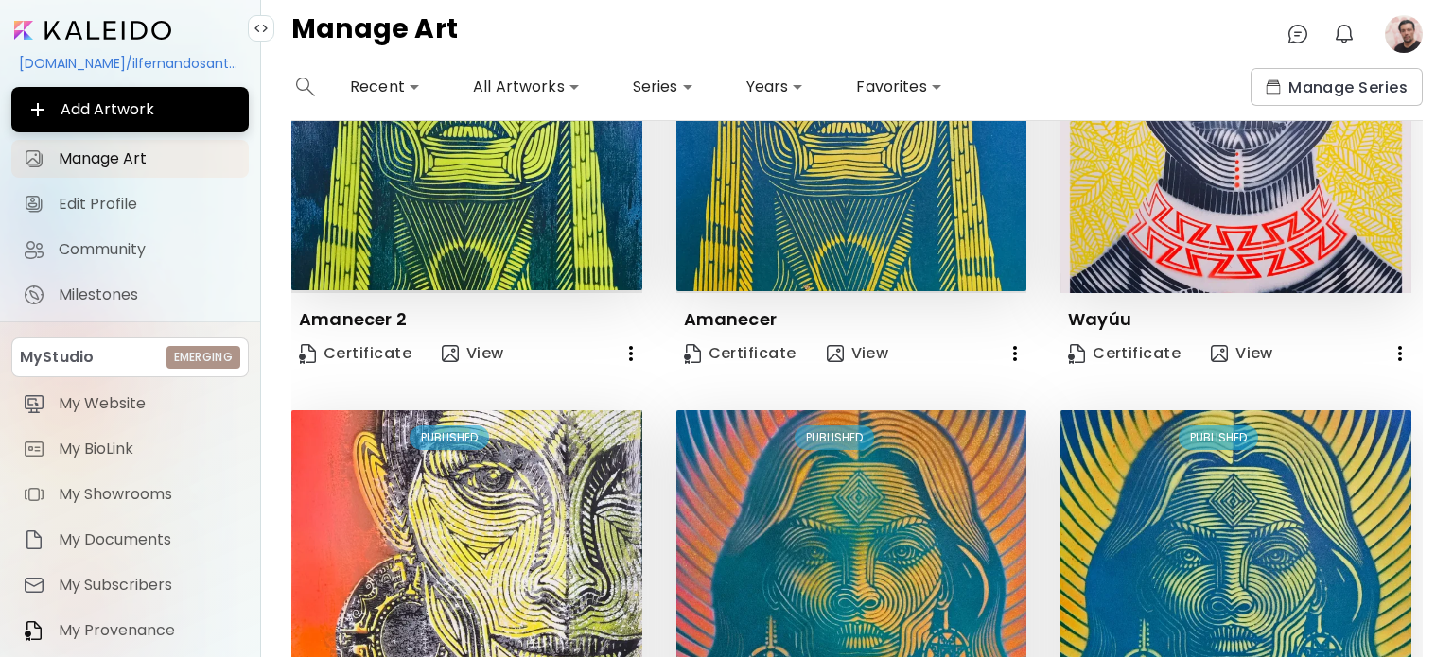
scroll to position [662, 0]
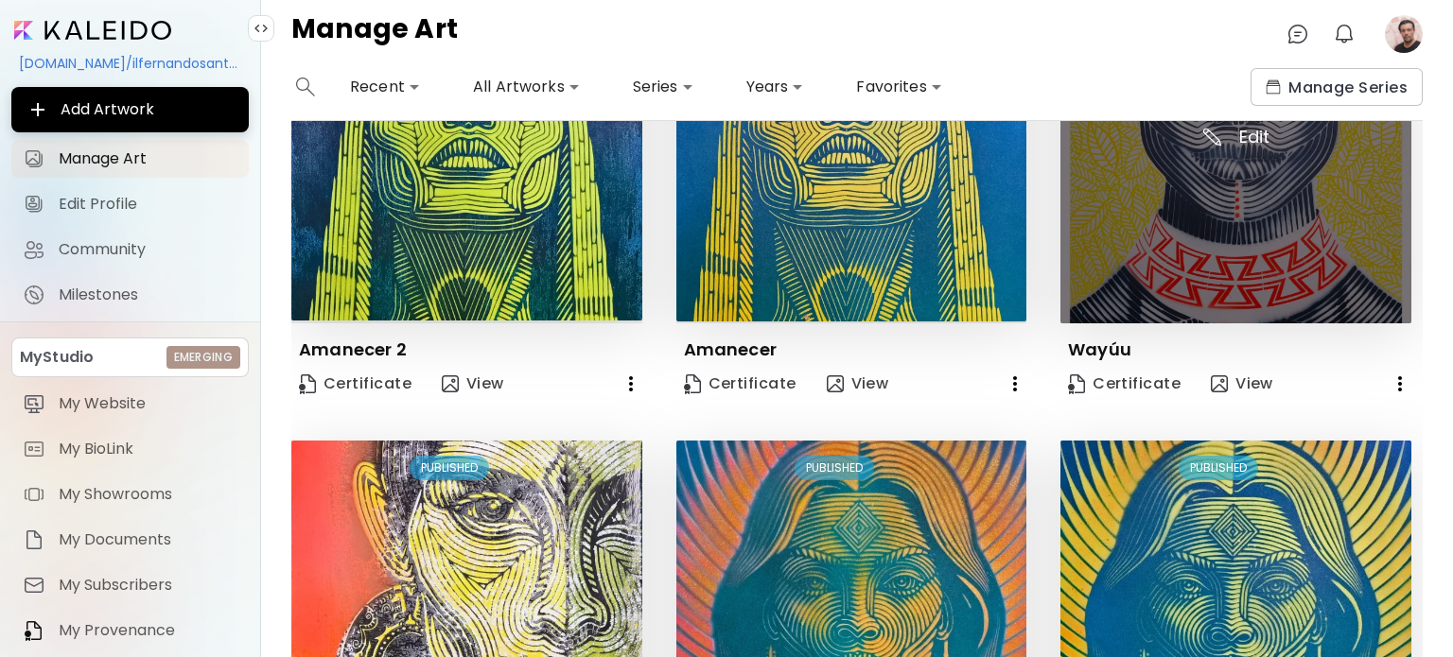
click at [1144, 204] on img at bounding box center [1235, 149] width 351 height 351
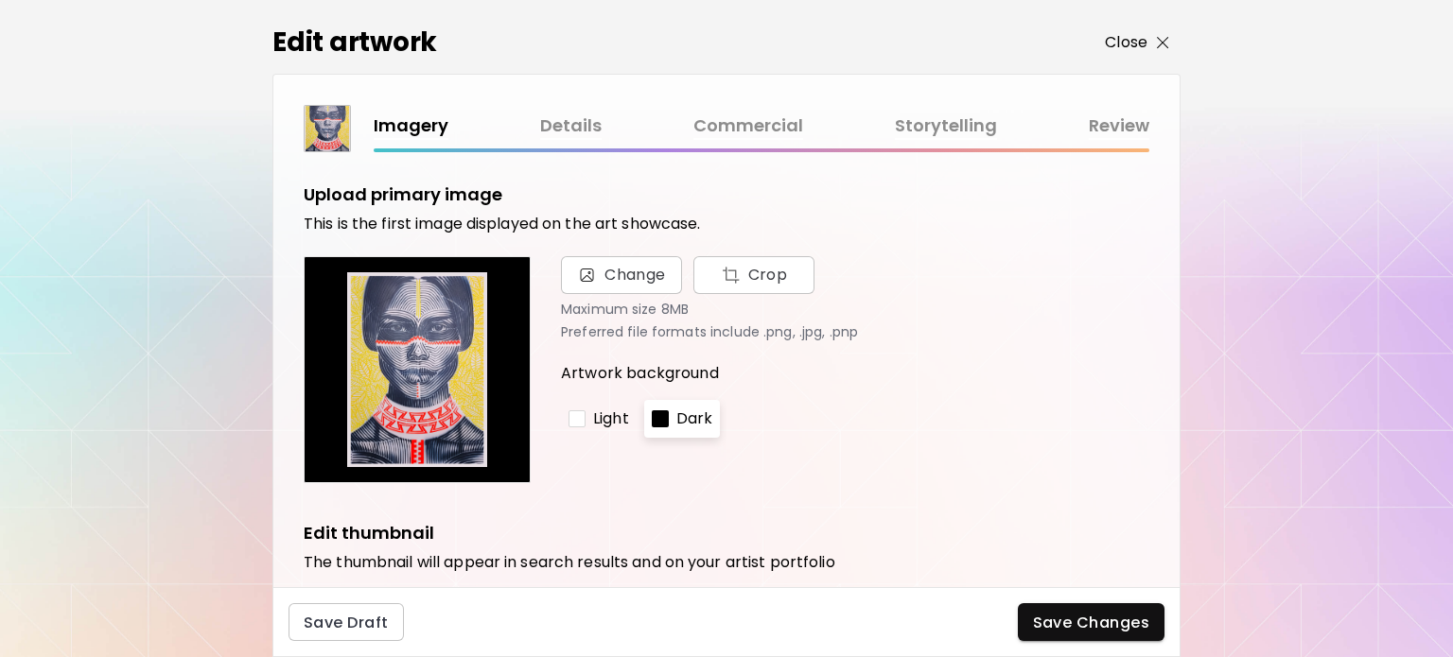
click at [1110, 51] on p "Close" at bounding box center [1126, 42] width 43 height 23
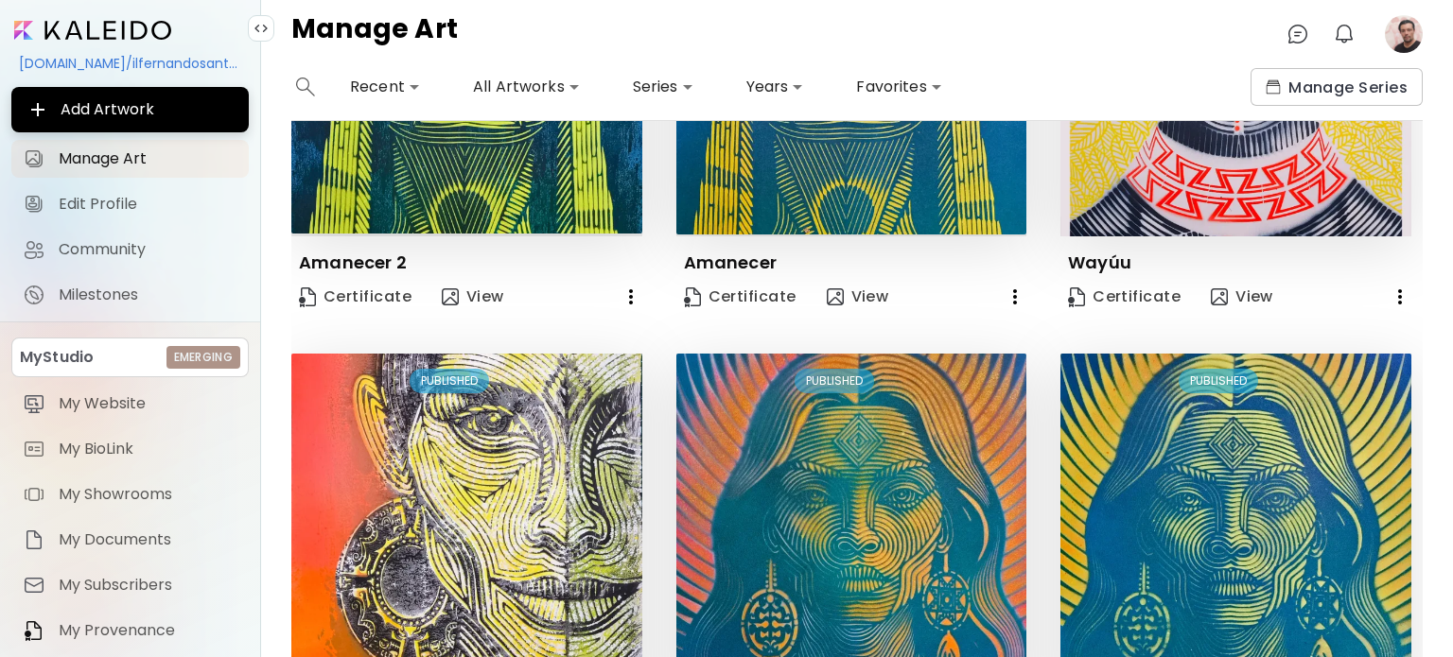
scroll to position [757, 0]
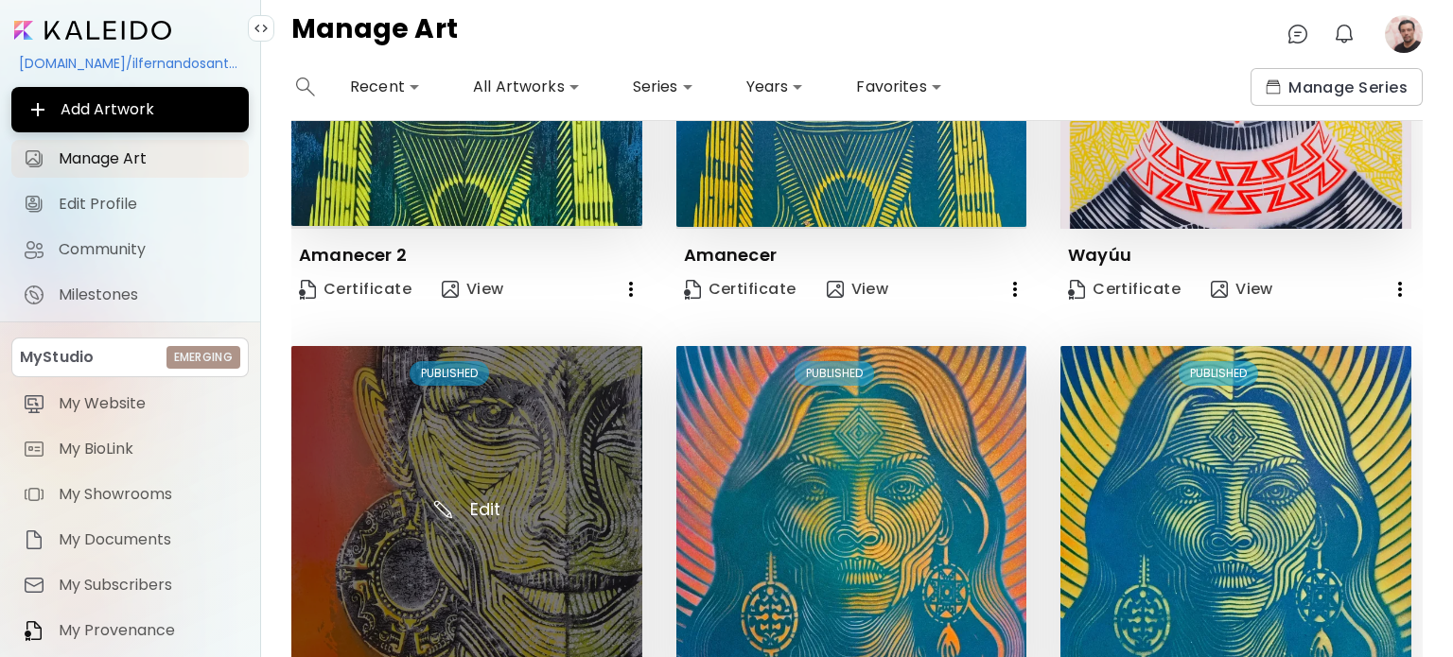
click at [425, 425] on img at bounding box center [466, 521] width 351 height 351
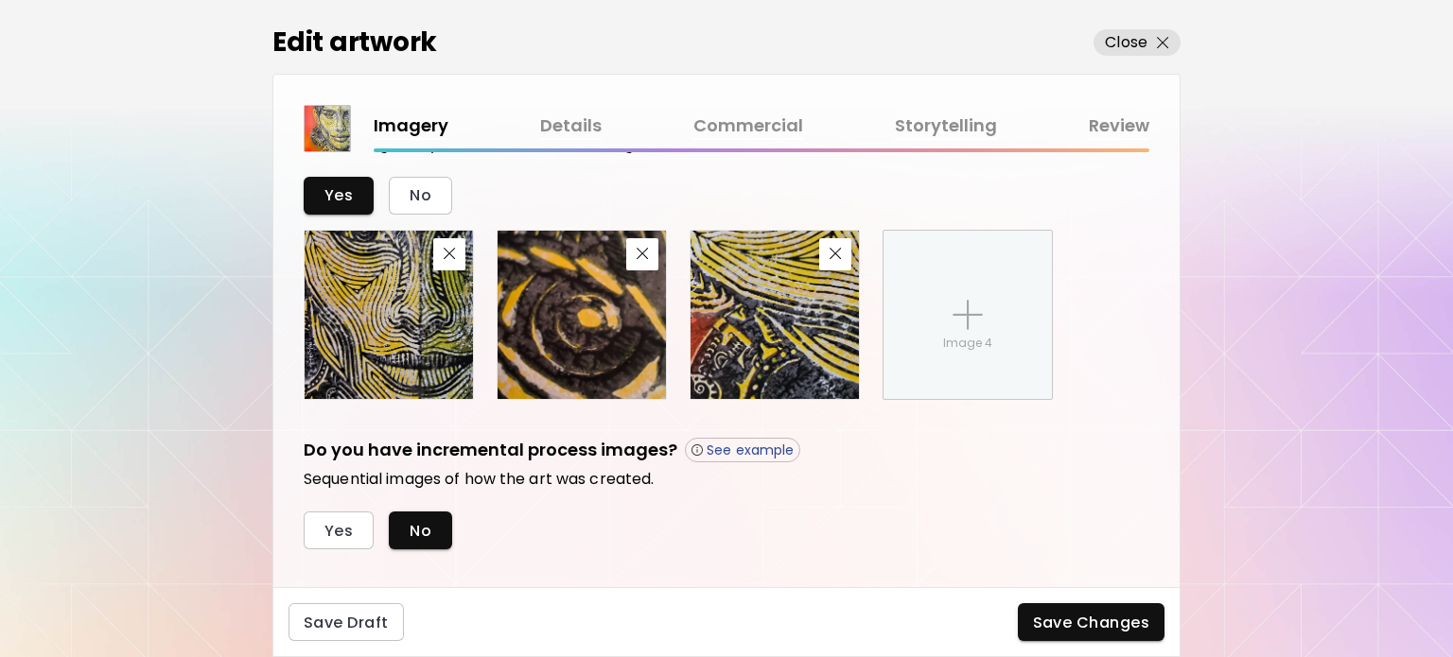
scroll to position [749, 0]
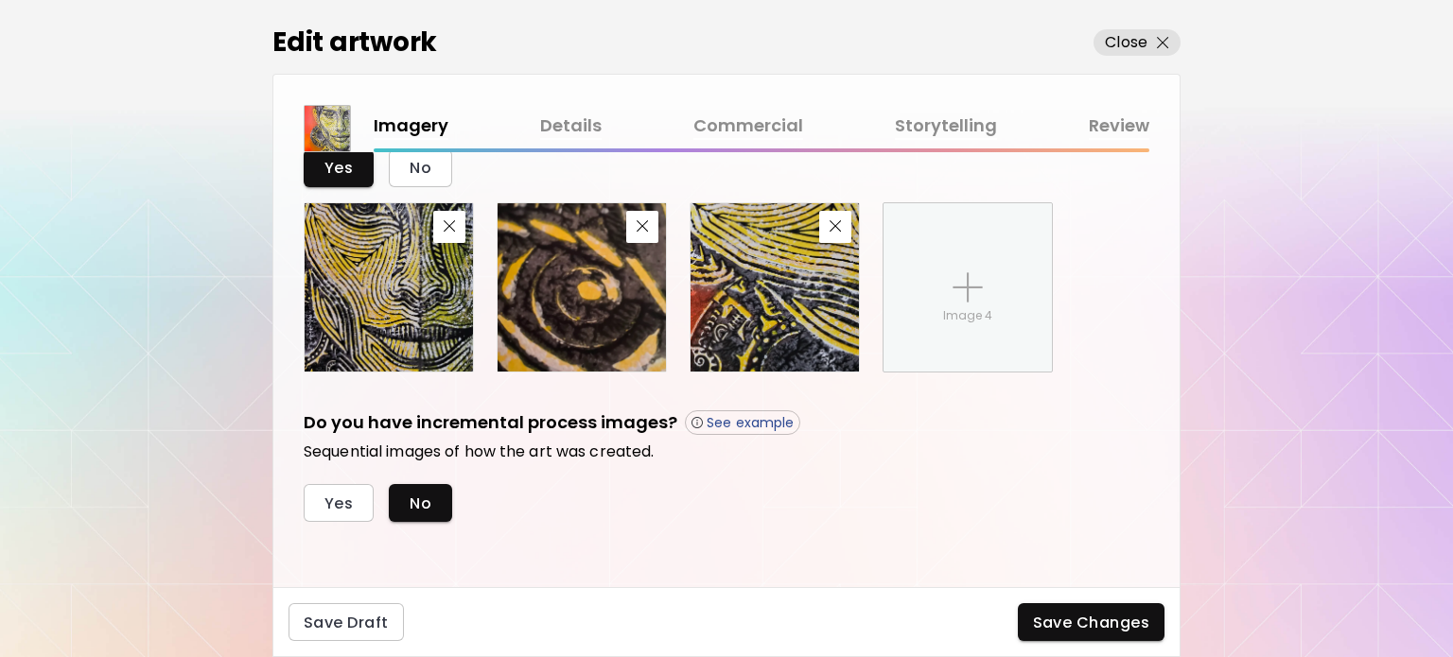
click at [410, 124] on div "Imagery Details Commercial Storytelling Review" at bounding box center [762, 126] width 776 height 27
click at [568, 123] on link "Details" at bounding box center [570, 126] width 61 height 27
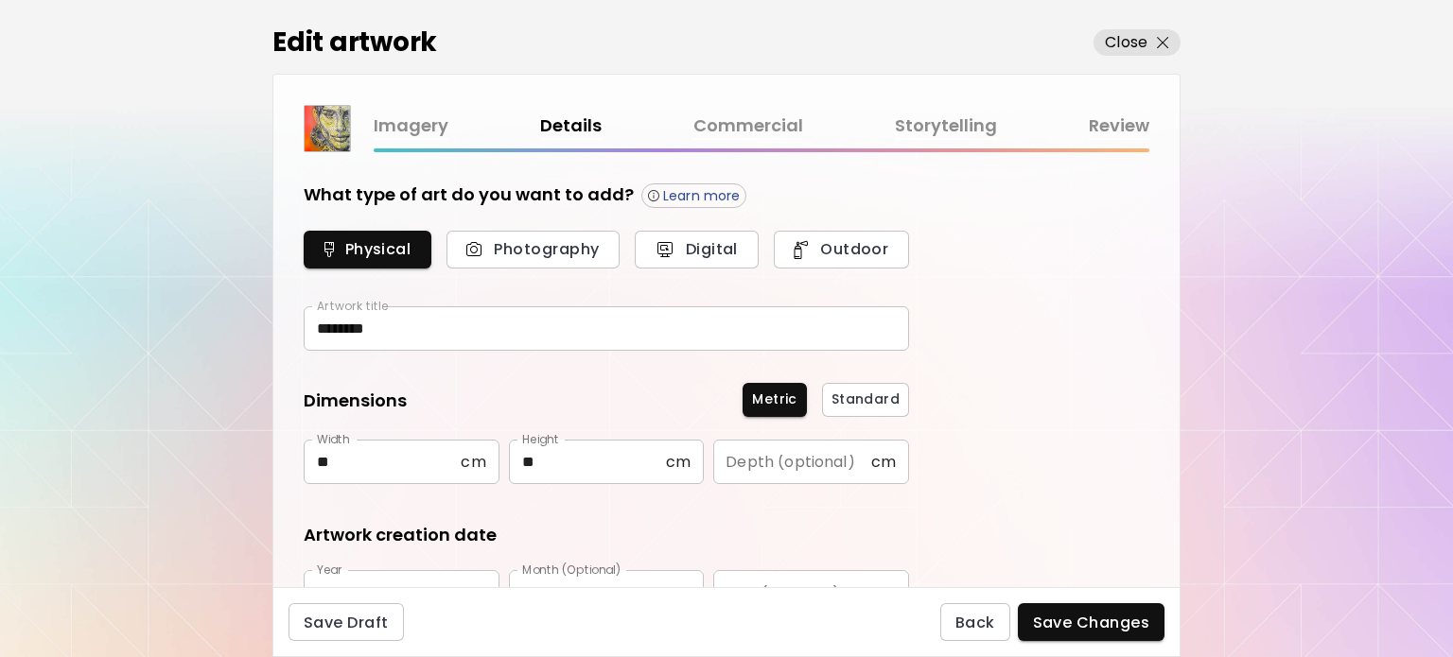
type input "********"
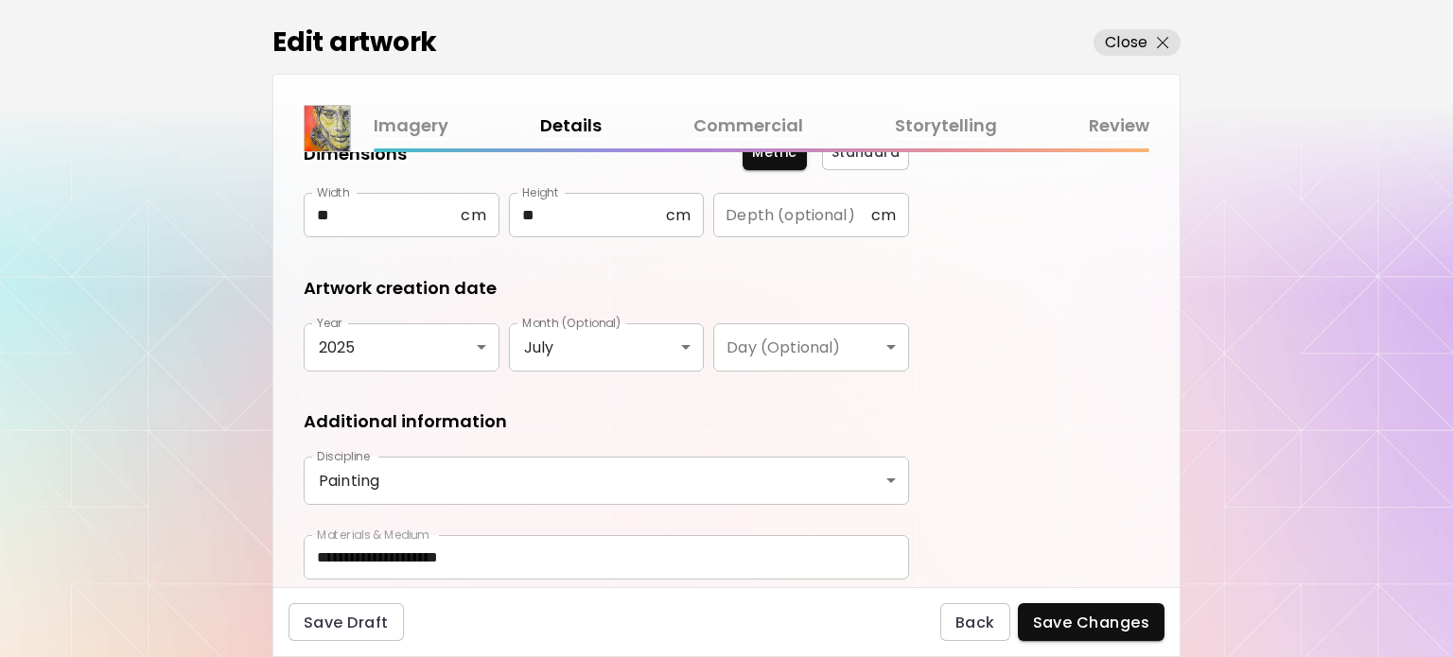
scroll to position [312, 0]
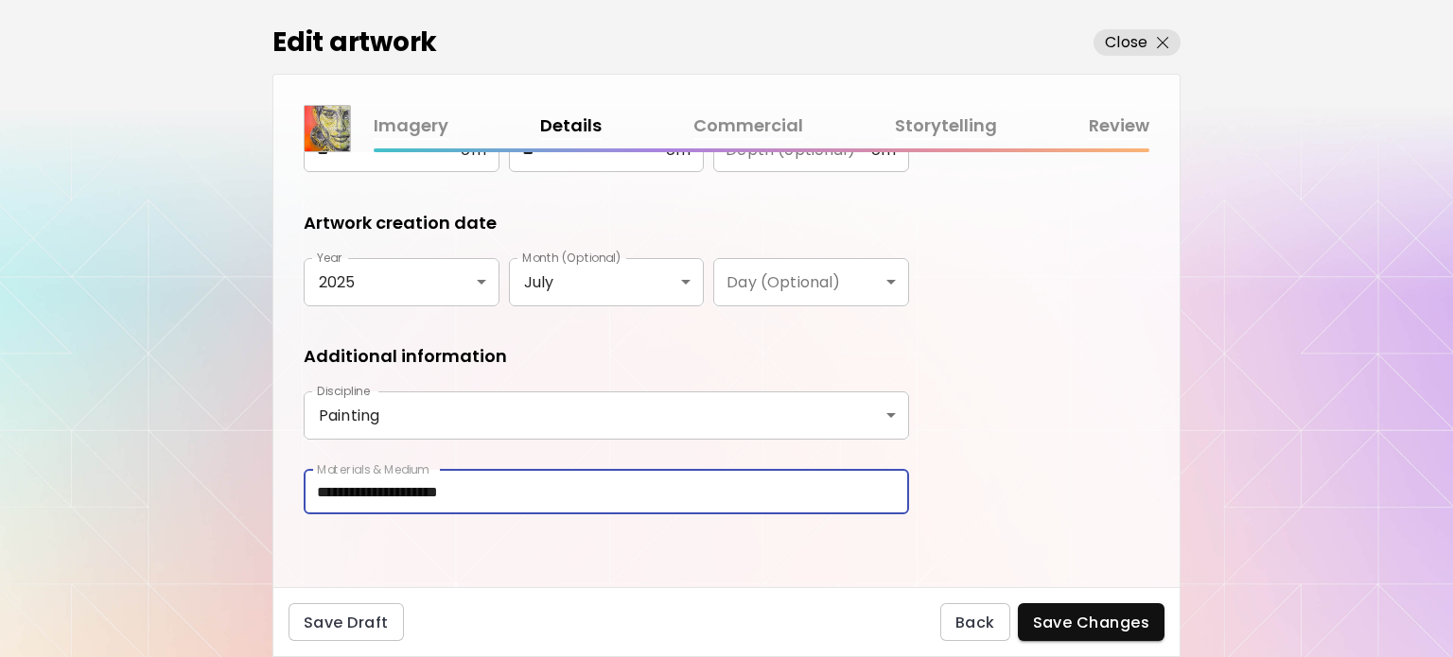
drag, startPoint x: 445, startPoint y: 486, endPoint x: 591, endPoint y: 493, distance: 145.8
click at [591, 493] on input "**********" at bounding box center [606, 492] width 605 height 44
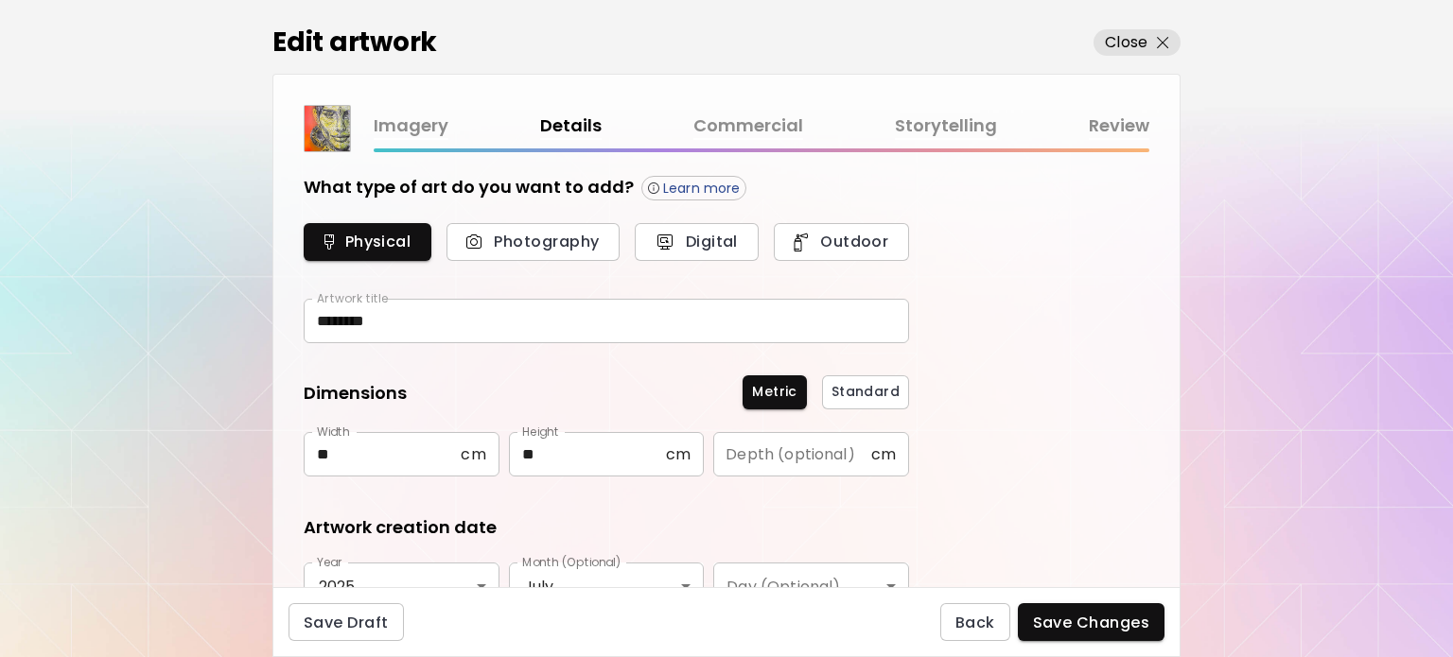
scroll to position [0, 0]
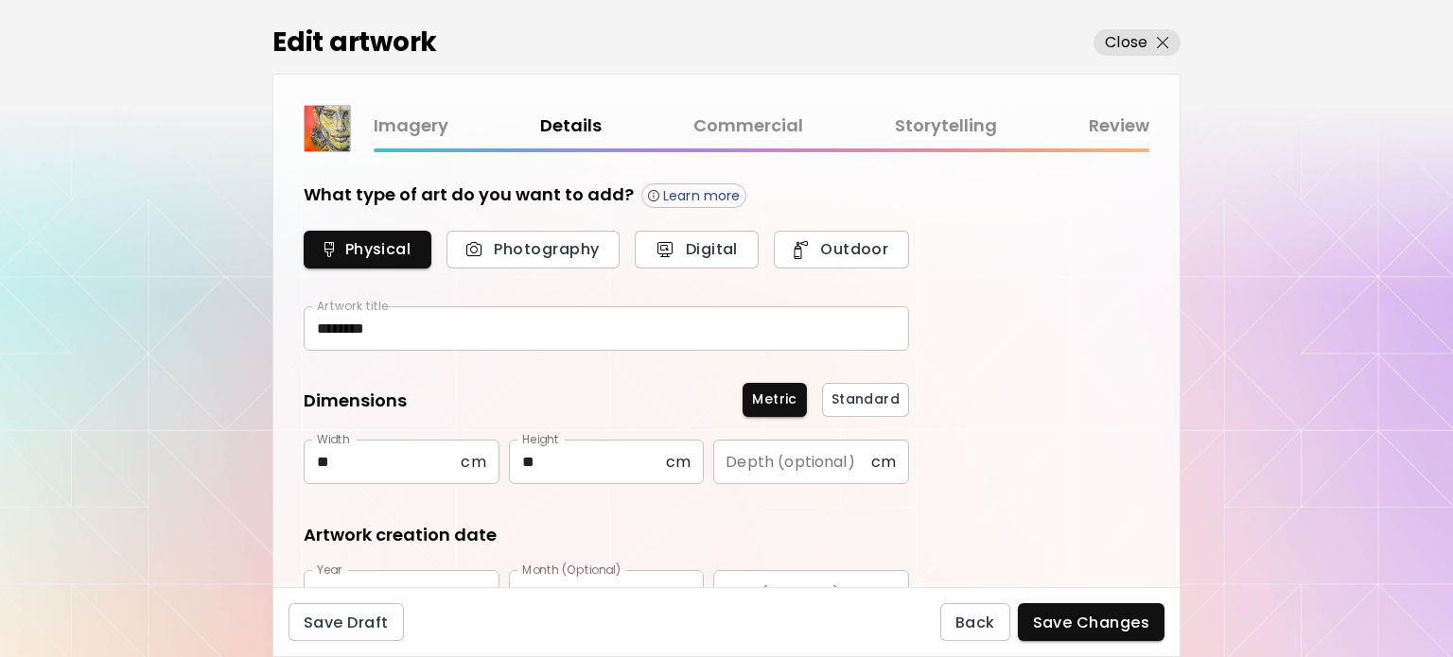
type input "**********"
click at [764, 131] on link "Commercial" at bounding box center [748, 126] width 110 height 27
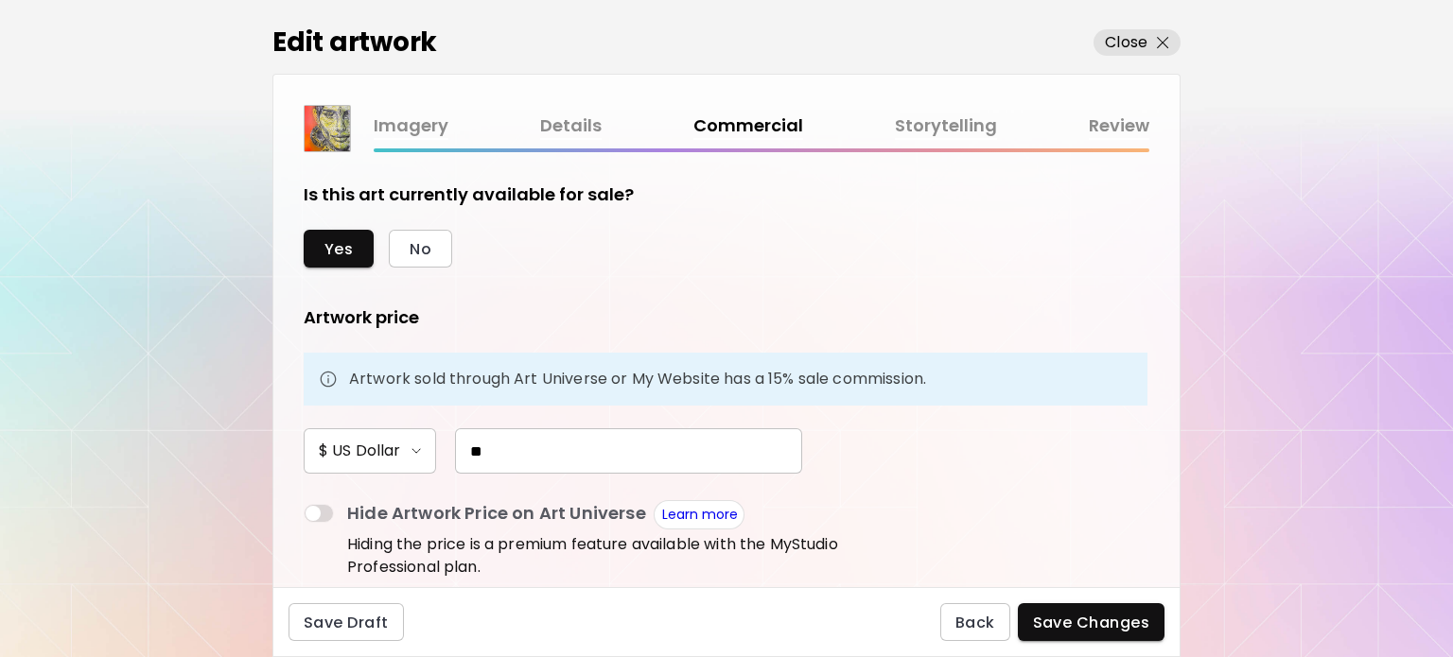
click at [518, 449] on input "**" at bounding box center [628, 450] width 347 height 45
drag, startPoint x: 450, startPoint y: 446, endPoint x: 387, endPoint y: 438, distance: 63.9
click at [387, 438] on div "$ US Dollar **" at bounding box center [606, 450] width 605 height 45
type input "*"
type input "***"
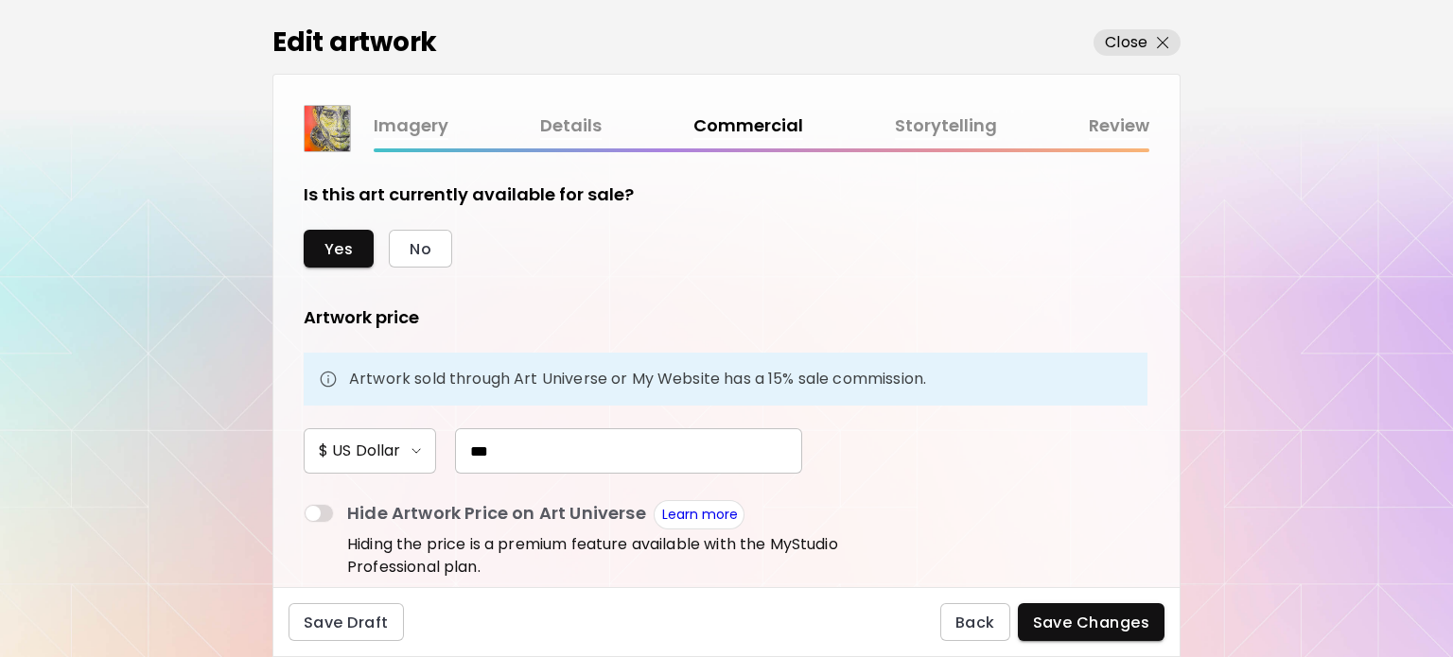
click at [1109, 610] on button "Save Changes" at bounding box center [1092, 622] width 148 height 38
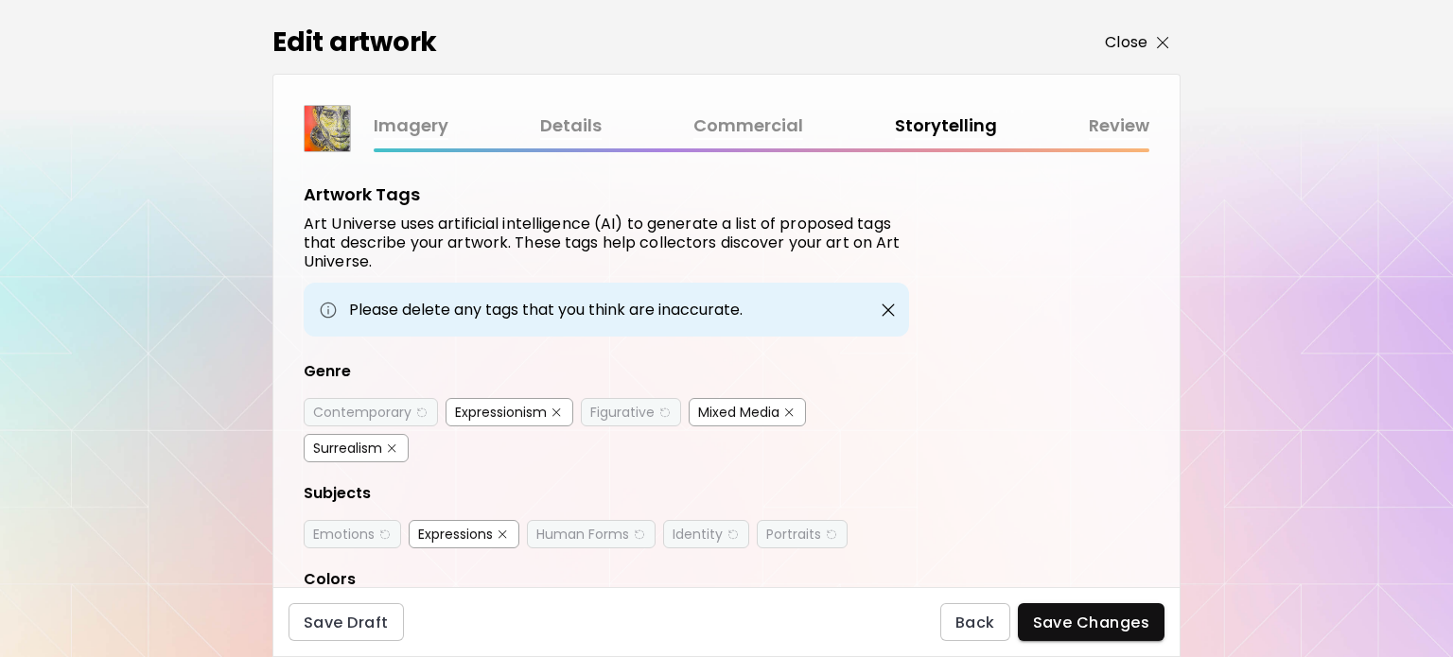
click at [1135, 38] on p "Close" at bounding box center [1126, 42] width 43 height 23
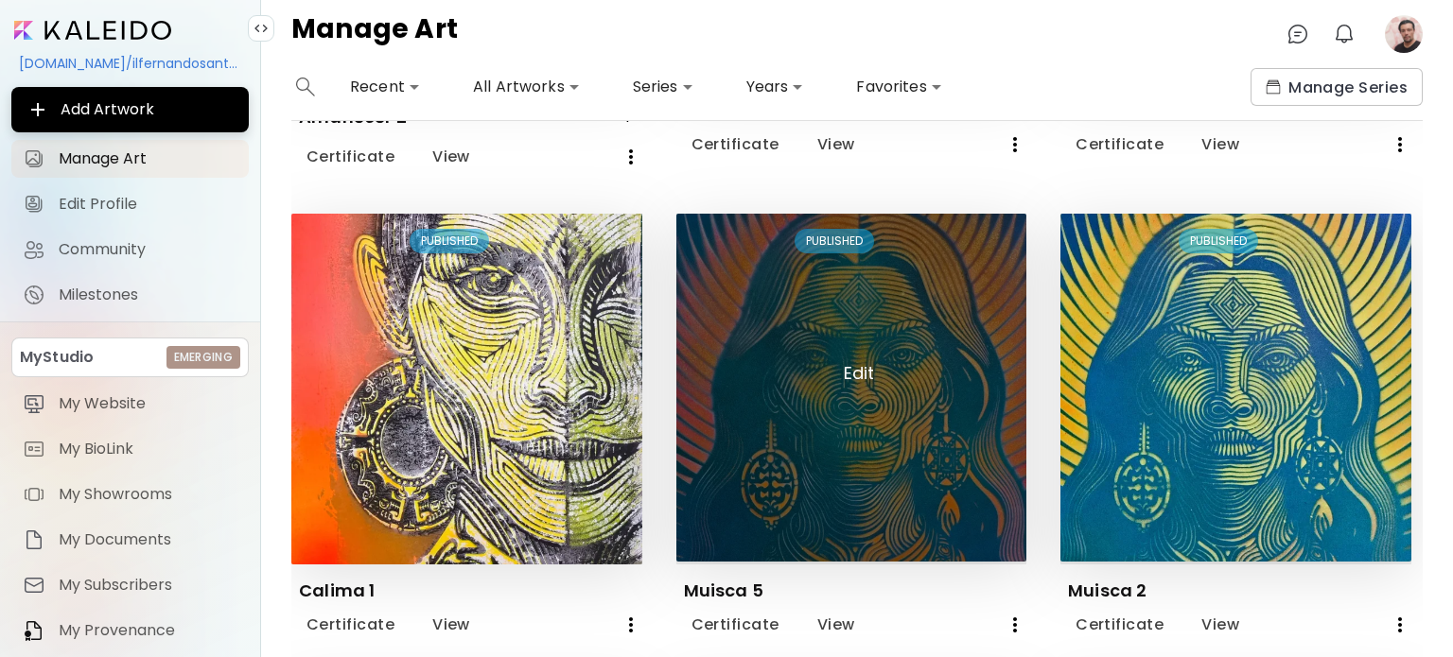
scroll to position [1040, 0]
